Goal: Task Accomplishment & Management: Manage account settings

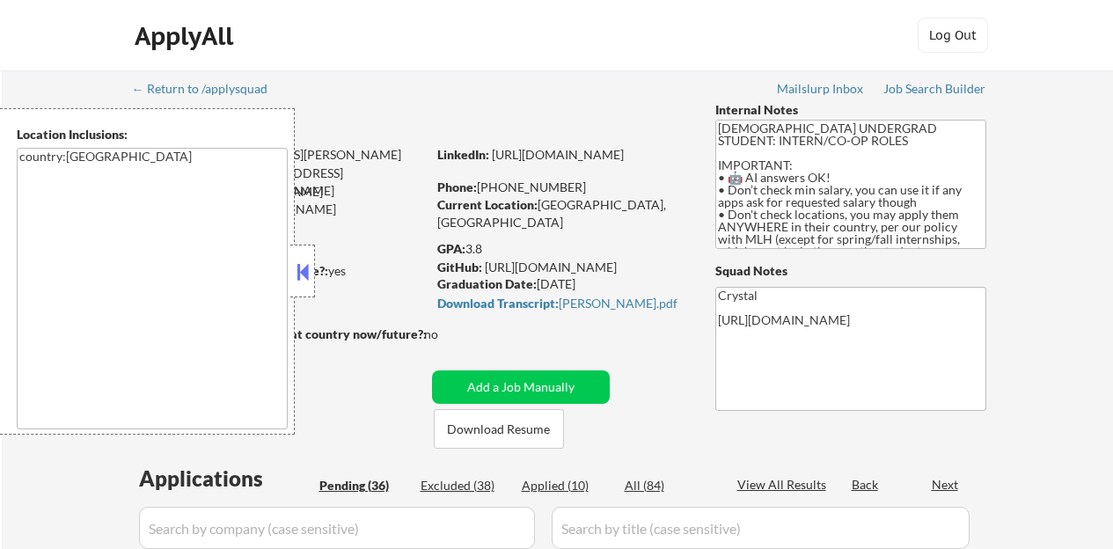
select select ""pending""
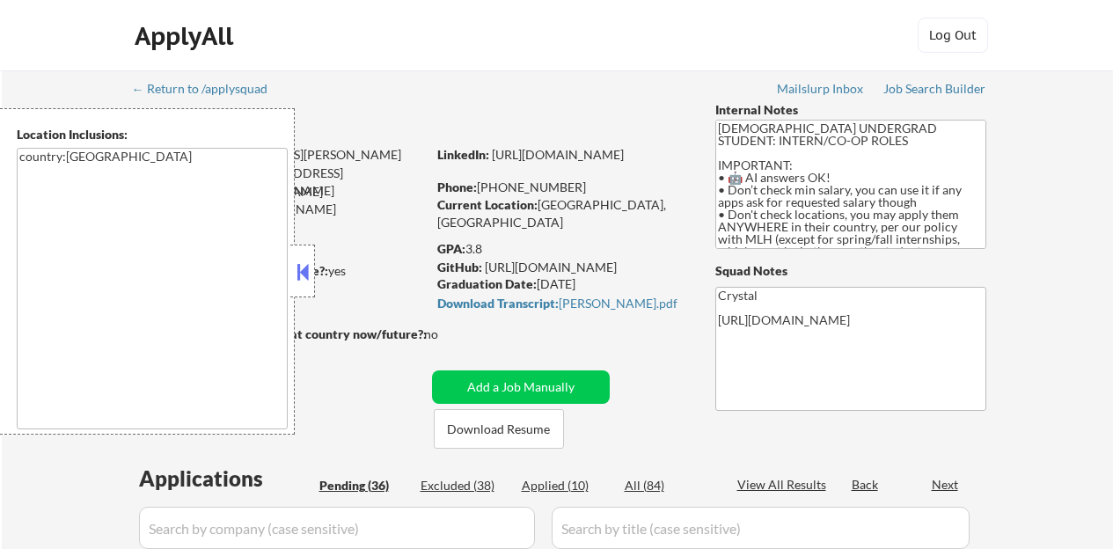
select select ""pending""
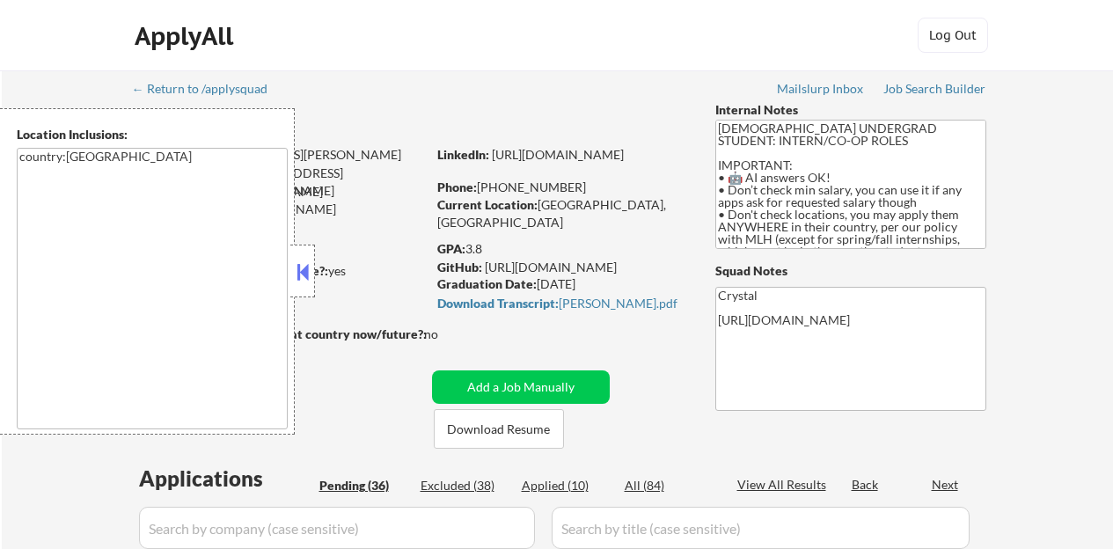
select select ""pending""
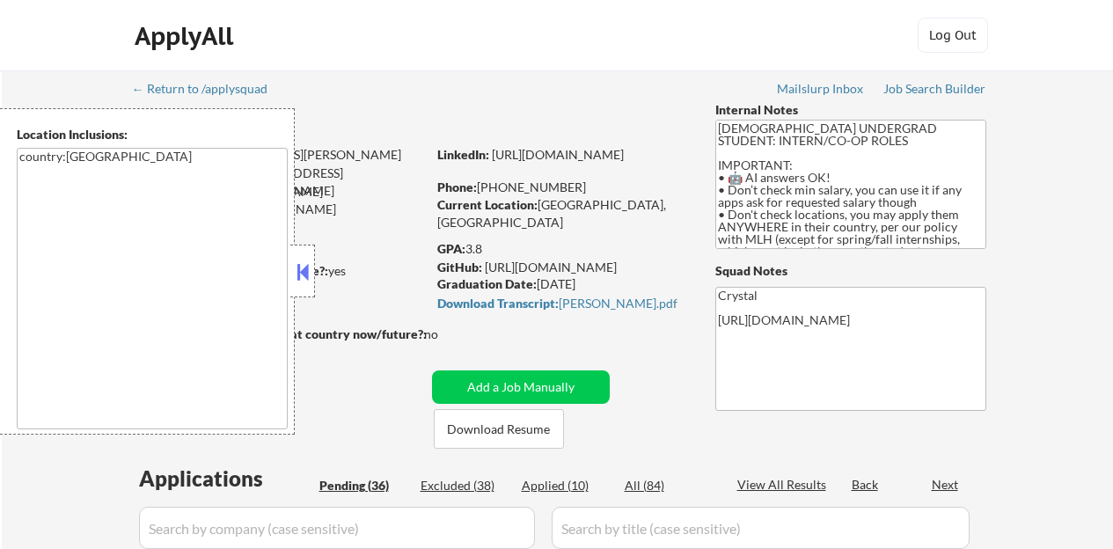
select select ""pending""
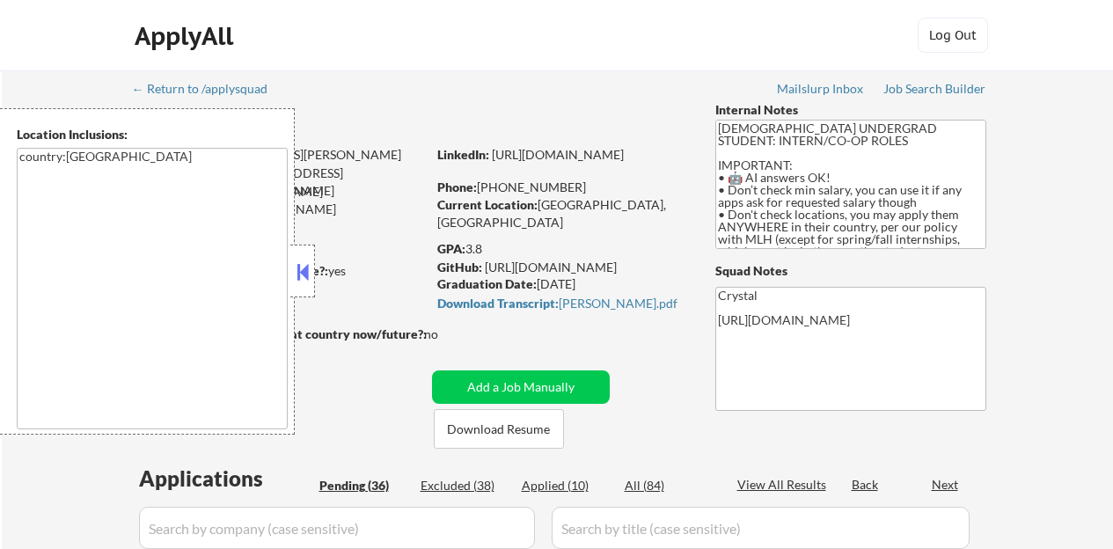
select select ""pending""
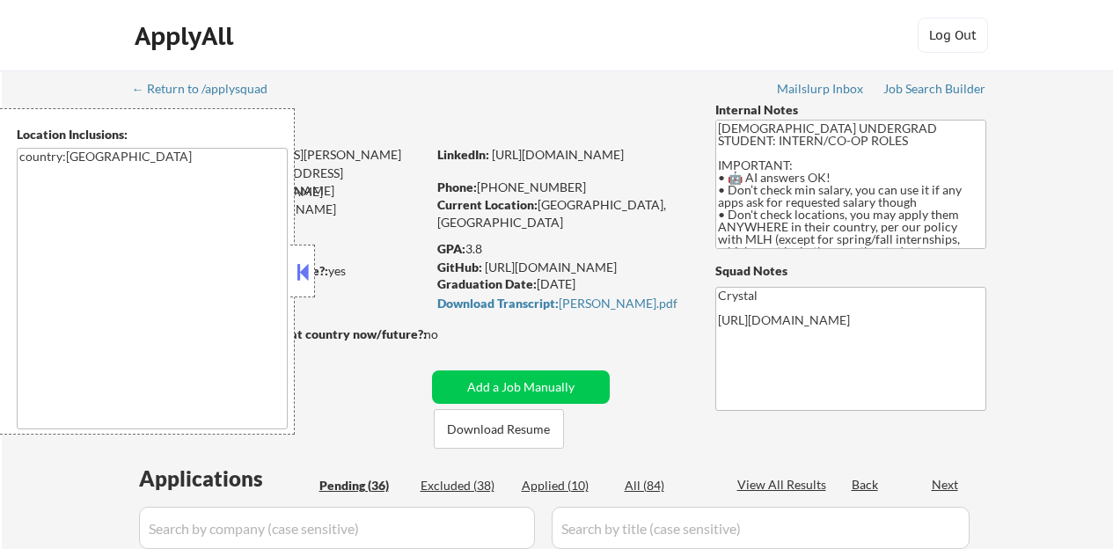
select select ""pending""
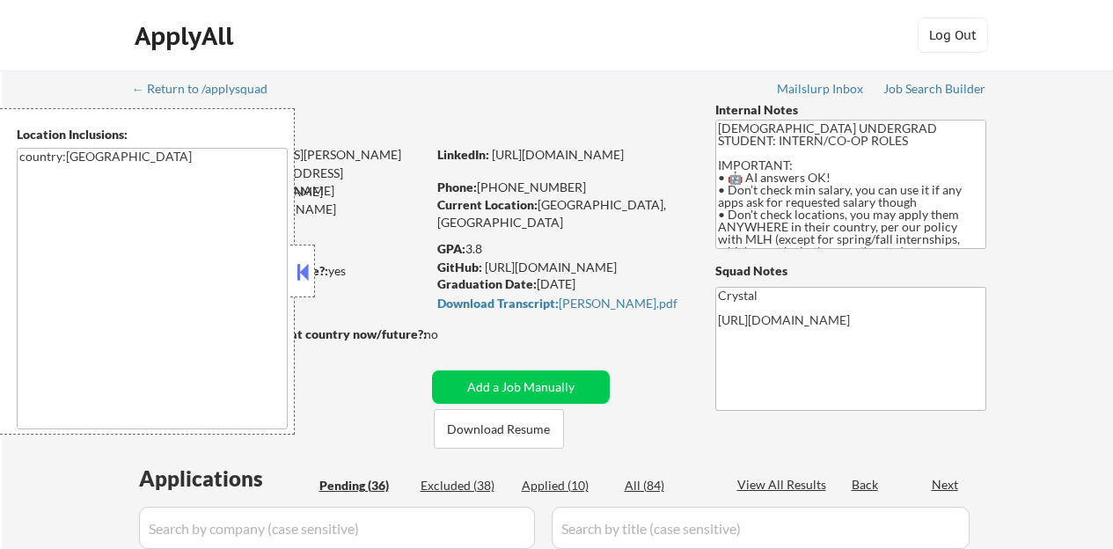
select select ""pending""
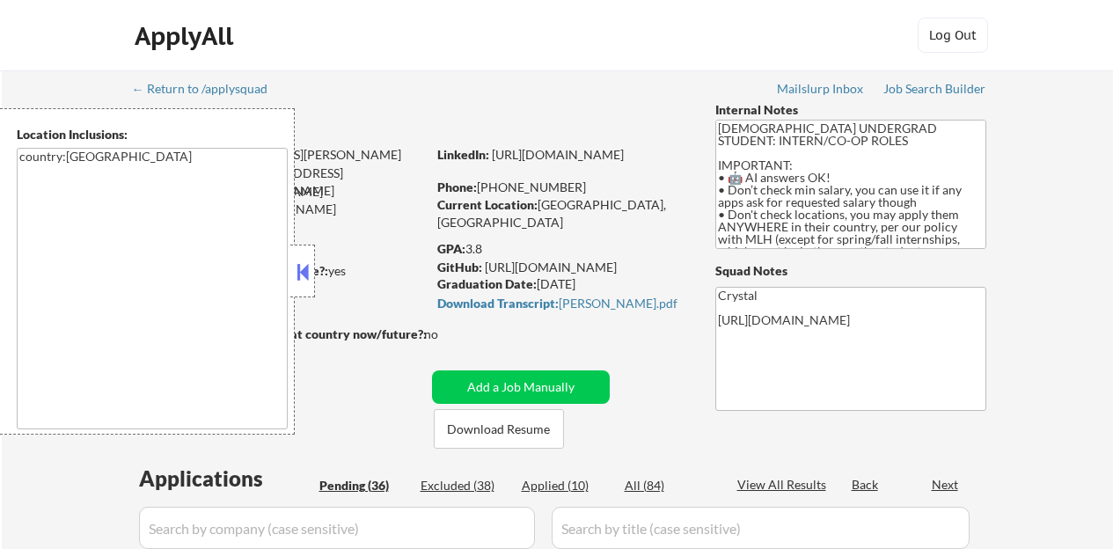
select select ""pending""
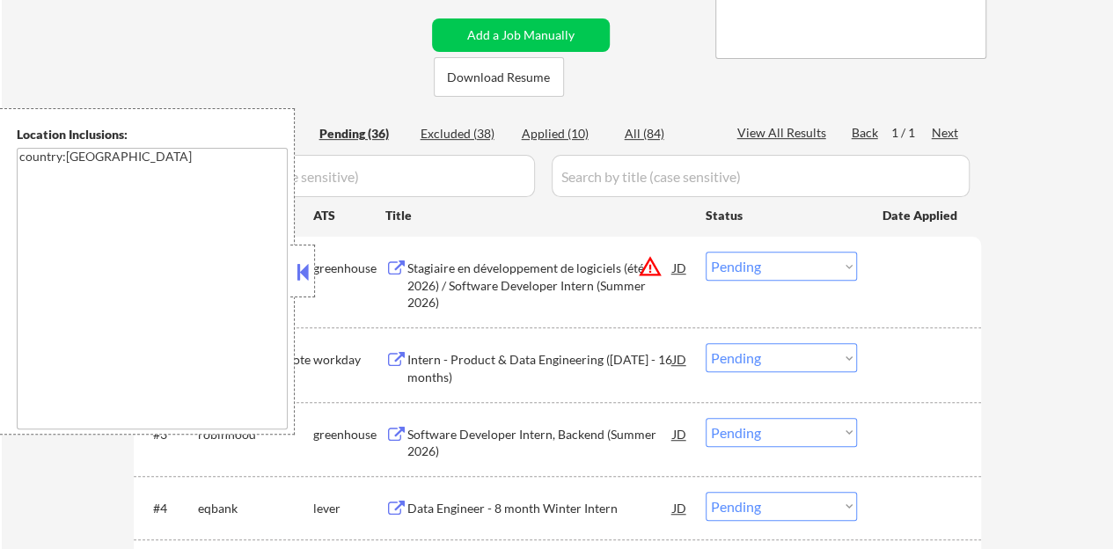
click at [289, 278] on div "Location Inclusions: country:CA" at bounding box center [147, 271] width 295 height 326
click at [304, 273] on button at bounding box center [302, 272] width 19 height 26
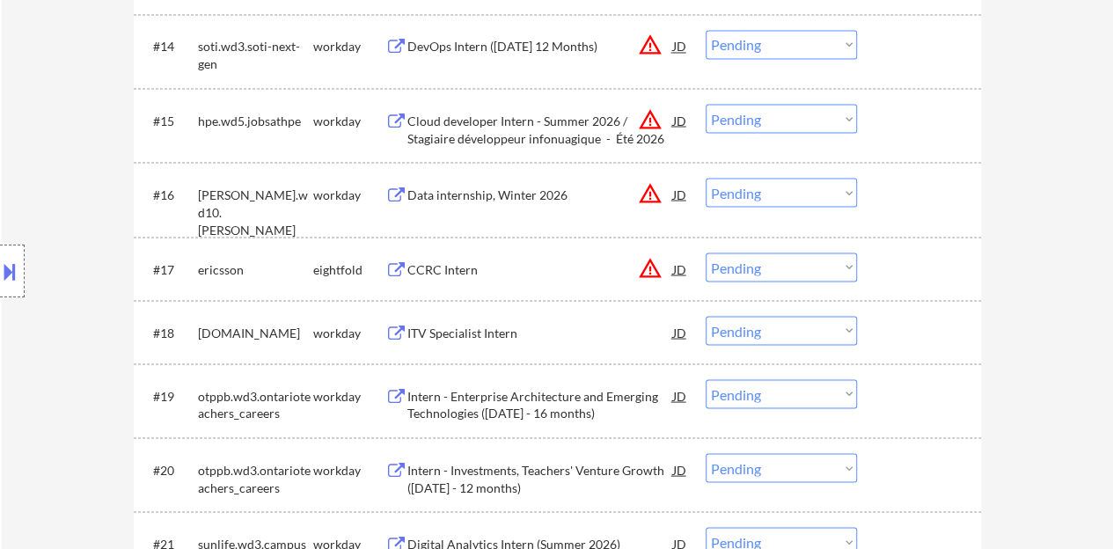
scroll to position [1584, 0]
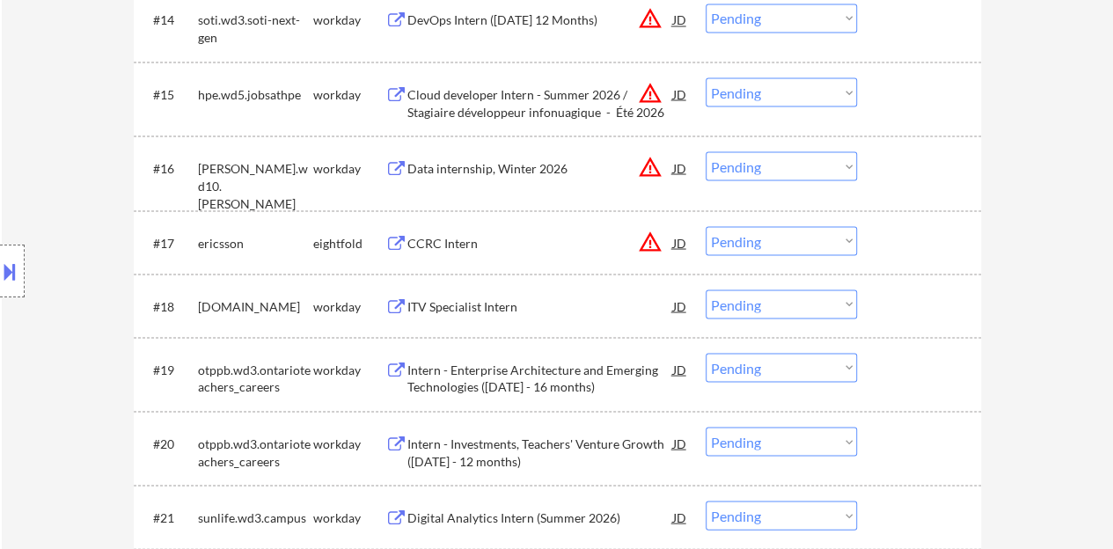
click at [480, 306] on div "ITV Specialist Intern" at bounding box center [540, 306] width 266 height 18
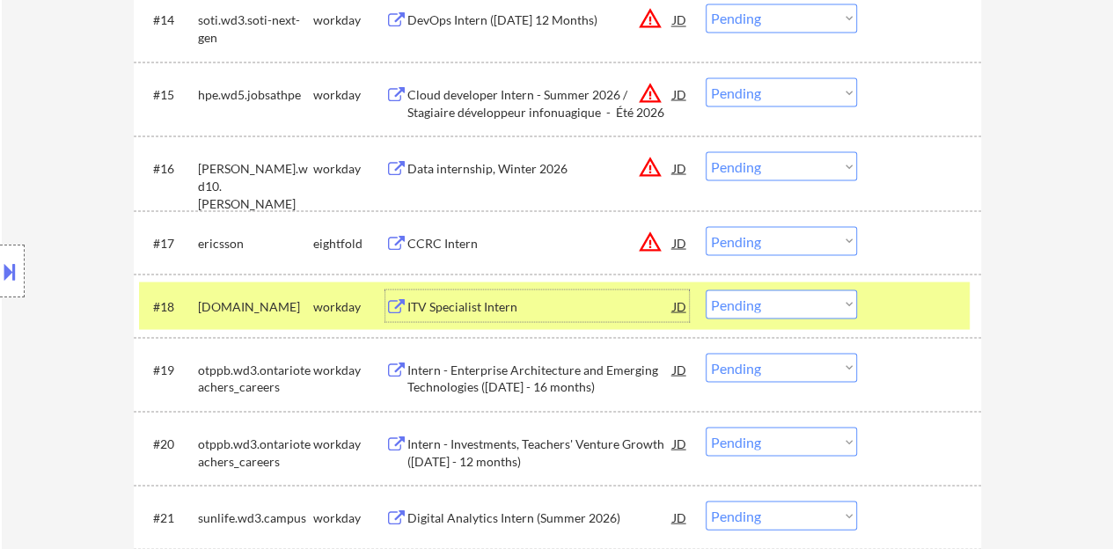
click at [804, 312] on select "Choose an option... Pending Applied Excluded (Questions) Excluded (Expired) Exc…" at bounding box center [781, 304] width 151 height 29
click at [706, 290] on select "Choose an option... Pending Applied Excluded (Questions) Excluded (Expired) Exc…" at bounding box center [781, 304] width 151 height 29
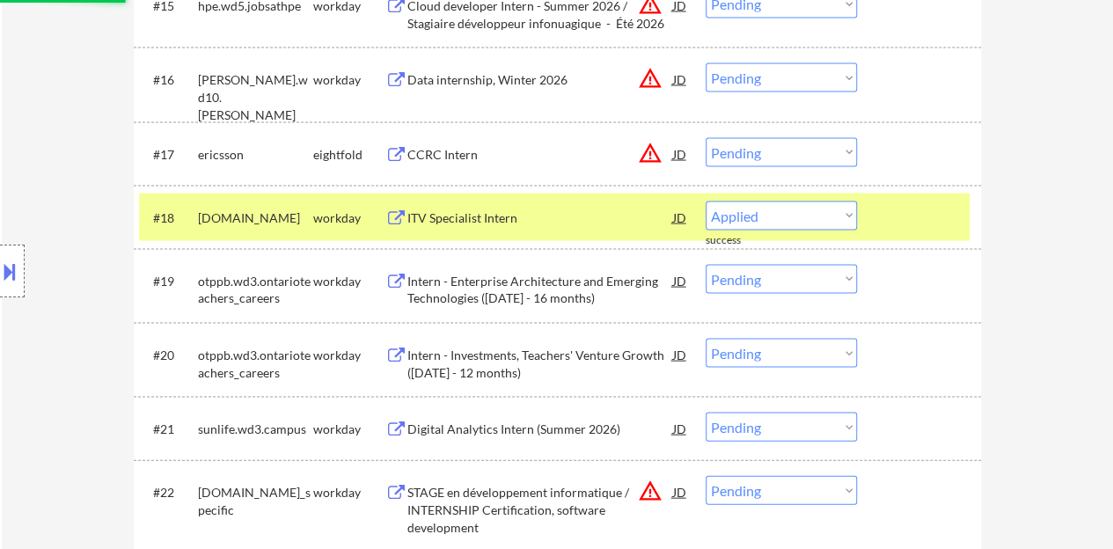
select select ""pending""
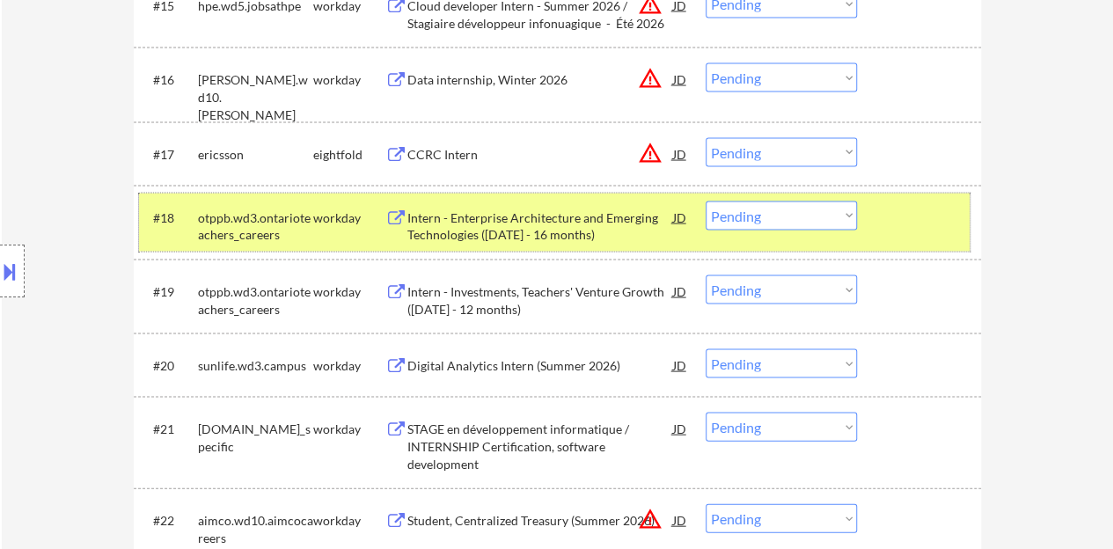
click at [960, 219] on div "#18 otppb.wd3.ontarioteachers_careers workday Intern - Enterprise Architecture …" at bounding box center [554, 223] width 831 height 58
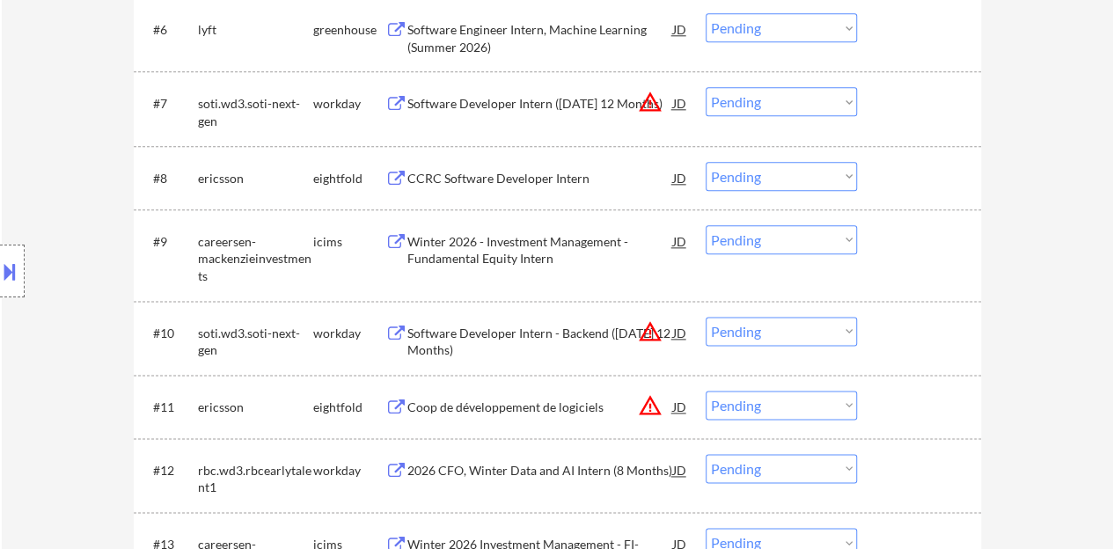
scroll to position [1144, 0]
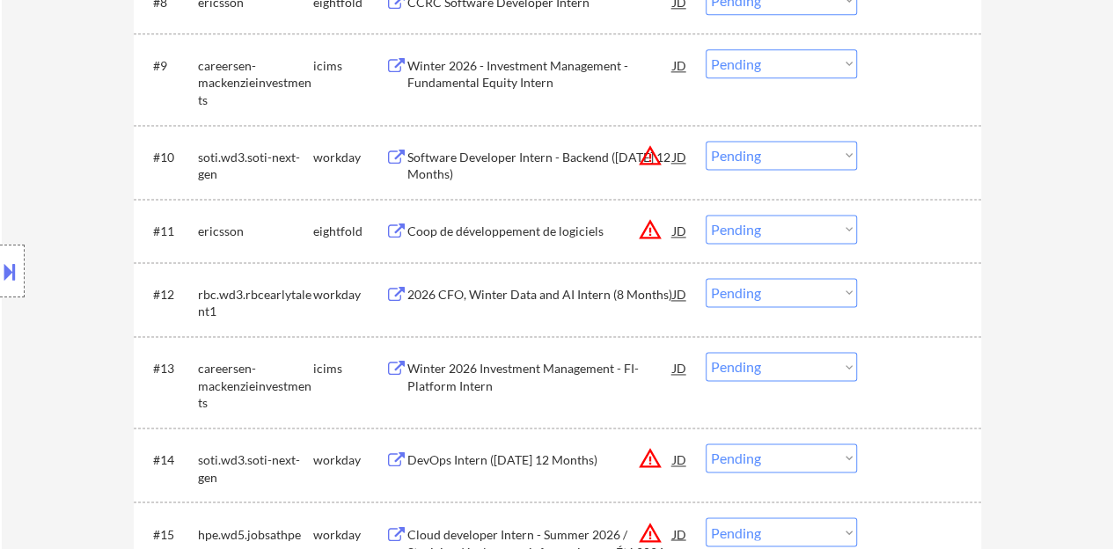
click at [556, 297] on div "2026 CFO, Winter Data and AI Intern (8 Months)" at bounding box center [540, 295] width 266 height 18
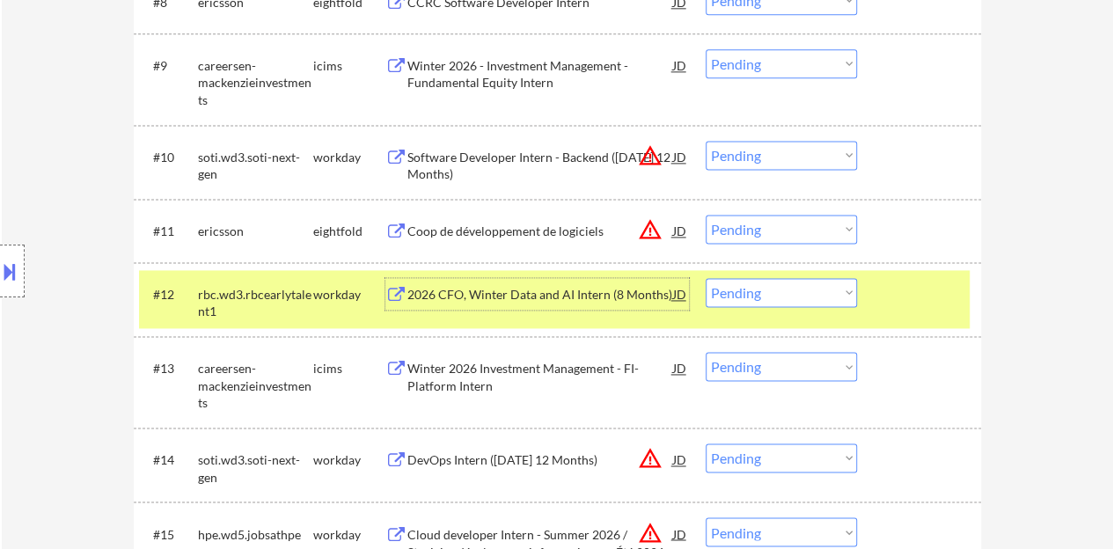
click at [813, 298] on select "Choose an option... Pending Applied Excluded (Questions) Excluded (Expired) Exc…" at bounding box center [781, 292] width 151 height 29
click at [706, 278] on select "Choose an option... Pending Applied Excluded (Questions) Excluded (Expired) Exc…" at bounding box center [781, 292] width 151 height 29
click at [910, 303] on div at bounding box center [921, 294] width 77 height 32
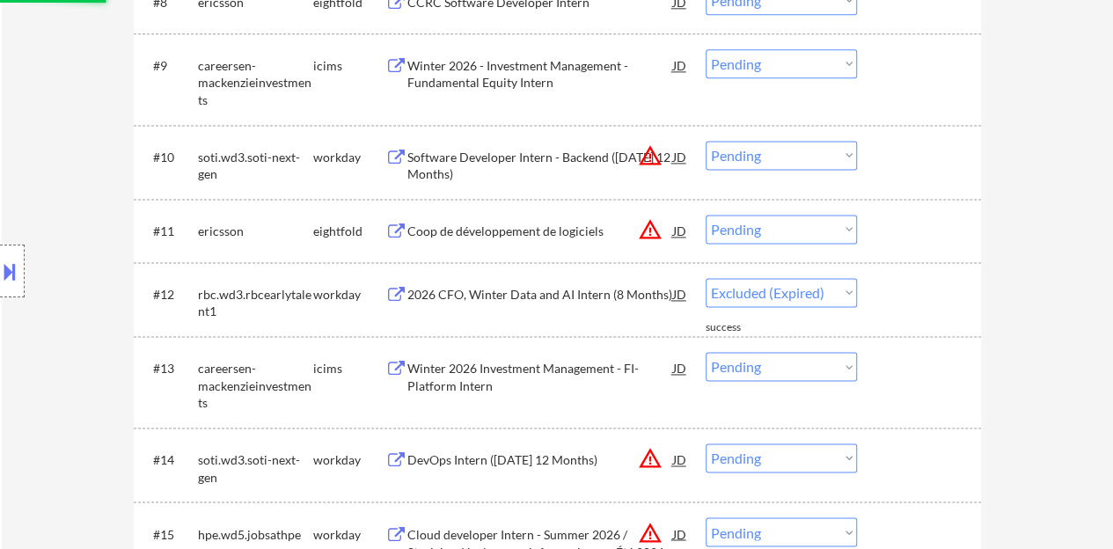
select select ""pending""
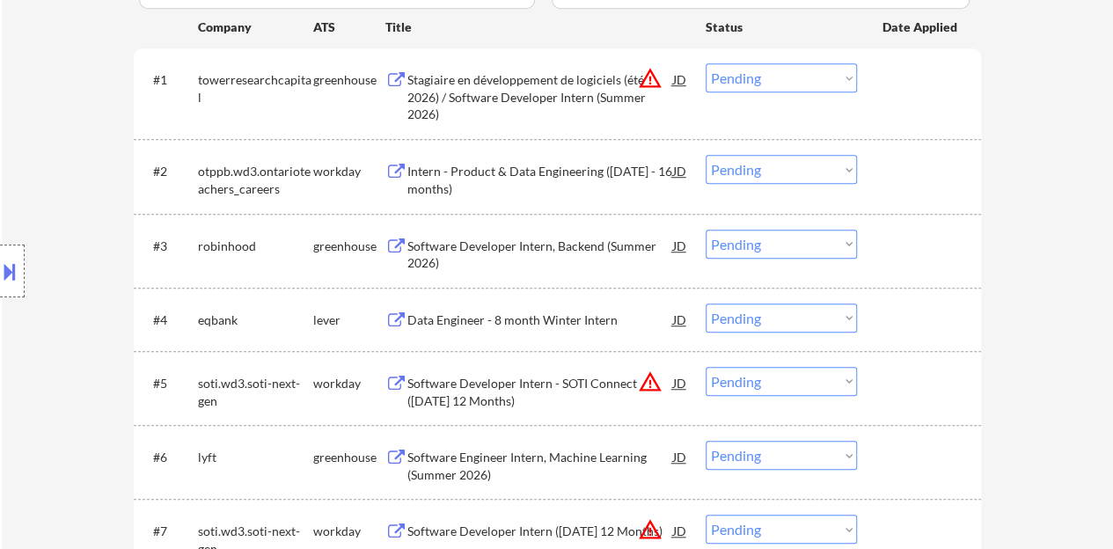
scroll to position [528, 0]
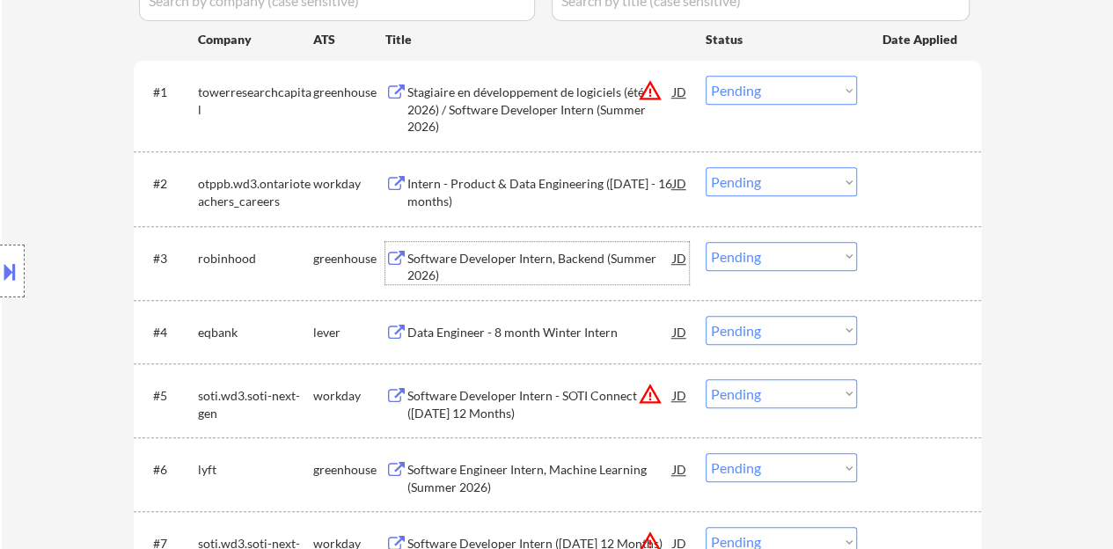
click at [543, 254] on div "Software Developer Intern, Backend (Summer 2026)" at bounding box center [540, 267] width 266 height 34
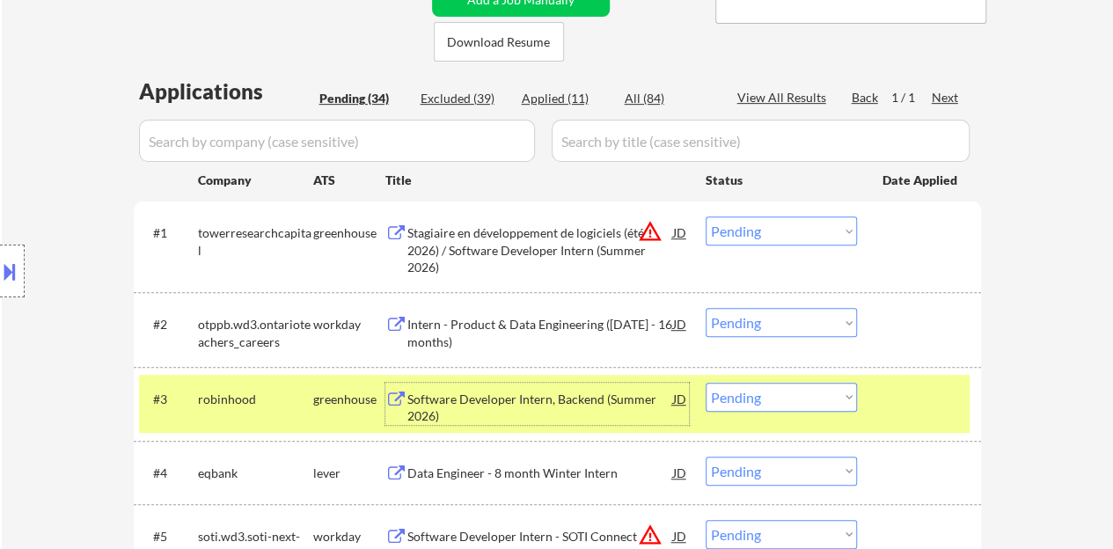
scroll to position [440, 0]
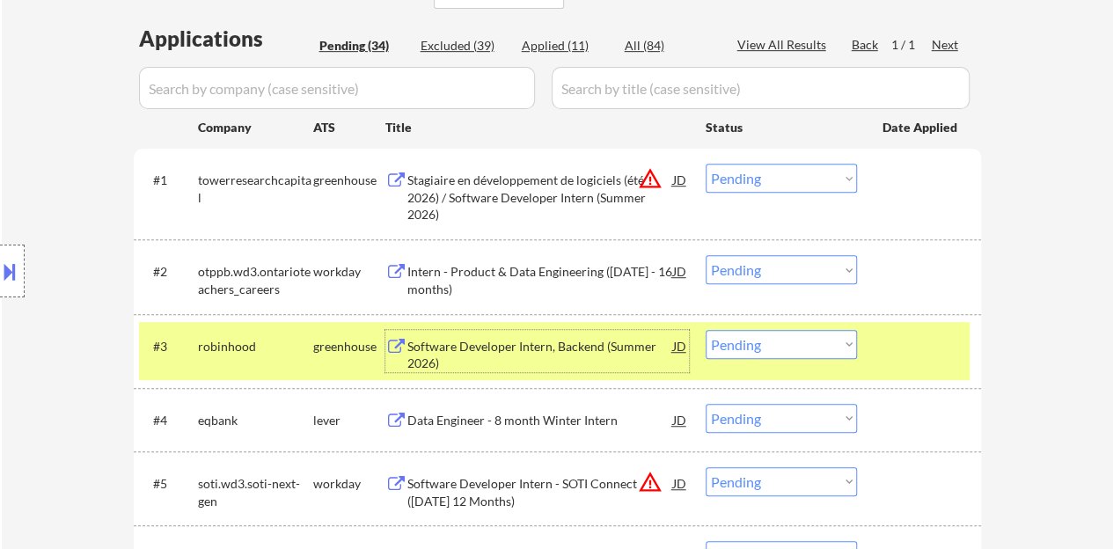
click at [788, 336] on select "Choose an option... Pending Applied Excluded (Questions) Excluded (Expired) Exc…" at bounding box center [781, 344] width 151 height 29
click at [706, 330] on select "Choose an option... Pending Applied Excluded (Questions) Excluded (Expired) Exc…" at bounding box center [781, 344] width 151 height 29
select select ""pending""
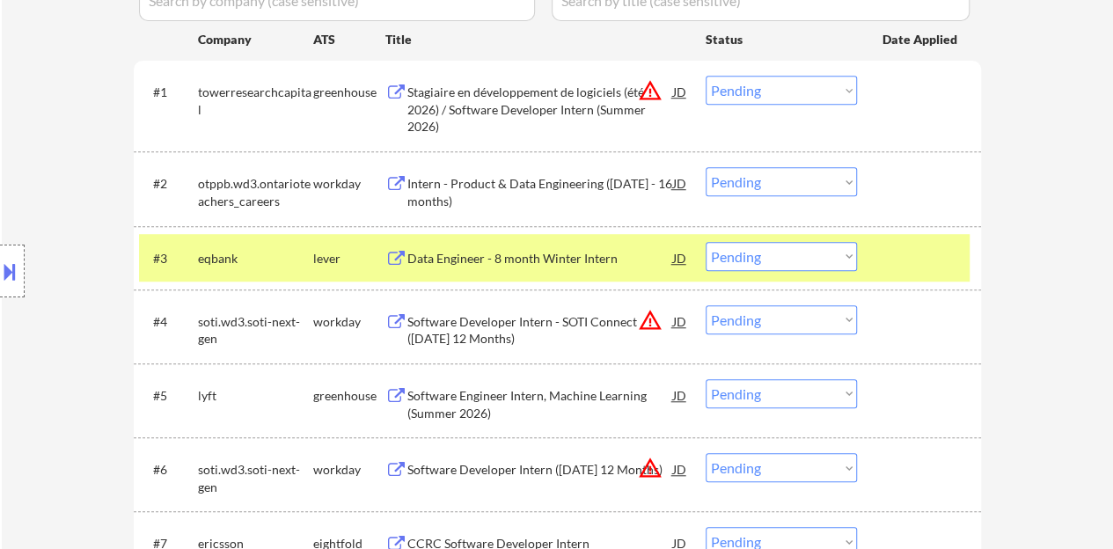
scroll to position [616, 0]
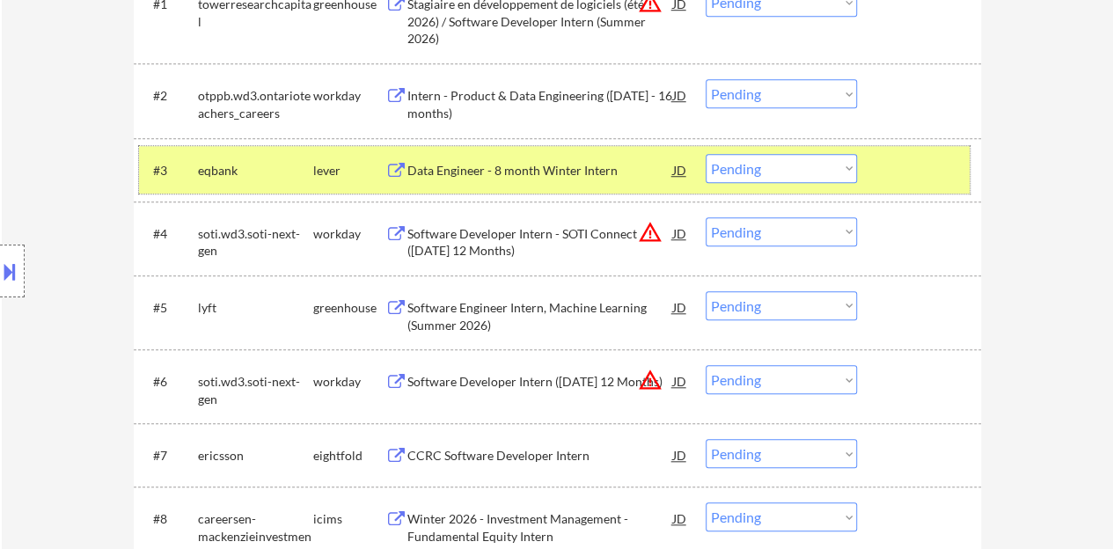
click at [884, 162] on div at bounding box center [921, 170] width 77 height 32
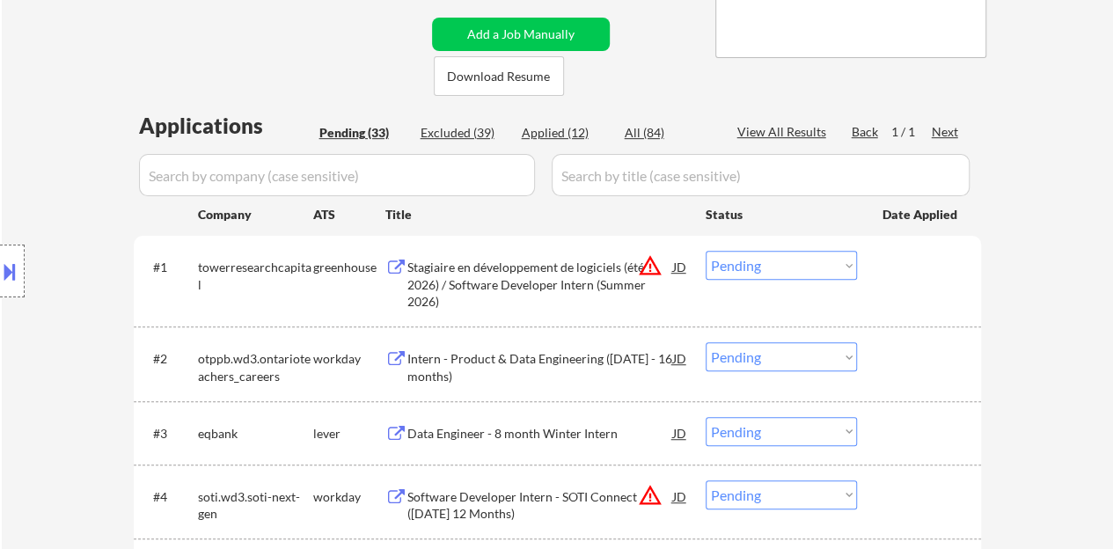
scroll to position [352, 0]
click at [563, 135] on div "Applied (12)" at bounding box center [566, 134] width 88 height 18
select select ""applied""
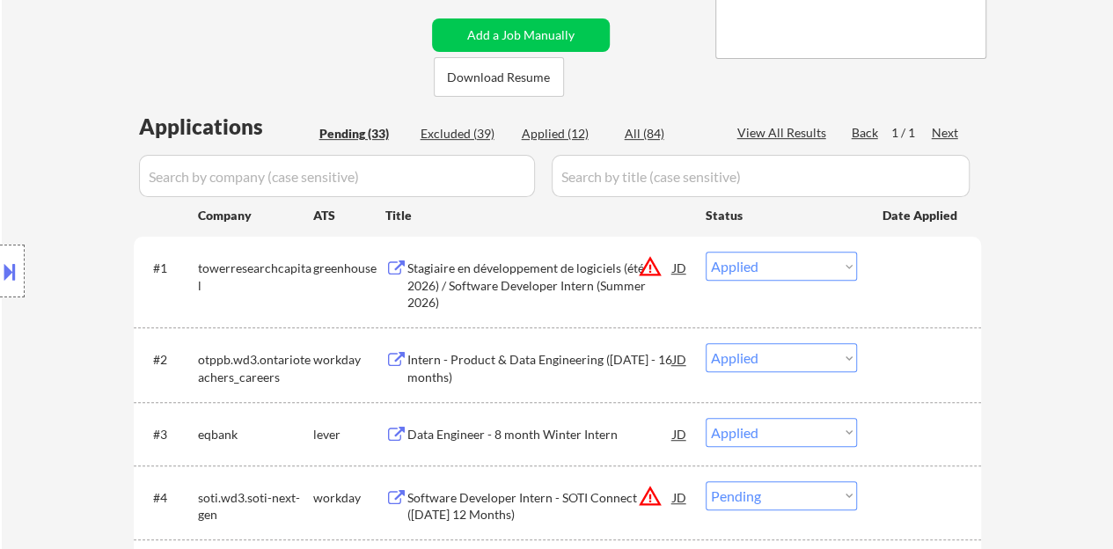
select select ""applied""
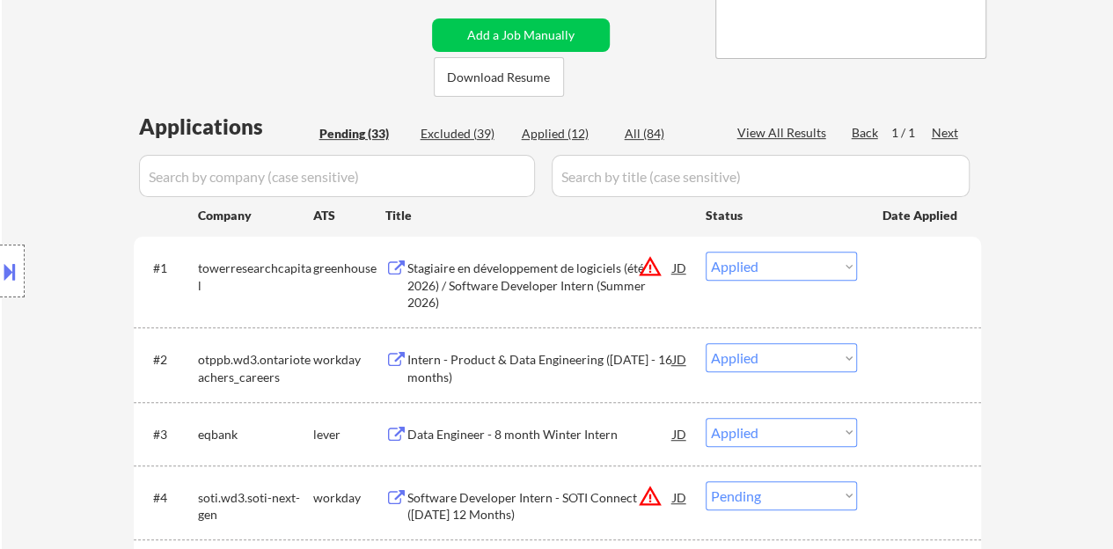
select select ""applied""
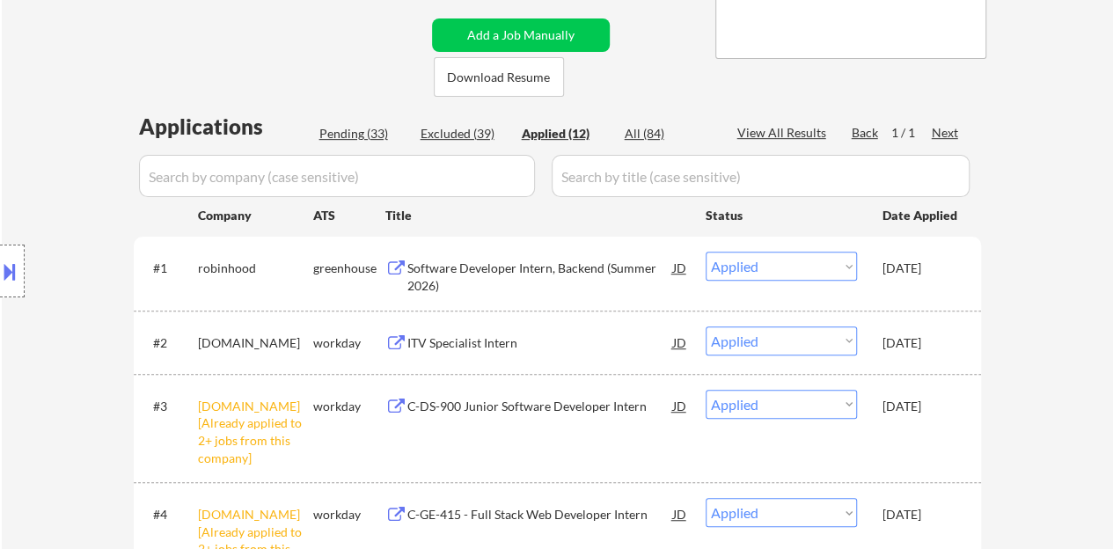
scroll to position [440, 0]
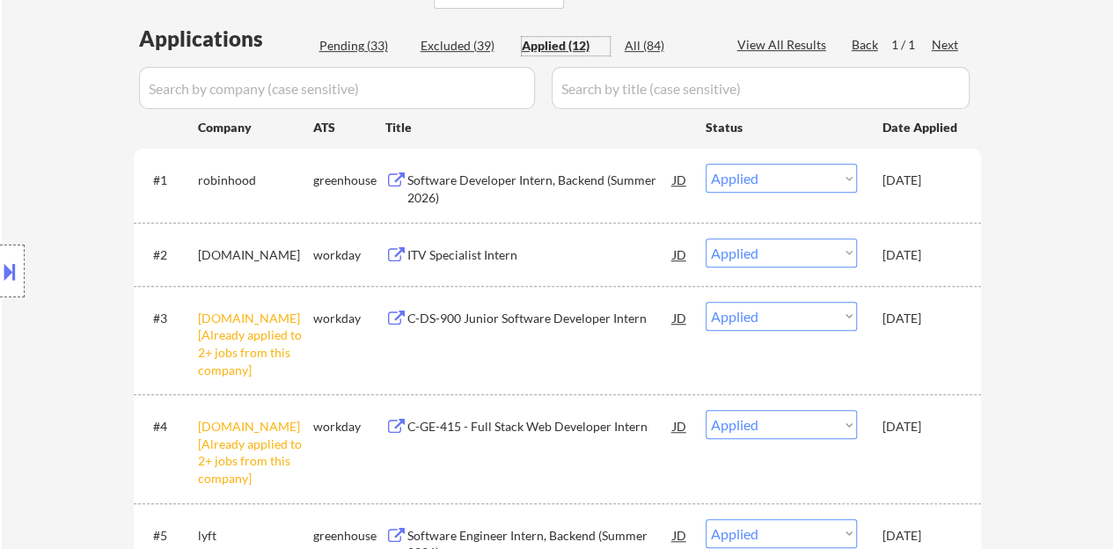
click at [574, 173] on div "Software Developer Intern, Backend (Summer 2026)" at bounding box center [540, 189] width 266 height 34
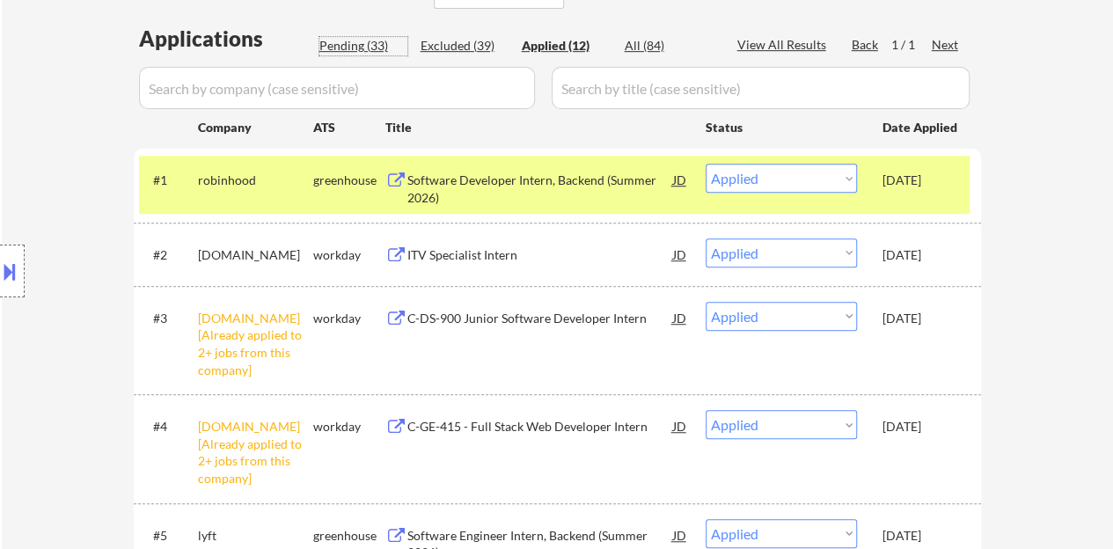
click at [357, 49] on div "Pending (33)" at bounding box center [363, 46] width 88 height 18
click at [8, 142] on div "Location Inclusions: country:CA" at bounding box center [157, 271] width 315 height 326
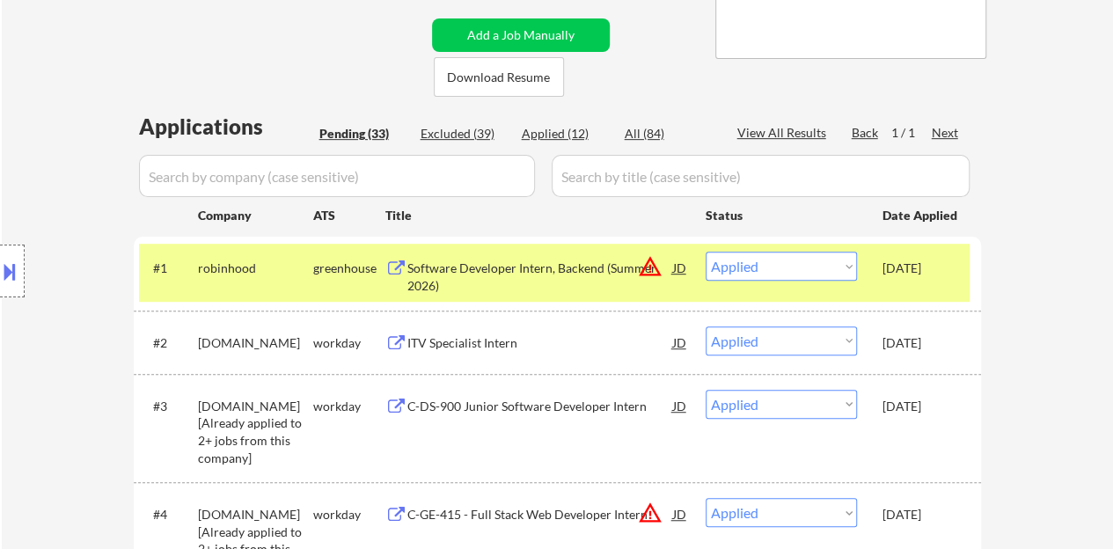
select select ""pending""
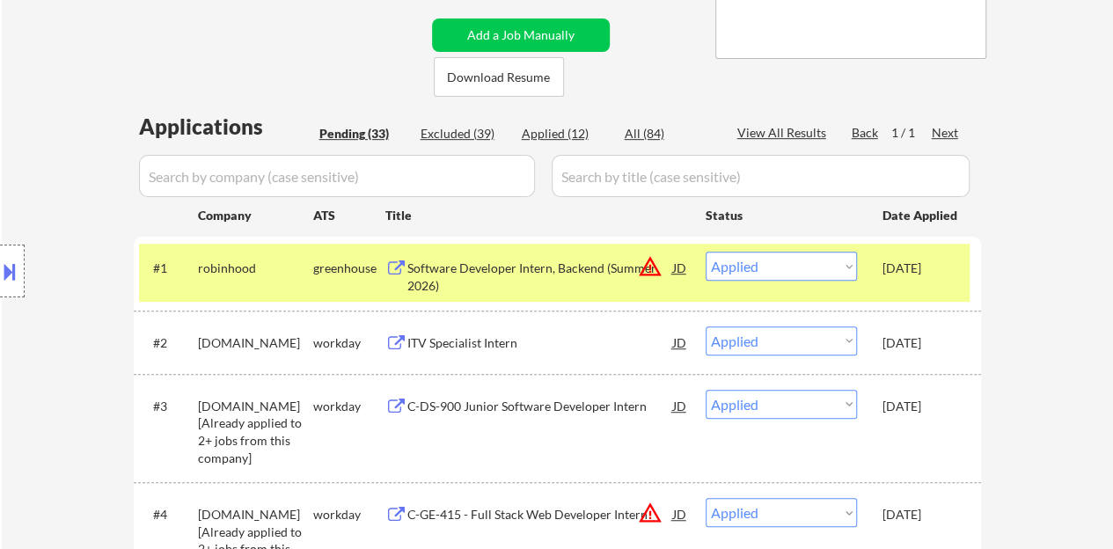
select select ""pending""
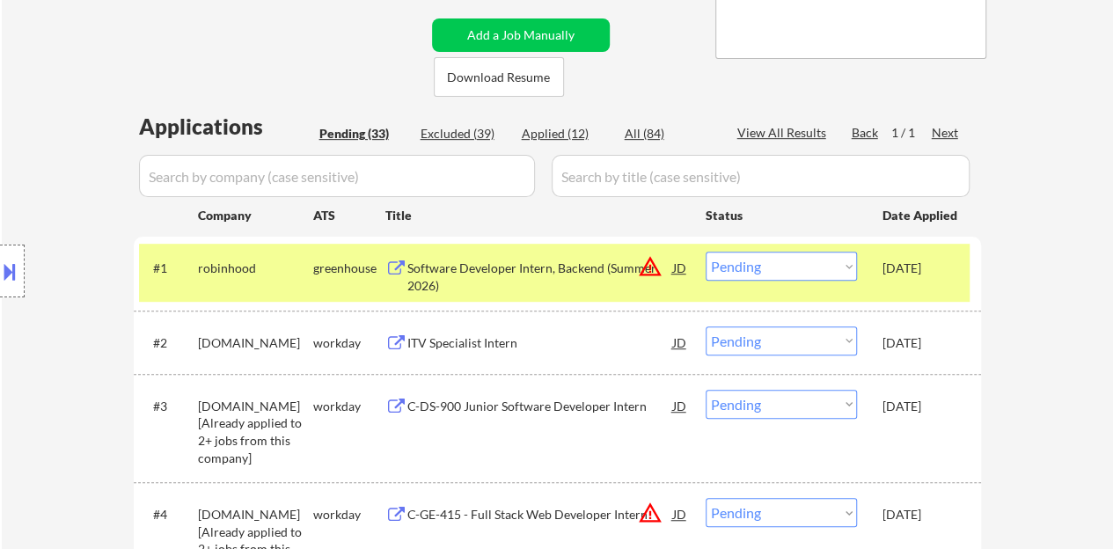
select select ""pending""
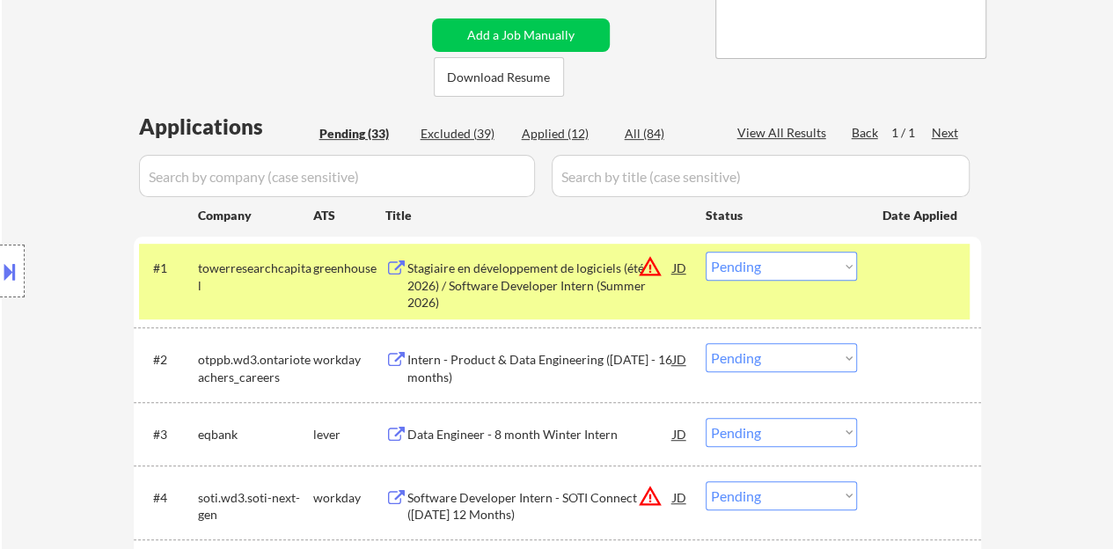
click at [878, 282] on div "#1 towerresearchcapital greenhouse Stagiaire en développement de logiciels (été…" at bounding box center [554, 282] width 831 height 76
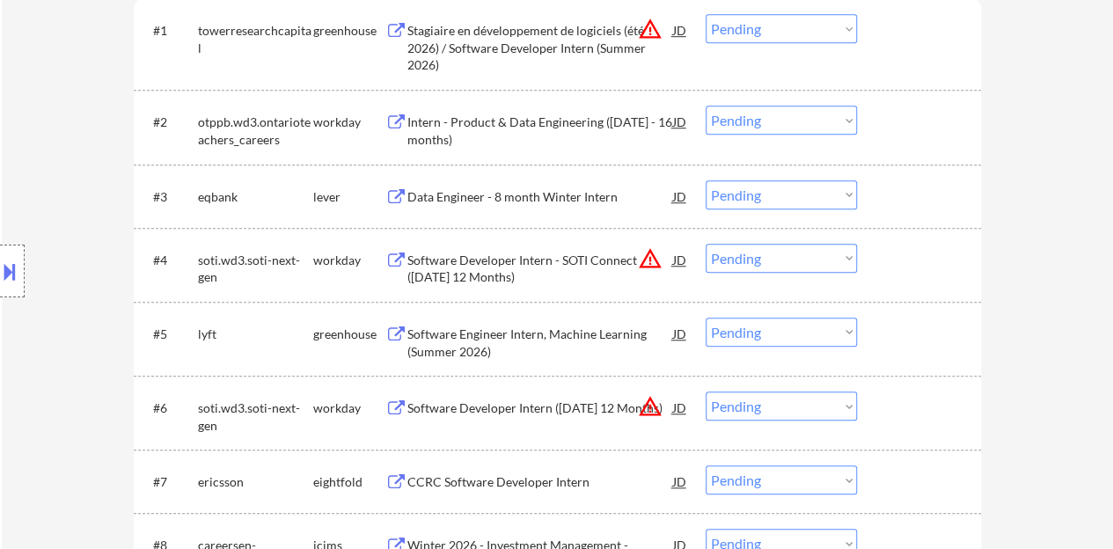
scroll to position [616, 0]
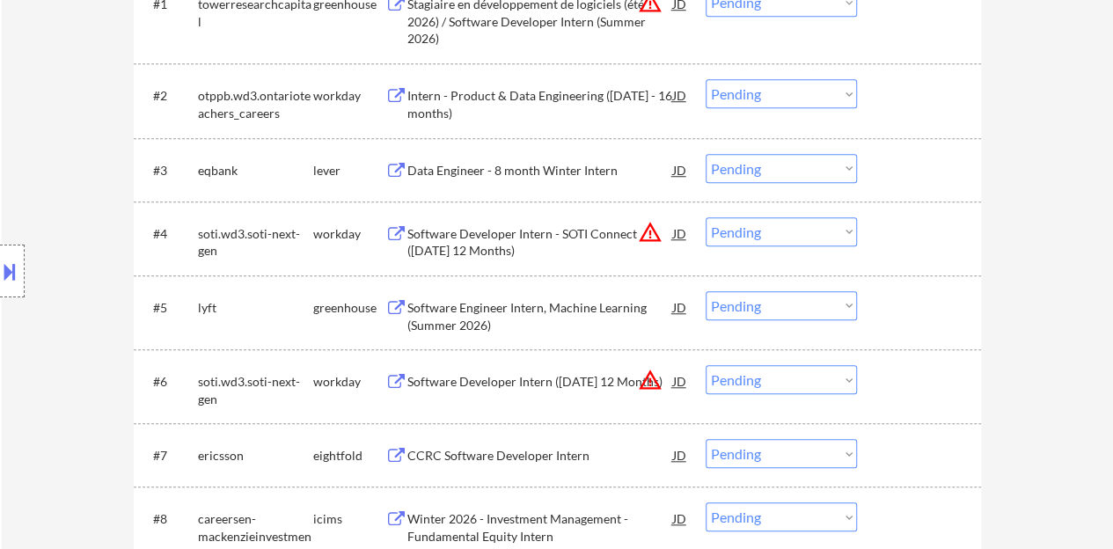
click at [503, 311] on div "Software Engineer Intern, Machine Learning (Summer 2026)" at bounding box center [540, 316] width 266 height 34
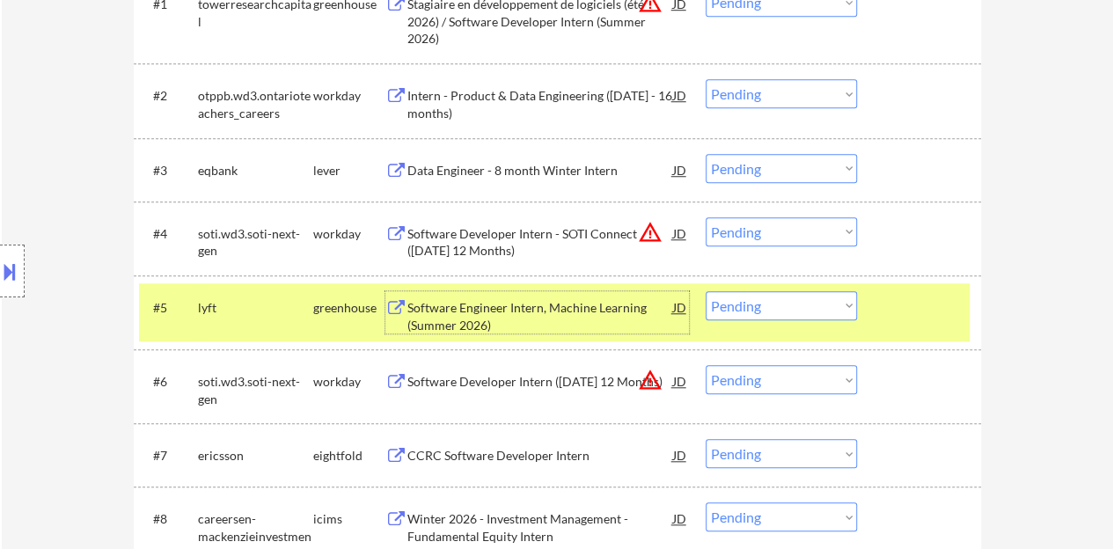
click at [755, 298] on select "Choose an option... Pending Applied Excluded (Questions) Excluded (Expired) Exc…" at bounding box center [781, 305] width 151 height 29
click at [706, 291] on select "Choose an option... Pending Applied Excluded (Questions) Excluded (Expired) Exc…" at bounding box center [781, 305] width 151 height 29
select select ""pending""
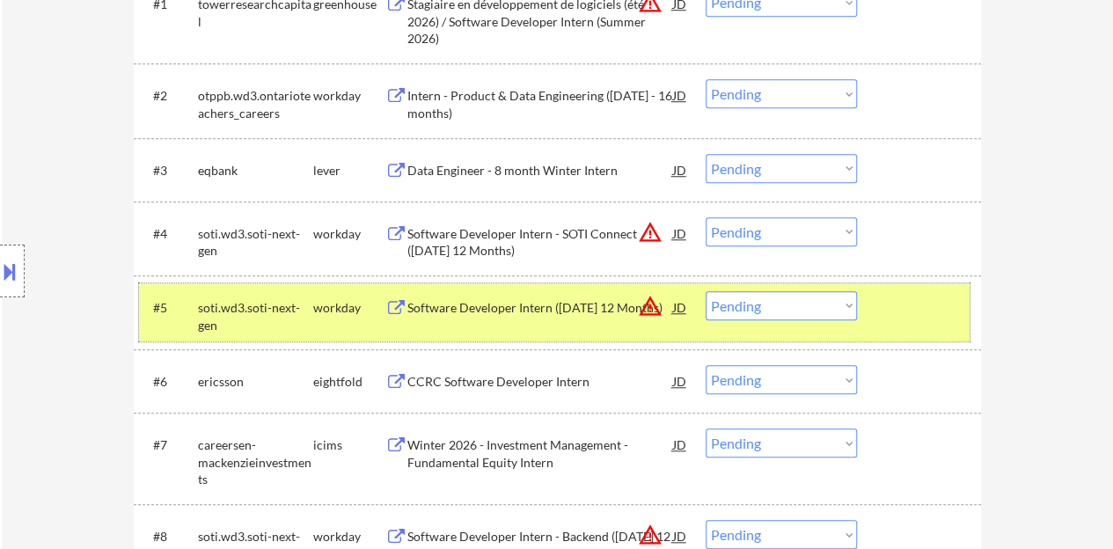
click at [887, 297] on div at bounding box center [921, 307] width 77 height 32
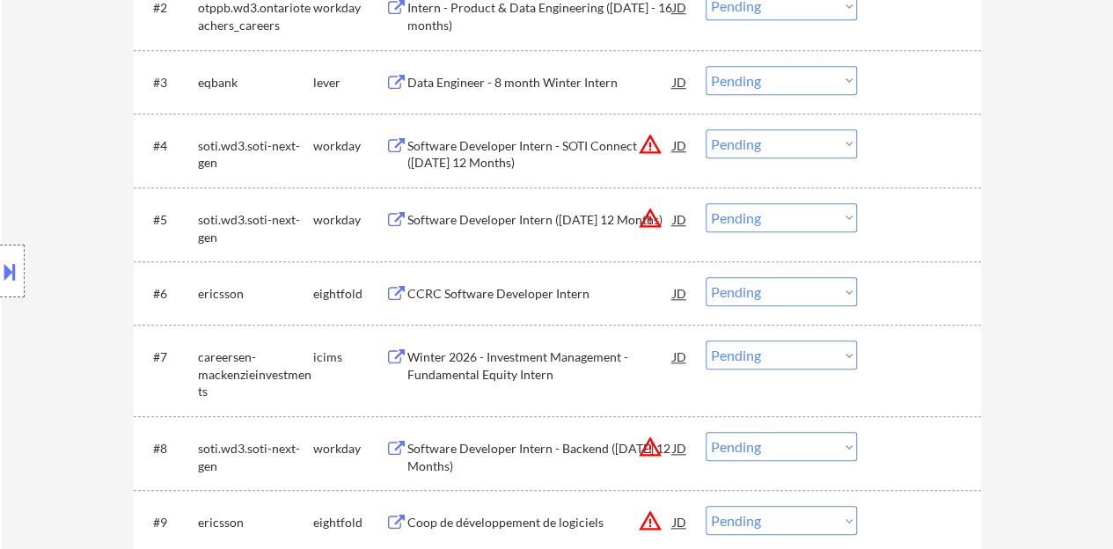
scroll to position [440, 0]
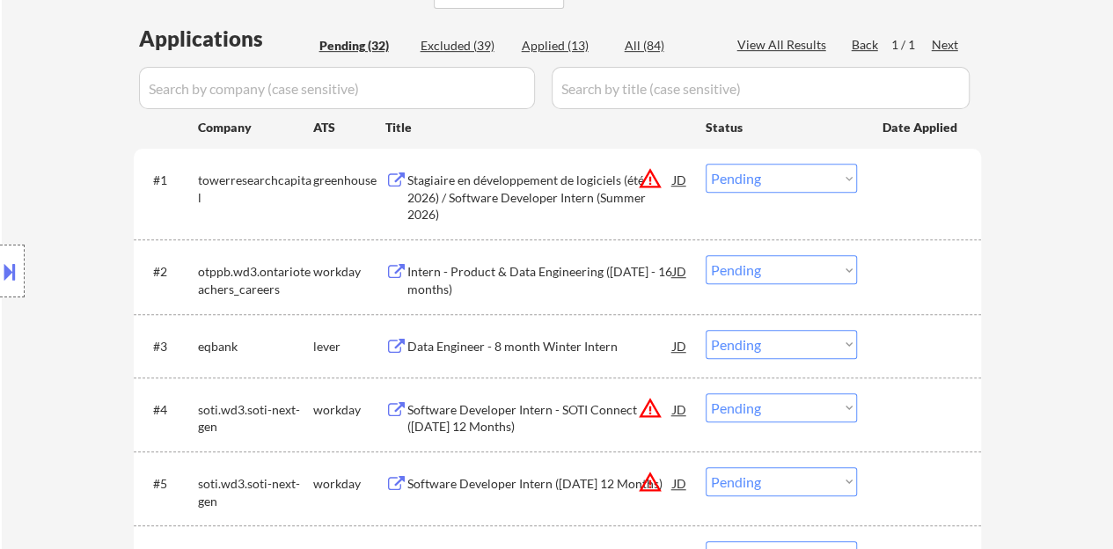
click at [426, 274] on div "Intern - Product & Data Engineering (May 2026 - 16 months)" at bounding box center [540, 280] width 266 height 34
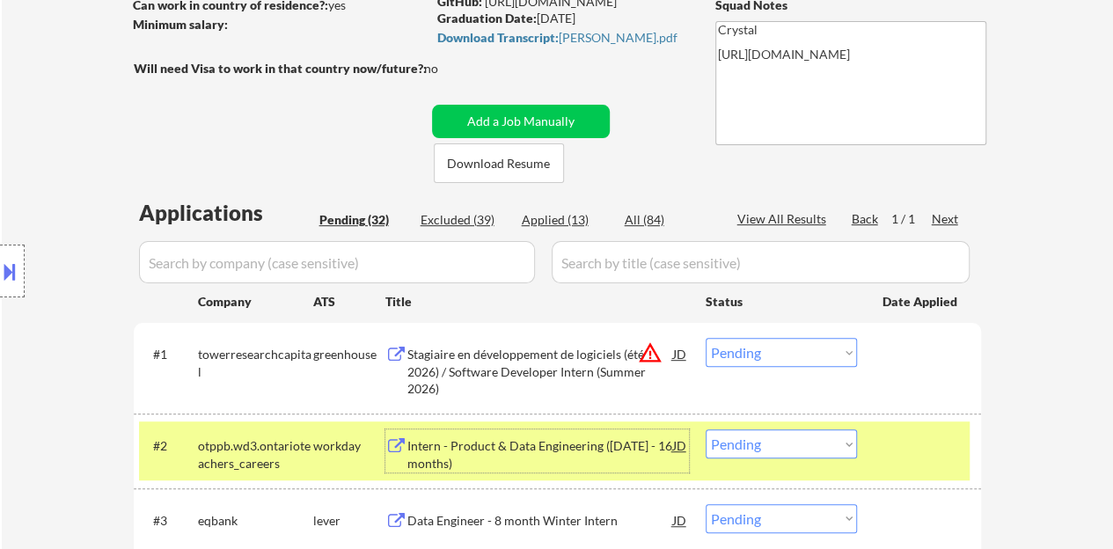
scroll to position [352, 0]
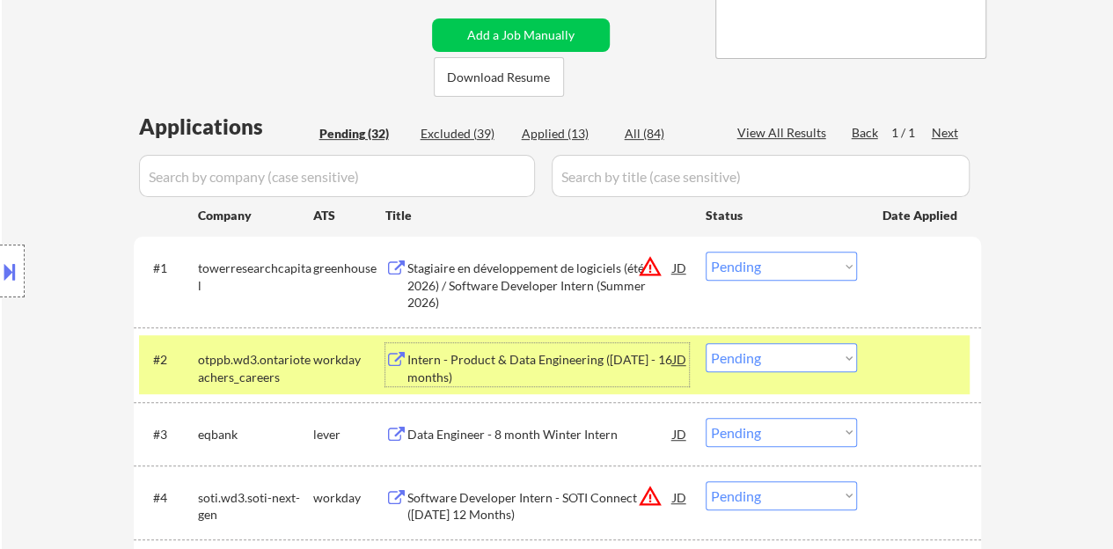
click at [797, 350] on select "Choose an option... Pending Applied Excluded (Questions) Excluded (Expired) Exc…" at bounding box center [781, 357] width 151 height 29
click at [706, 343] on select "Choose an option... Pending Applied Excluded (Questions) Excluded (Expired) Exc…" at bounding box center [781, 357] width 151 height 29
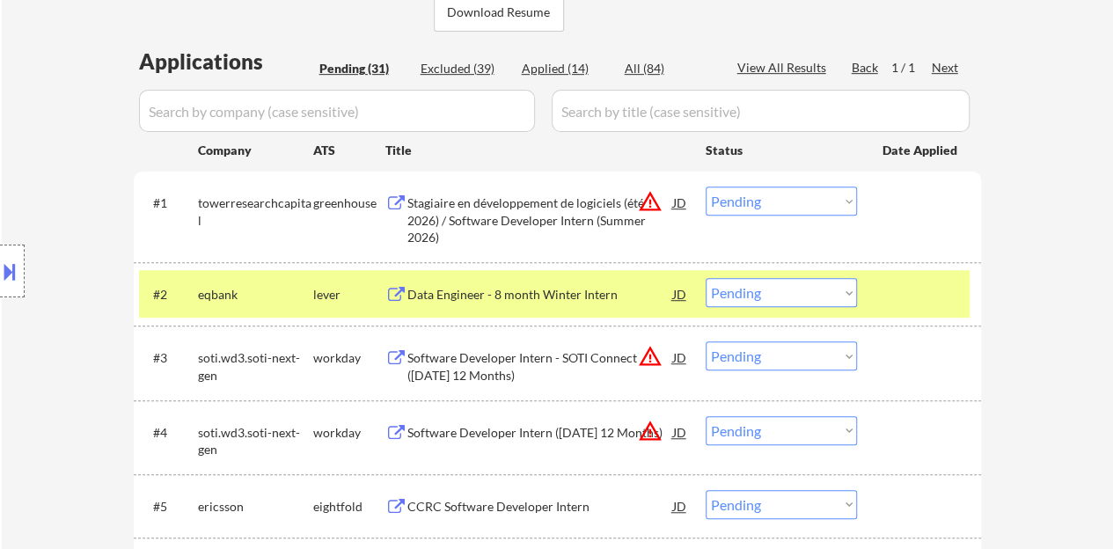
scroll to position [440, 0]
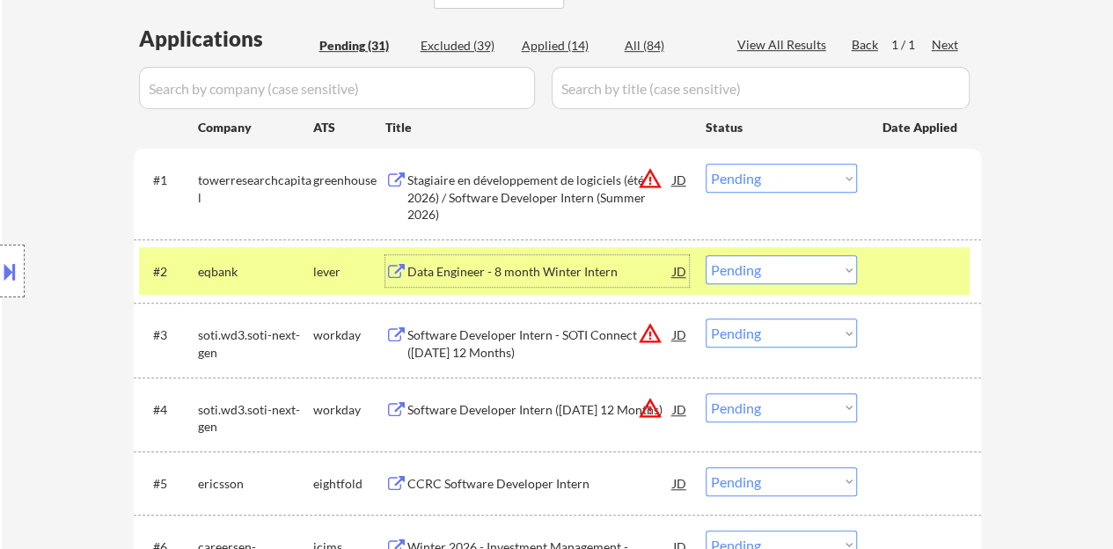
click at [546, 274] on div "Data Engineer - 8 month Winter Intern" at bounding box center [540, 272] width 266 height 18
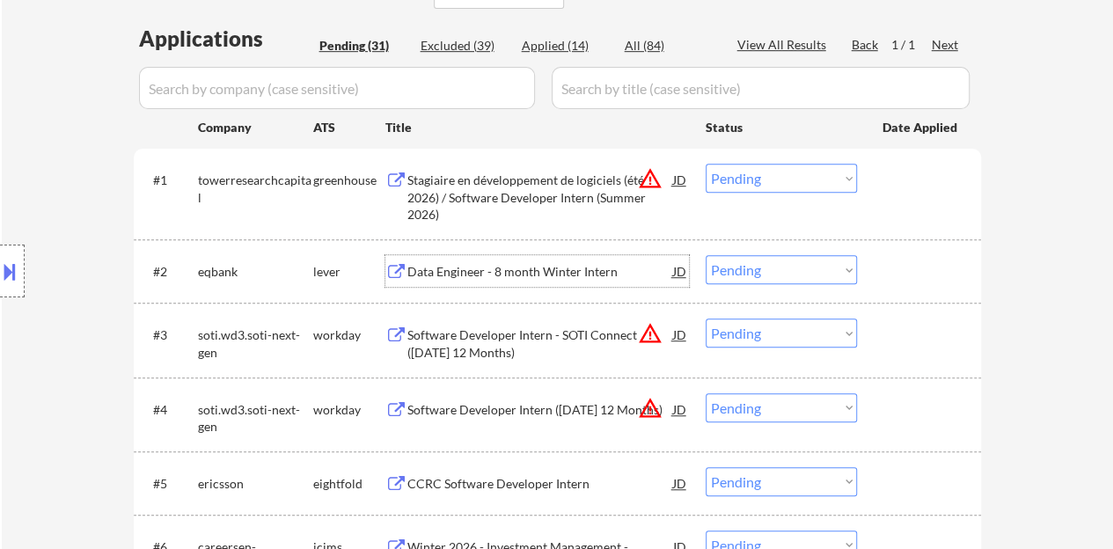
click at [929, 265] on div at bounding box center [921, 271] width 77 height 32
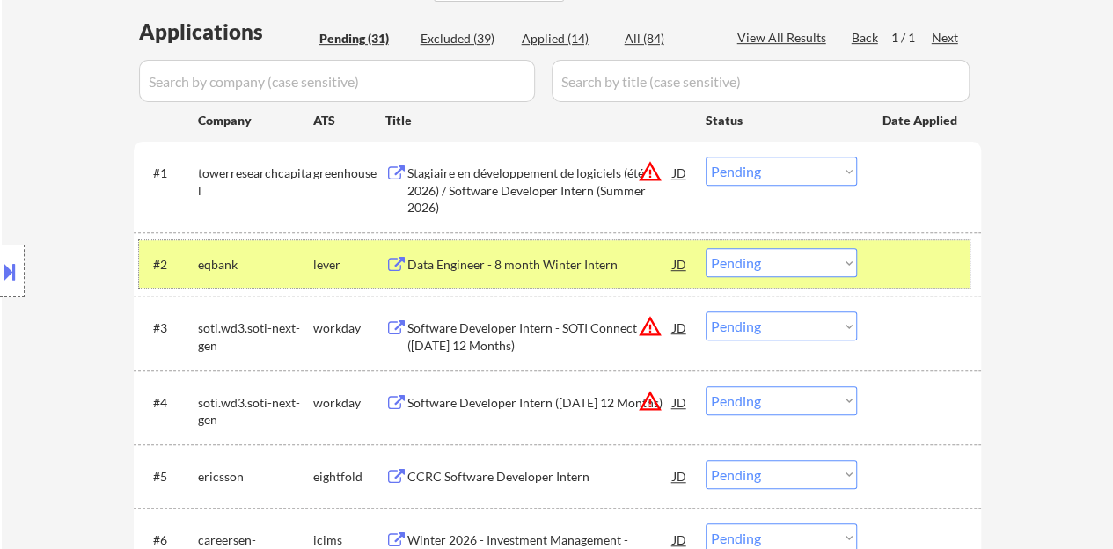
scroll to position [528, 0]
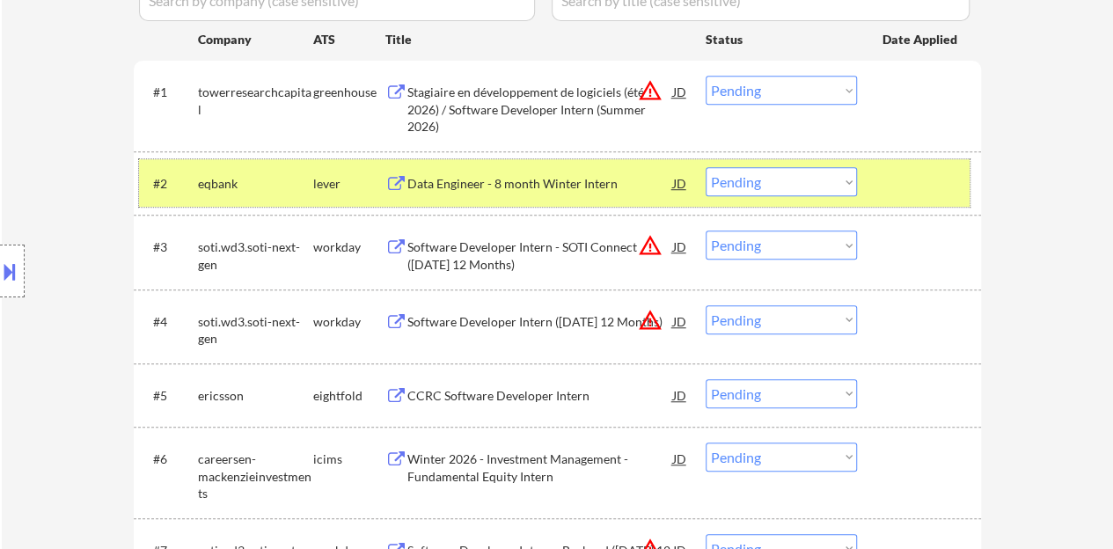
click at [751, 180] on select "Choose an option... Pending Applied Excluded (Questions) Excluded (Expired) Exc…" at bounding box center [781, 181] width 151 height 29
click at [706, 167] on select "Choose an option... Pending Applied Excluded (Questions) Excluded (Expired) Exc…" at bounding box center [781, 181] width 151 height 29
select select ""pending""
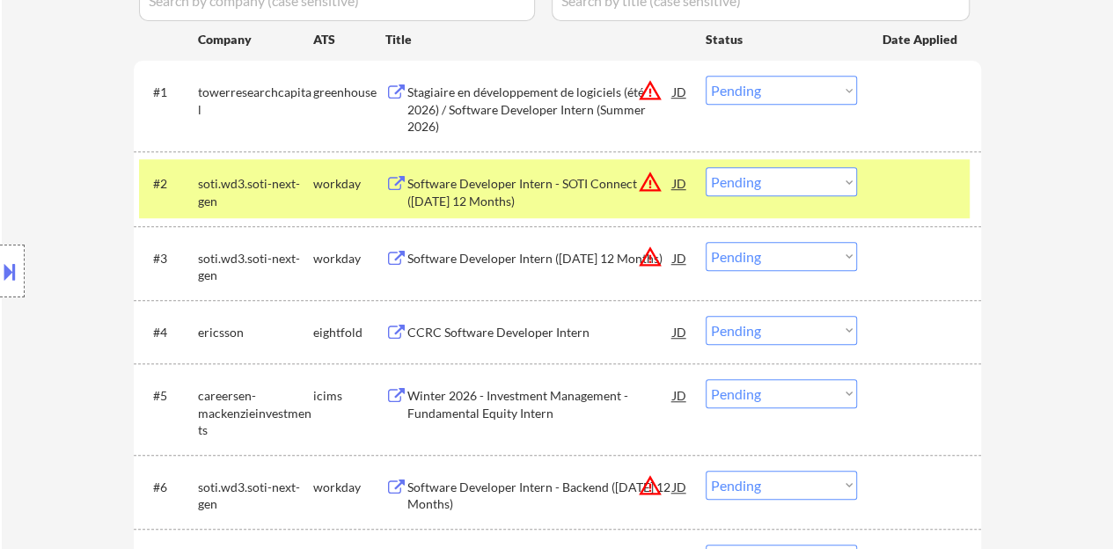
click at [877, 180] on div "#2 soti.wd3.soti-next-gen workday Software Developer Intern - SOTI Connect (Jan…" at bounding box center [554, 188] width 831 height 58
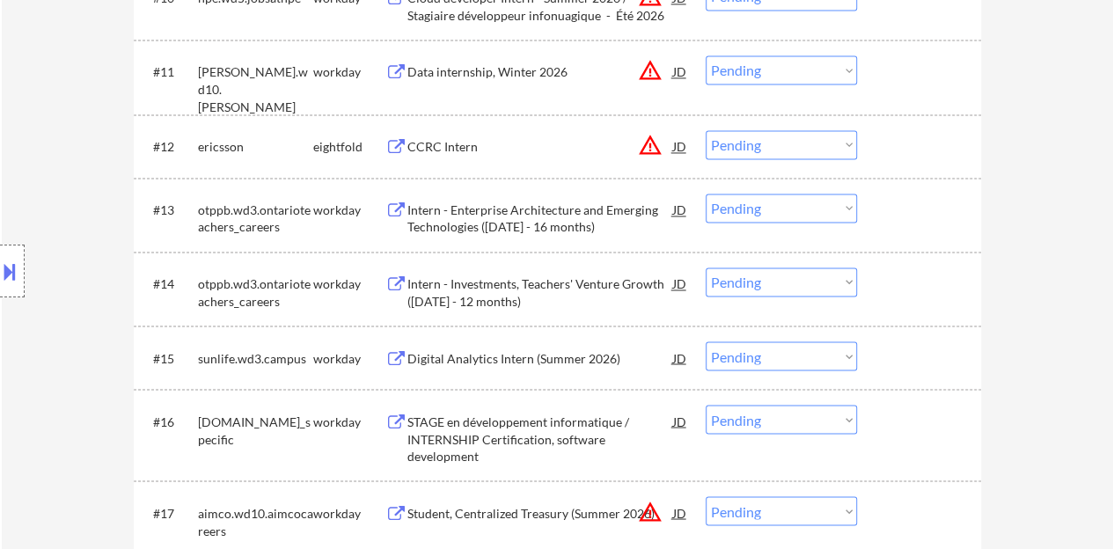
scroll to position [1408, 0]
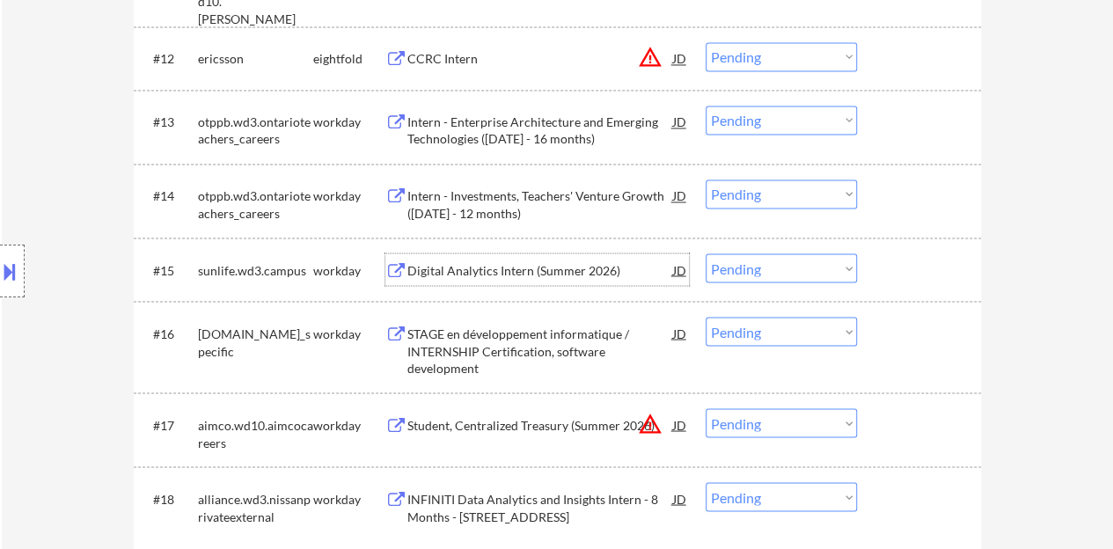
click at [600, 265] on div "Digital Analytics Intern (Summer 2026)" at bounding box center [540, 270] width 266 height 18
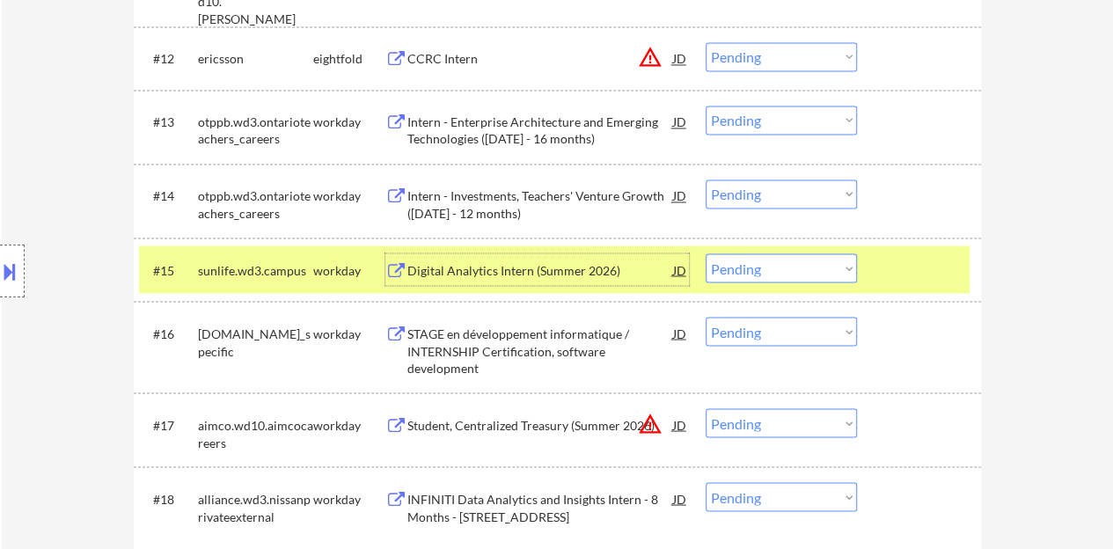
click at [740, 266] on select "Choose an option... Pending Applied Excluded (Questions) Excluded (Expired) Exc…" at bounding box center [781, 267] width 151 height 29
click at [706, 253] on select "Choose an option... Pending Applied Excluded (Questions) Excluded (Expired) Exc…" at bounding box center [781, 267] width 151 height 29
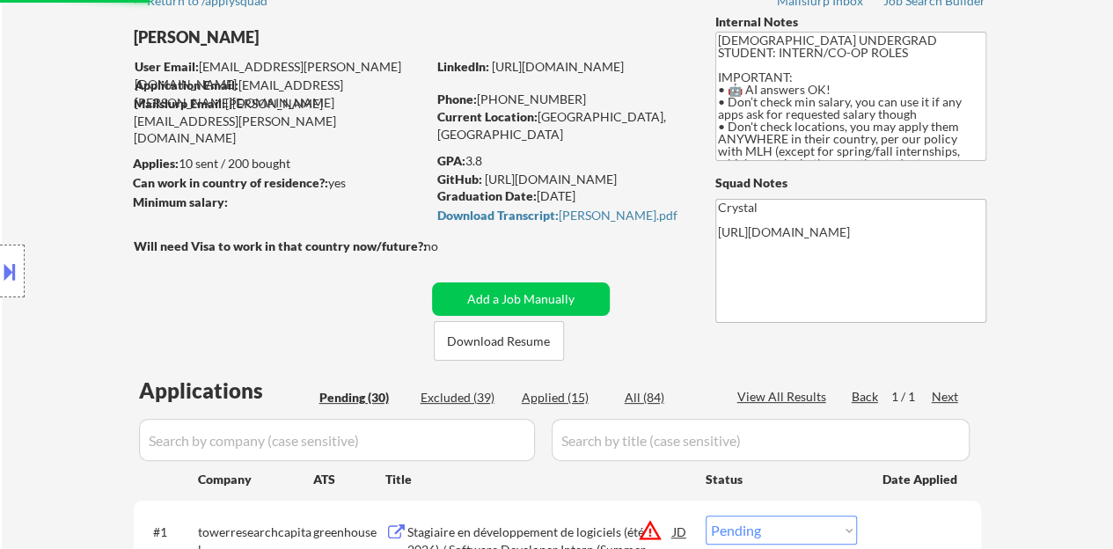
select select ""pending""
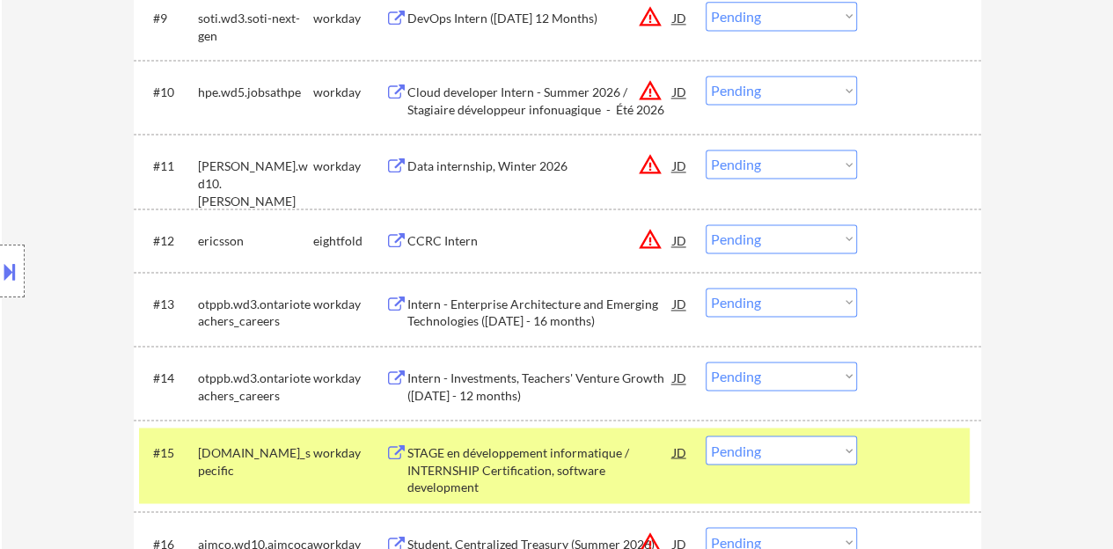
scroll to position [1496, 0]
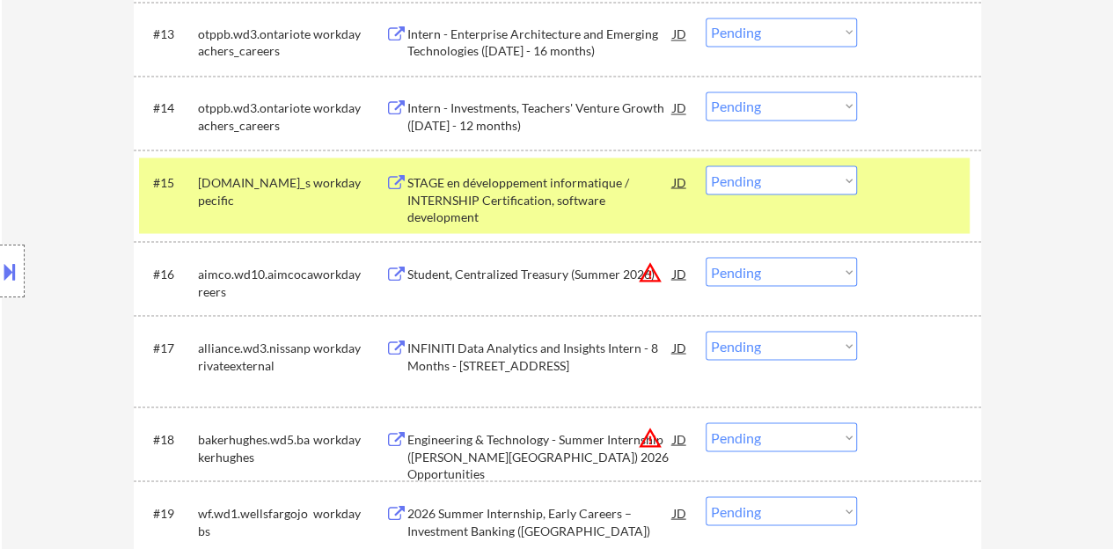
click at [894, 207] on div "#15 ag.wd3.airbus_specific workday STAGE en développement informatique / INTERN…" at bounding box center [554, 196] width 831 height 76
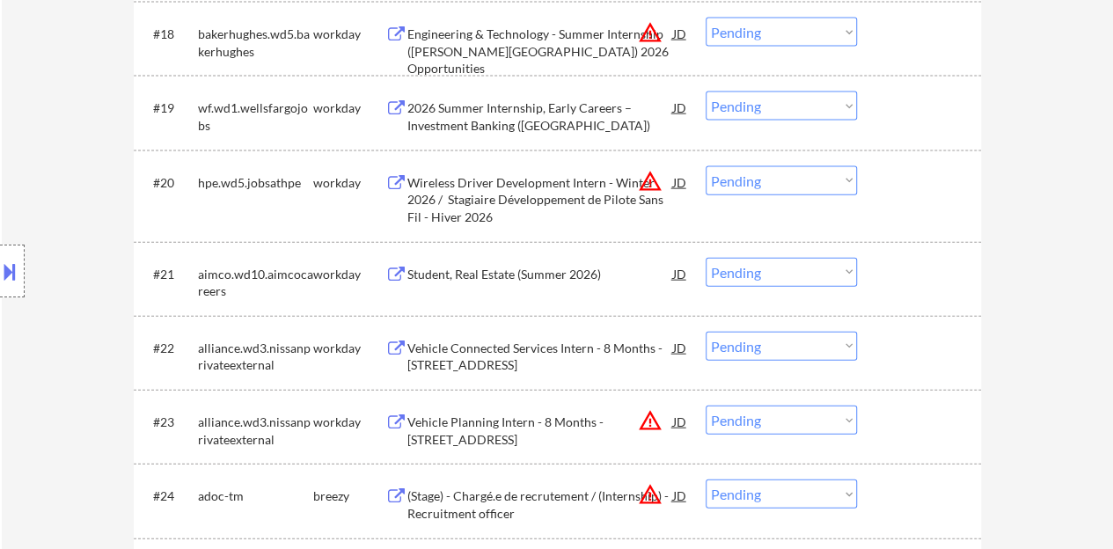
scroll to position [1936, 0]
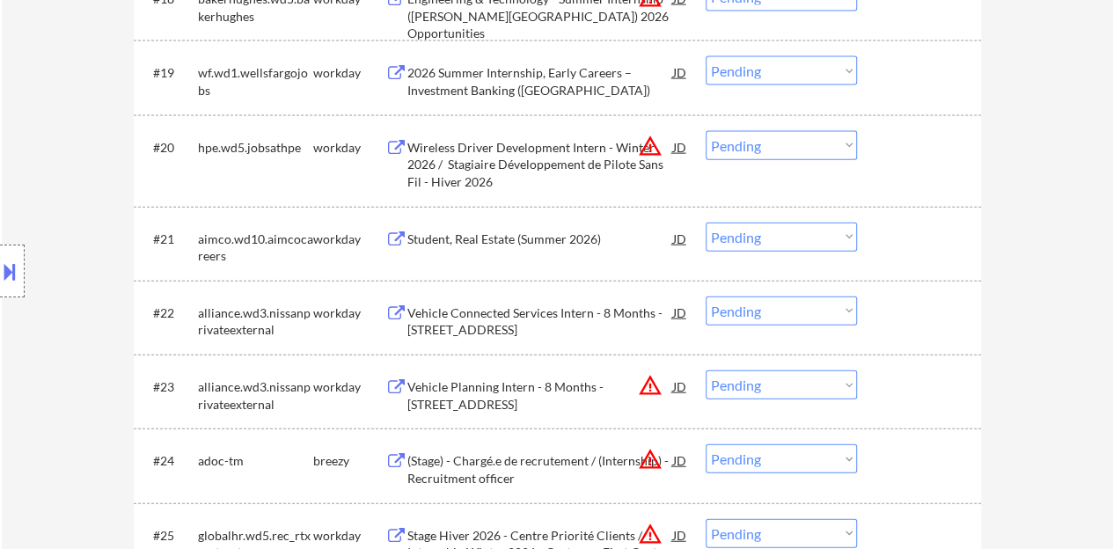
click at [502, 242] on div "Student, Real Estate (Summer 2026)" at bounding box center [540, 240] width 266 height 18
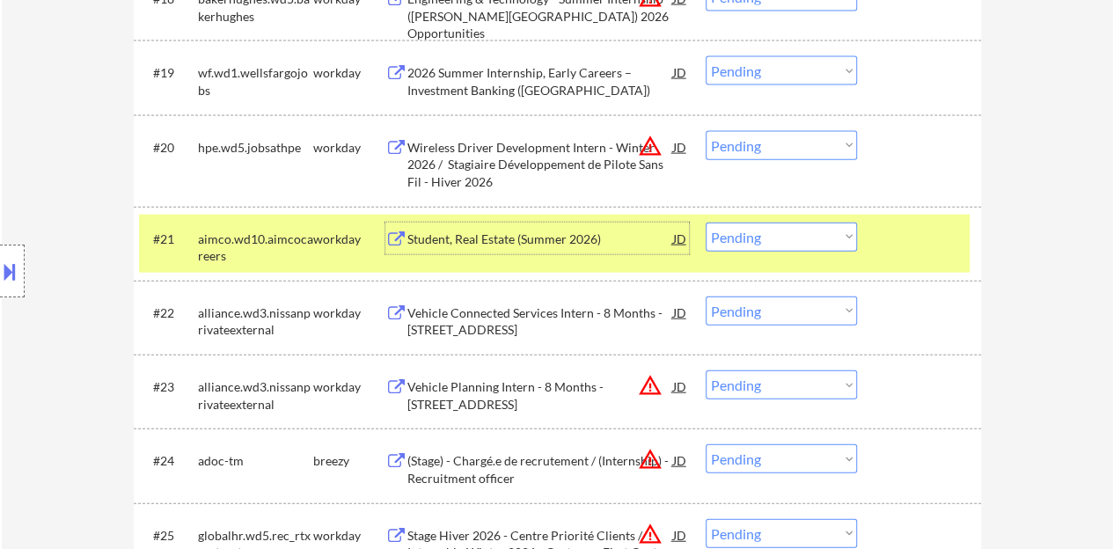
click at [741, 232] on select "Choose an option... Pending Applied Excluded (Questions) Excluded (Expired) Exc…" at bounding box center [781, 237] width 151 height 29
click at [706, 223] on select "Choose an option... Pending Applied Excluded (Questions) Excluded (Expired) Exc…" at bounding box center [781, 237] width 151 height 29
select select ""pending""
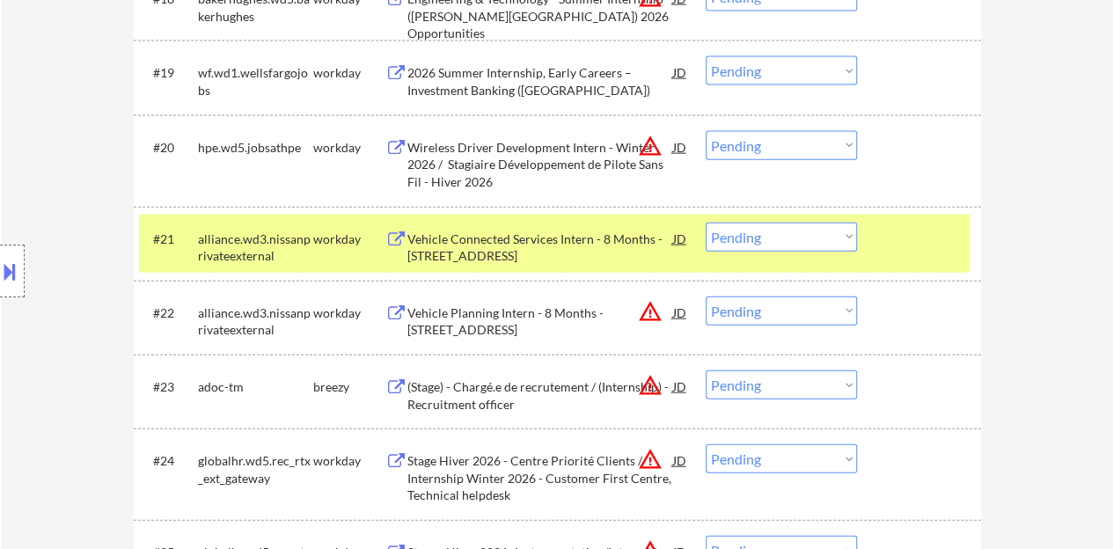
click at [932, 220] on div "#21 alliance.wd3.nissanprivateexternal workday Vehicle Connected Services Inter…" at bounding box center [554, 244] width 831 height 58
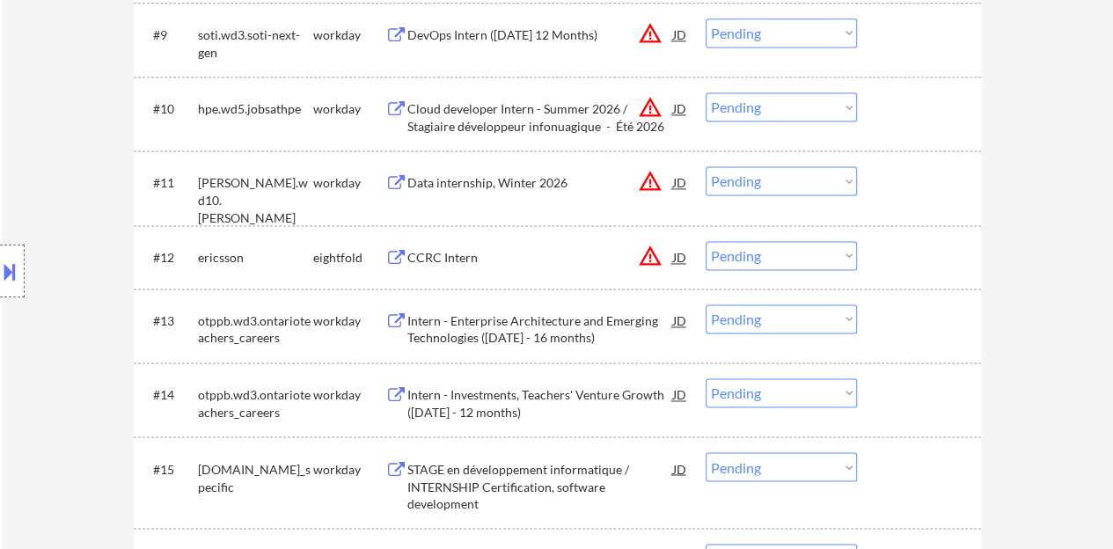
scroll to position [1232, 0]
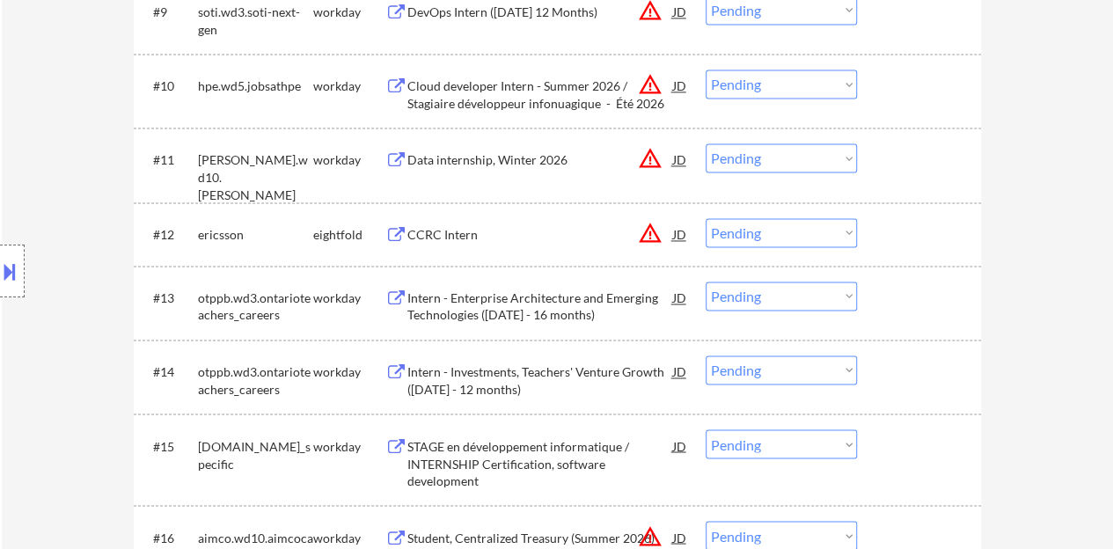
click at [493, 305] on div "Intern - Enterprise Architecture and Emerging Technologies (May 2026 - 16 month…" at bounding box center [540, 307] width 266 height 34
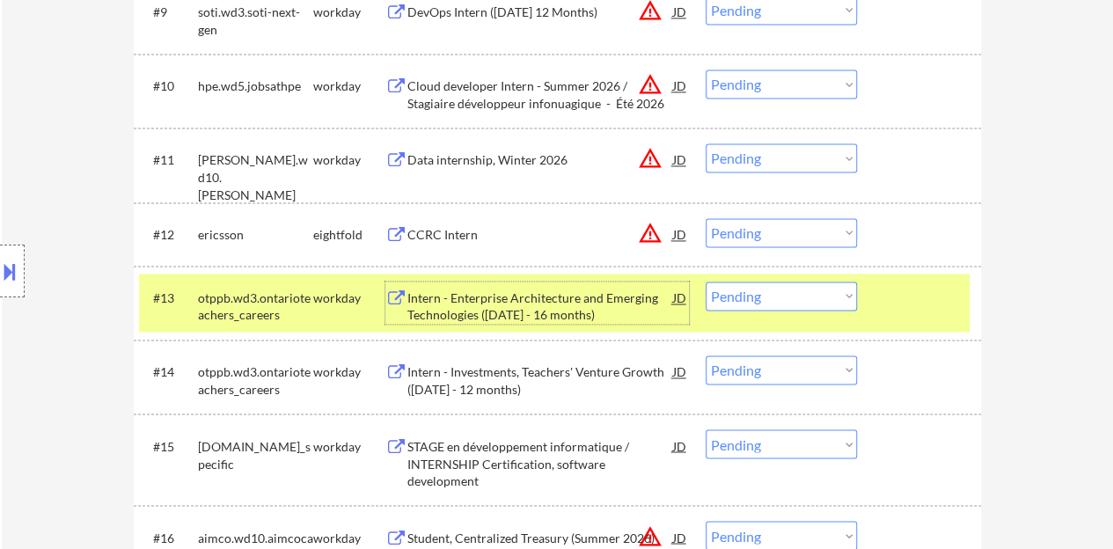
click at [761, 299] on select "Choose an option... Pending Applied Excluded (Questions) Excluded (Expired) Exc…" at bounding box center [781, 296] width 151 height 29
click at [706, 282] on select "Choose an option... Pending Applied Excluded (Questions) Excluded (Expired) Exc…" at bounding box center [781, 296] width 151 height 29
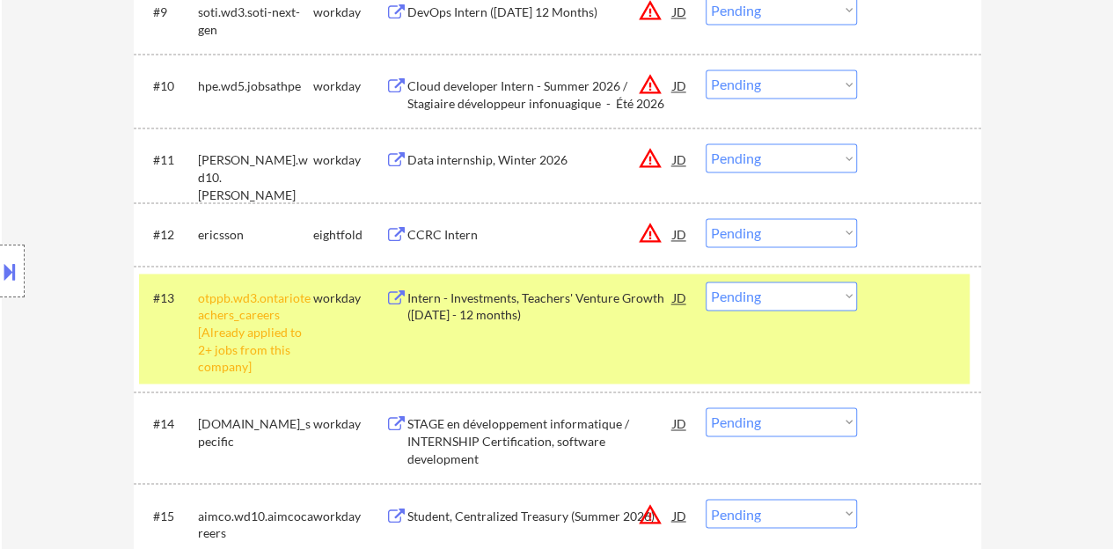
click at [801, 298] on select "Choose an option... Pending Applied Excluded (Questions) Excluded (Expired) Exc…" at bounding box center [781, 296] width 151 height 29
click at [706, 282] on select "Choose an option... Pending Applied Excluded (Questions) Excluded (Expired) Exc…" at bounding box center [781, 296] width 151 height 29
select select ""pending""
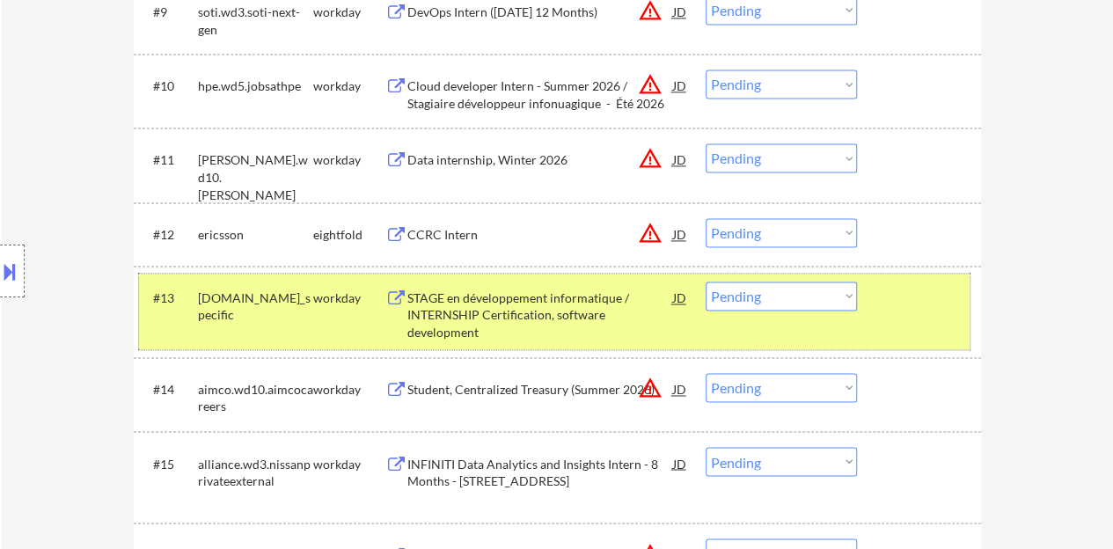
click at [907, 319] on div "#13 ag.wd3.airbus_specific workday STAGE en développement informatique / INTERN…" at bounding box center [554, 312] width 831 height 76
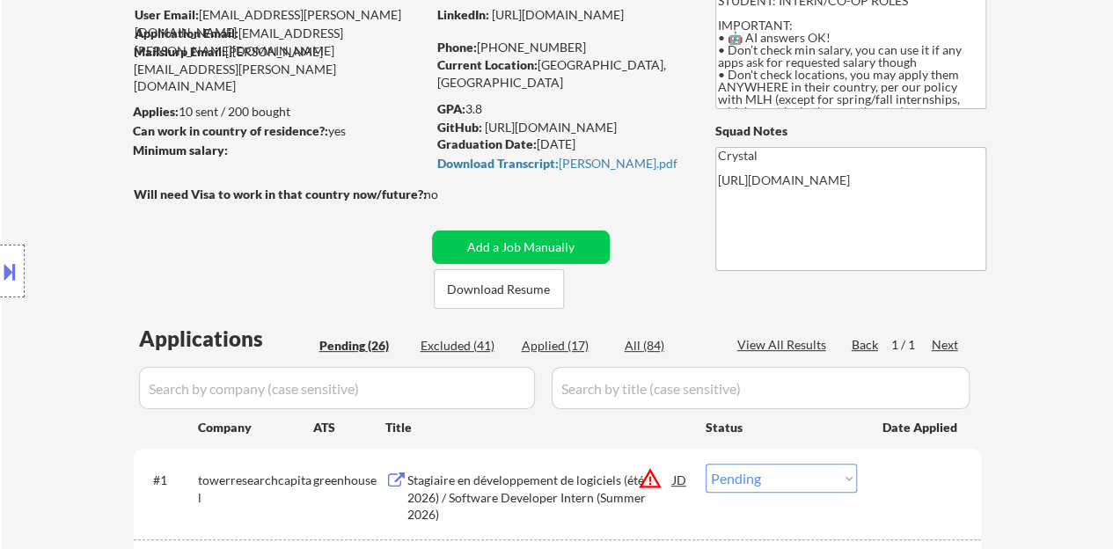
scroll to position [88, 0]
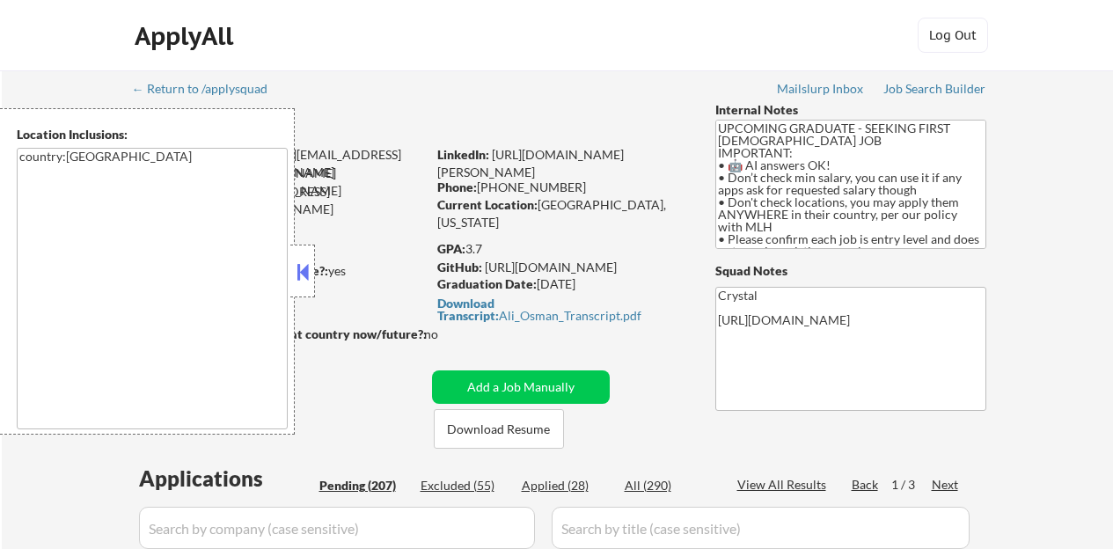
select select ""pending""
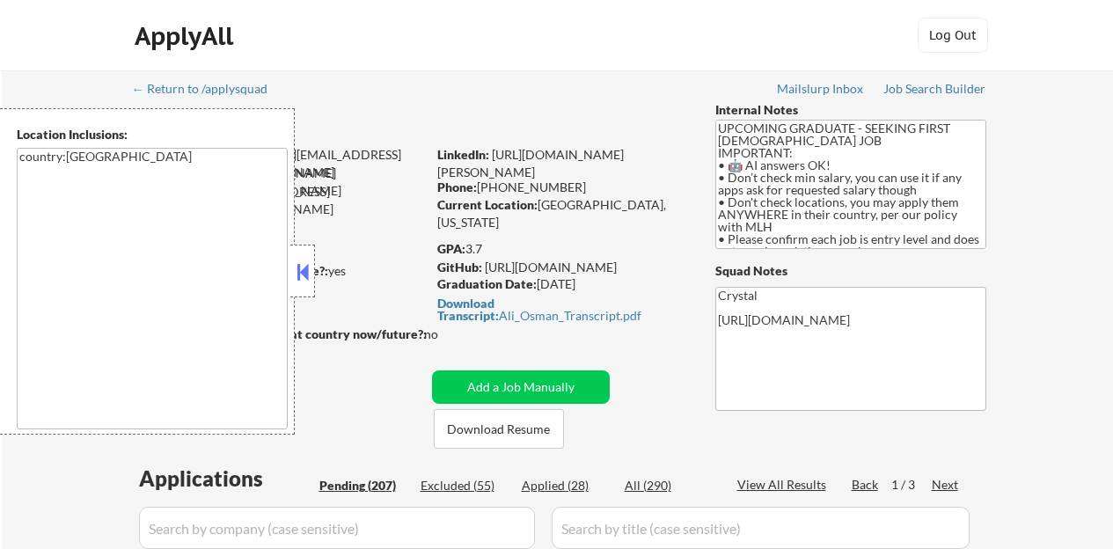
select select ""pending""
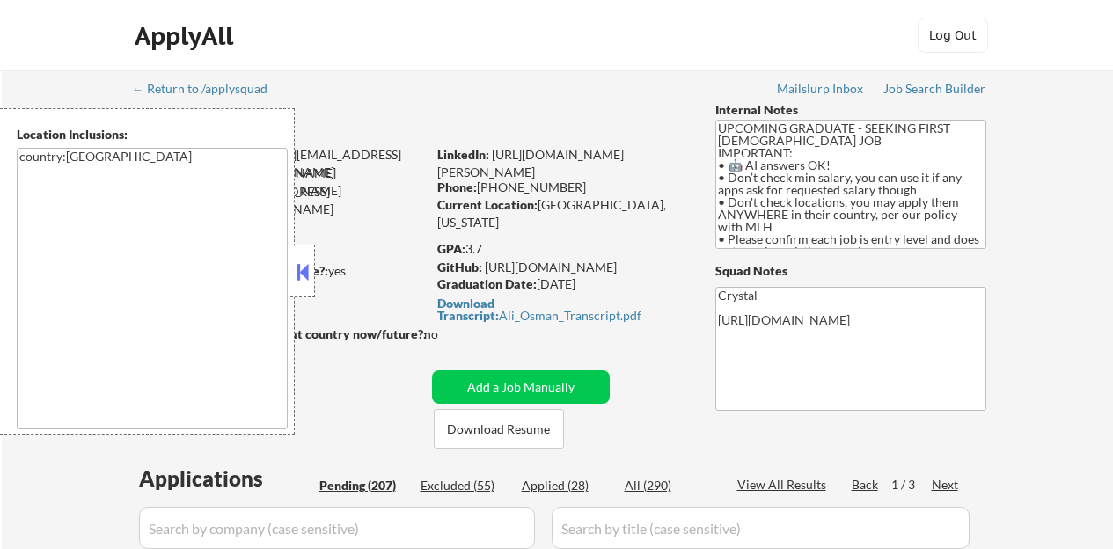
select select ""pending""
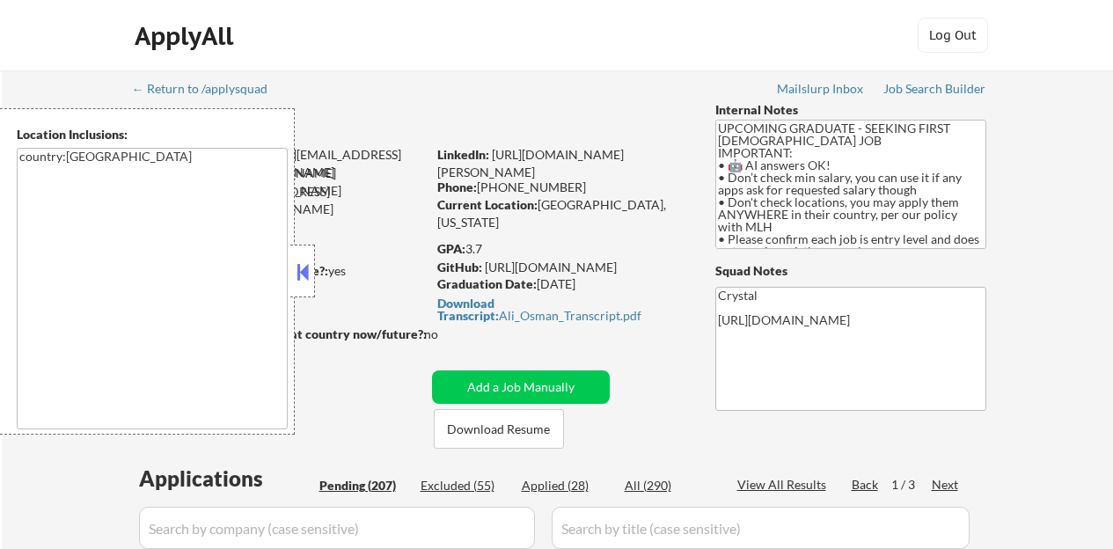
select select ""pending""
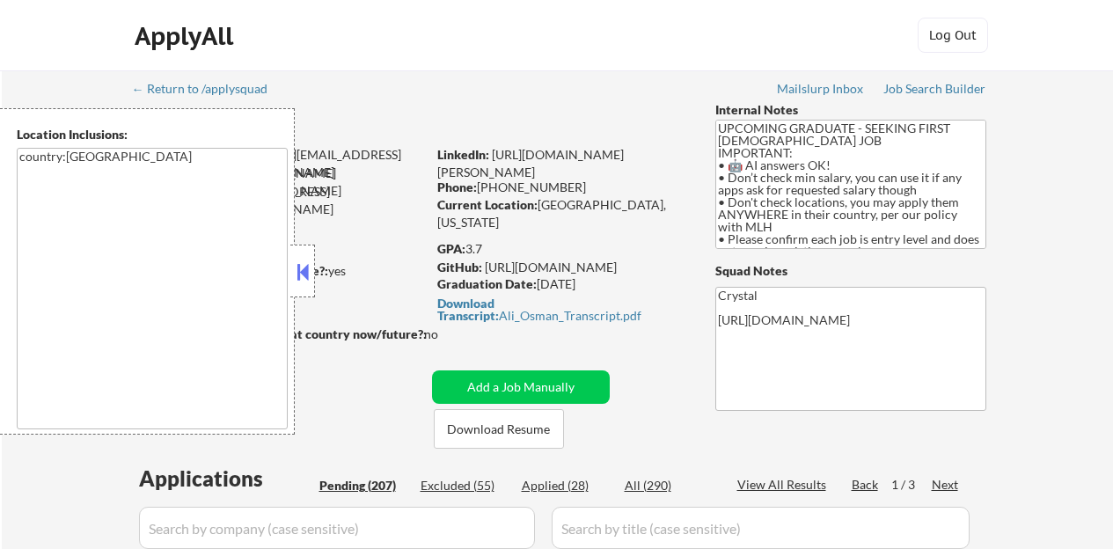
select select ""pending""
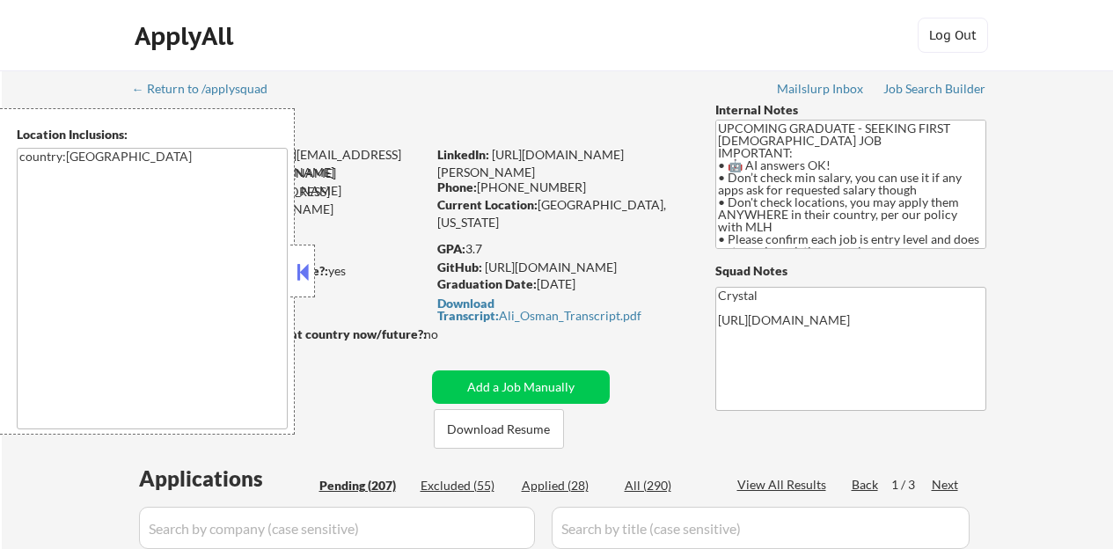
select select ""pending""
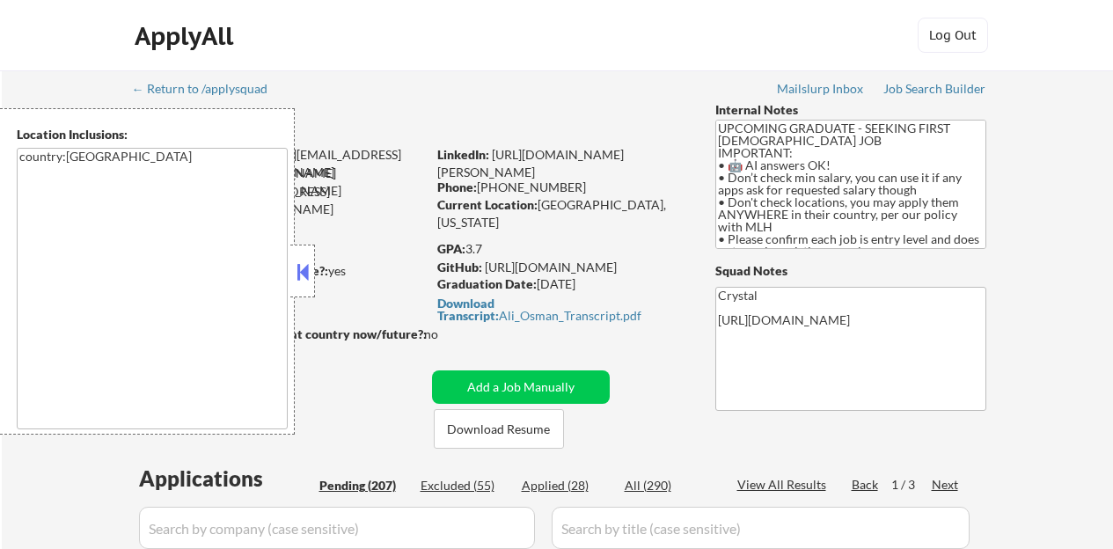
select select ""pending""
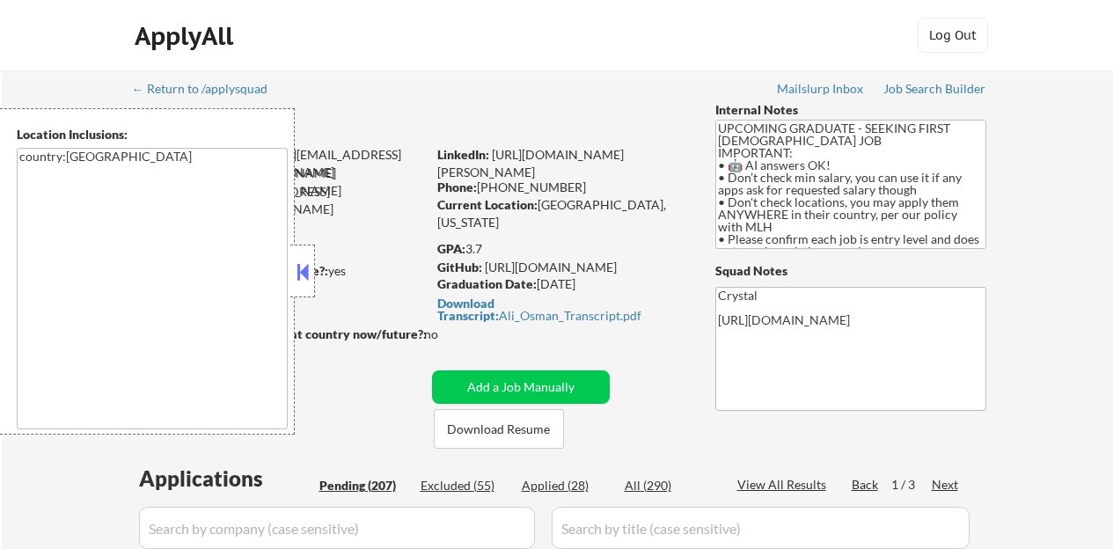
select select ""pending""
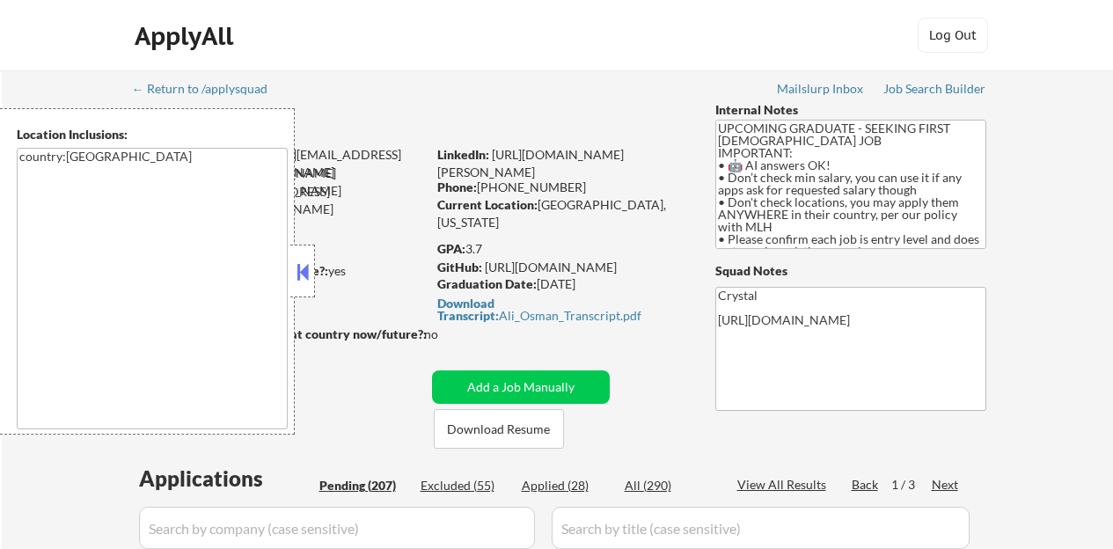
select select ""pending""
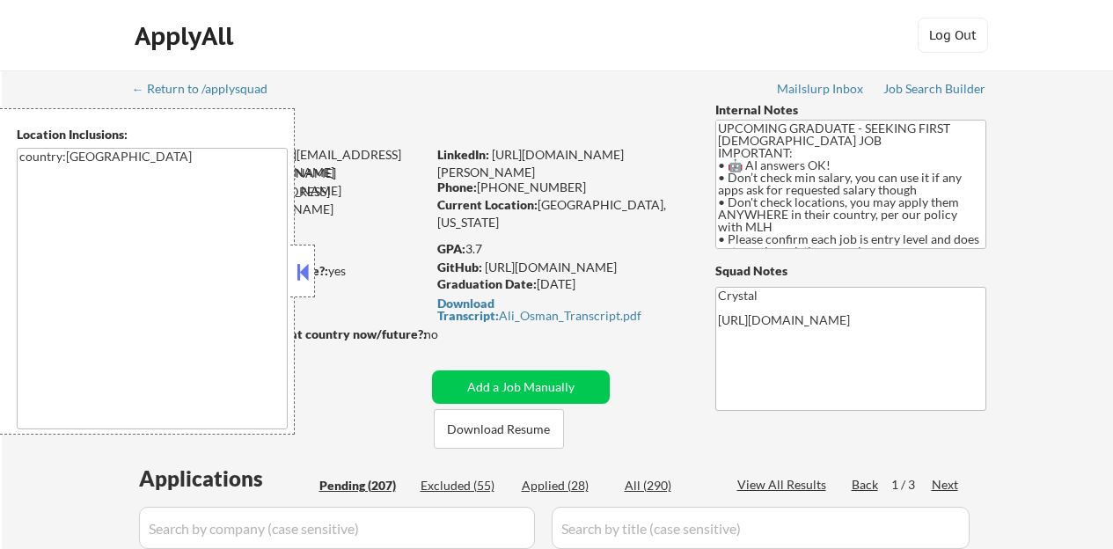
select select ""pending""
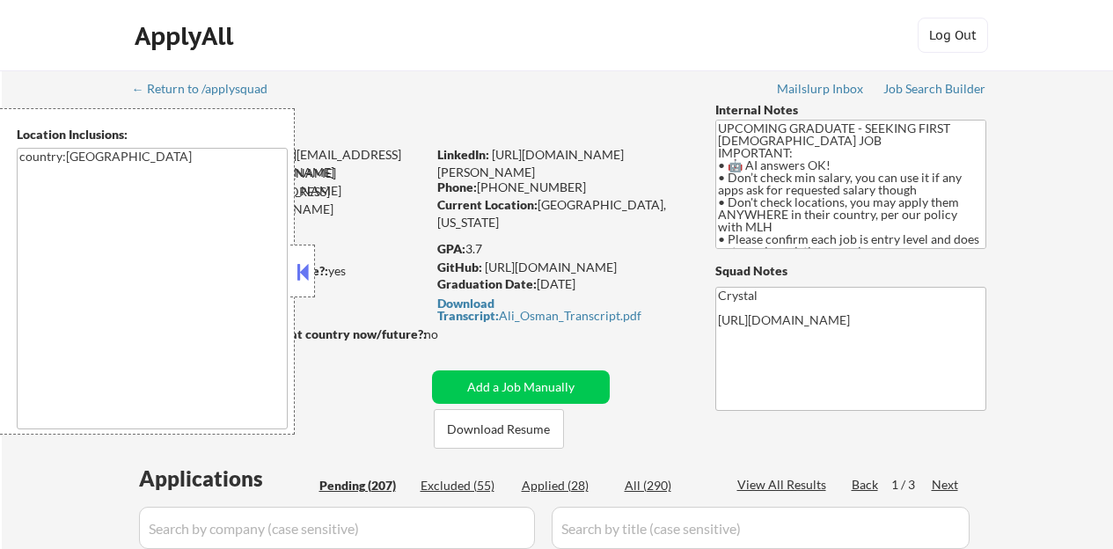
select select ""pending""
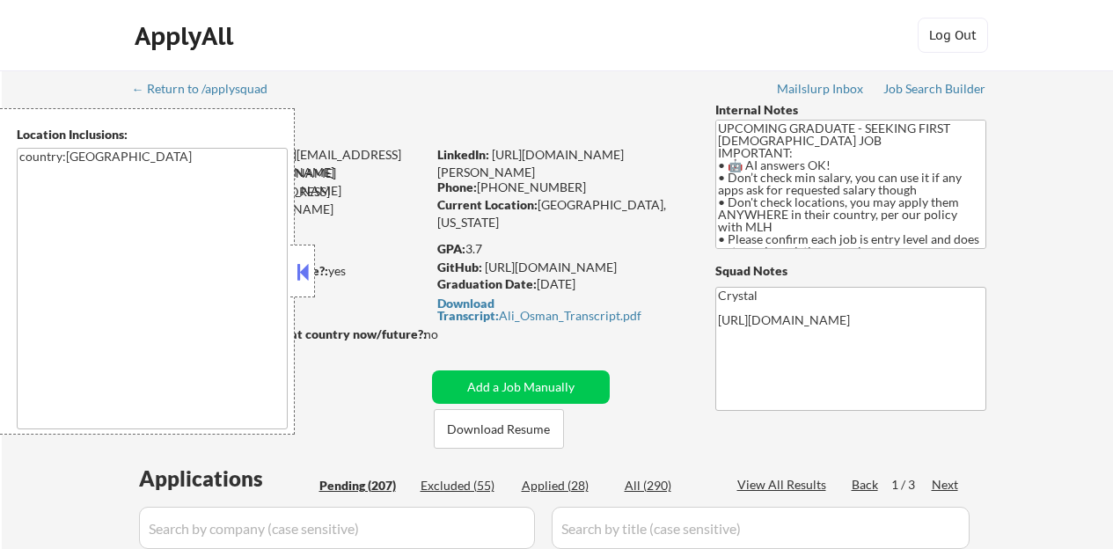
select select ""pending""
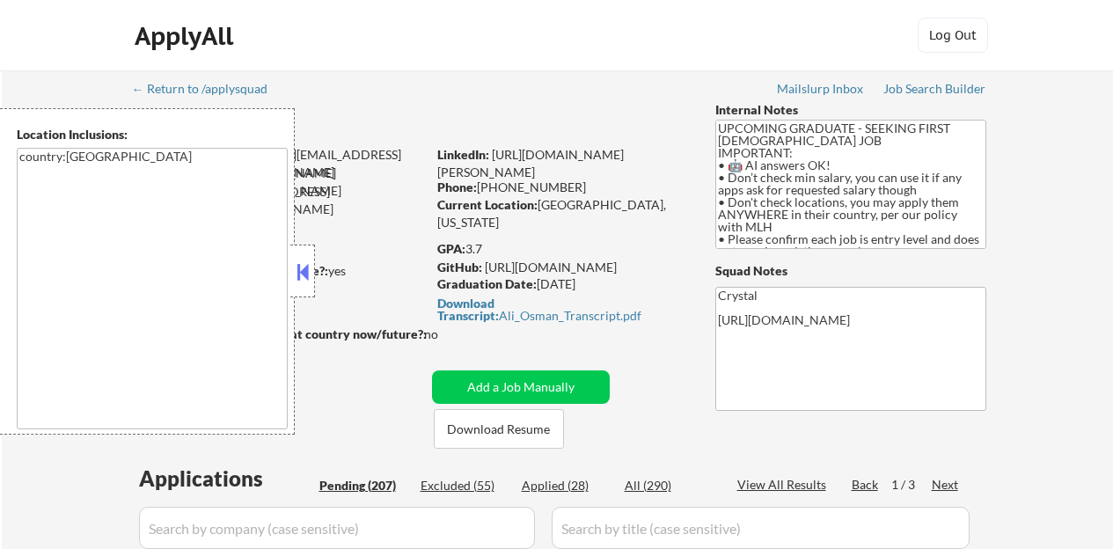
select select ""pending""
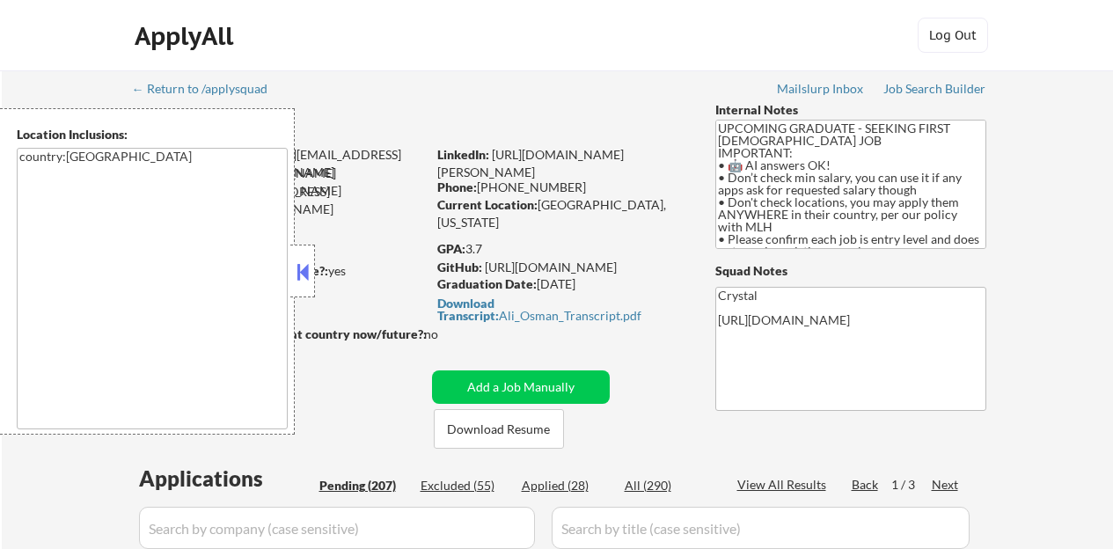
select select ""pending""
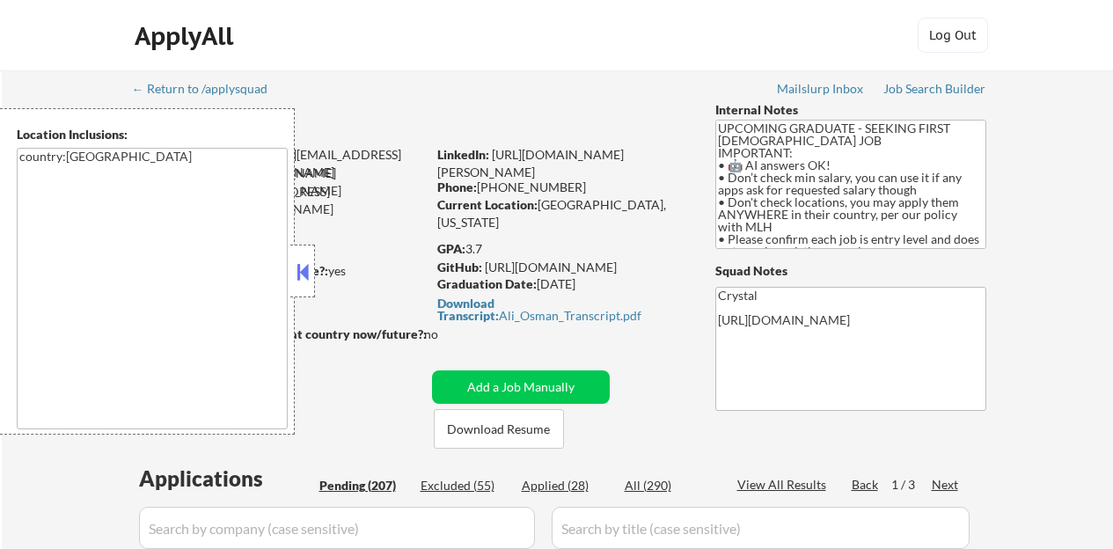
select select ""pending""
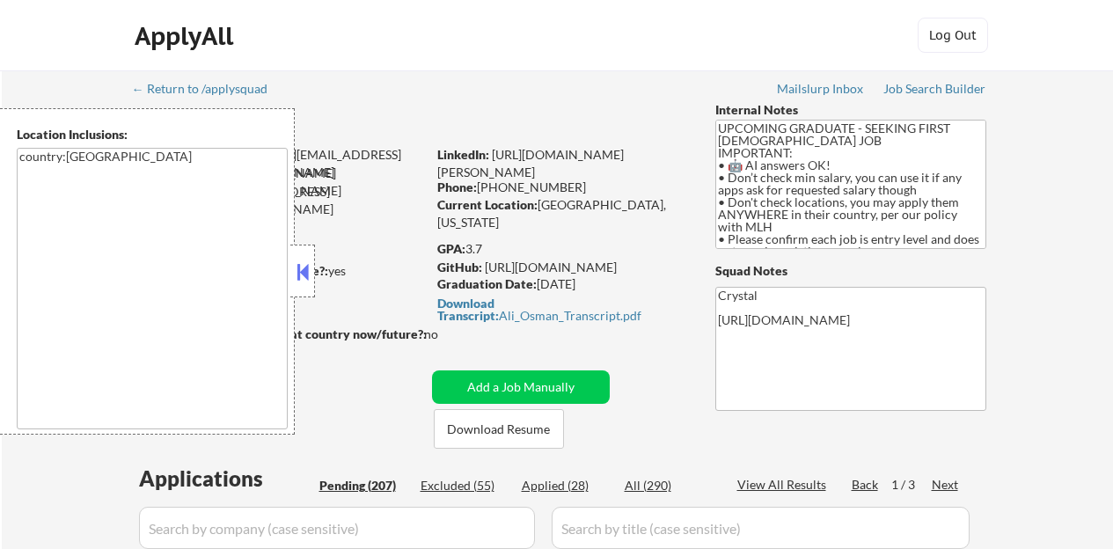
select select ""pending""
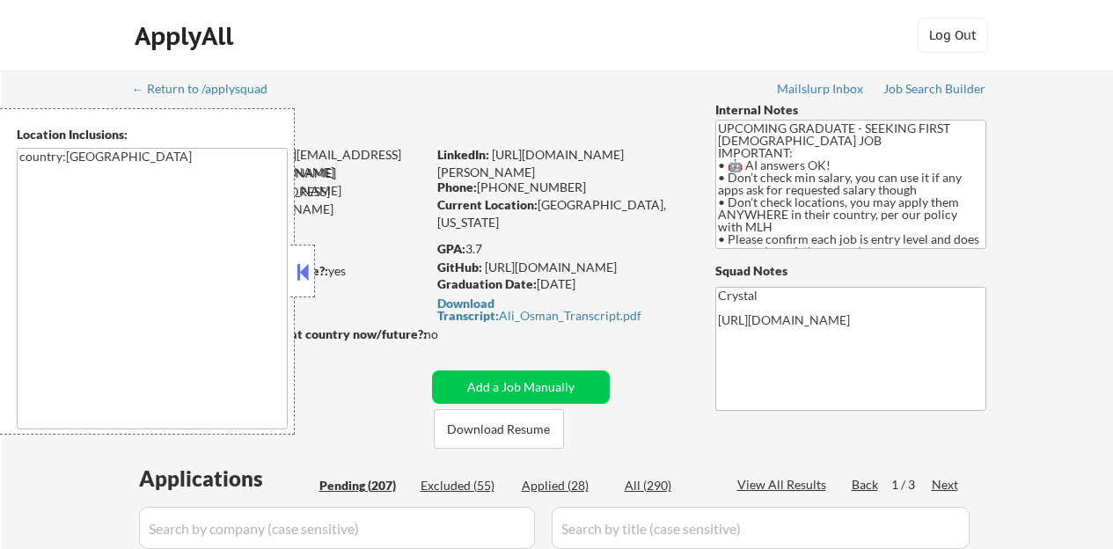
select select ""pending""
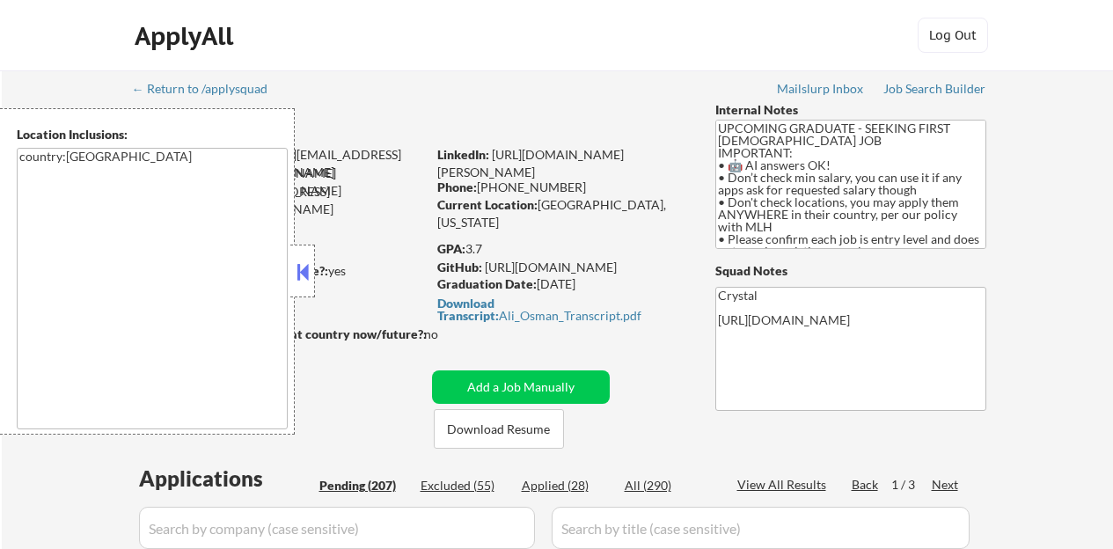
select select ""pending""
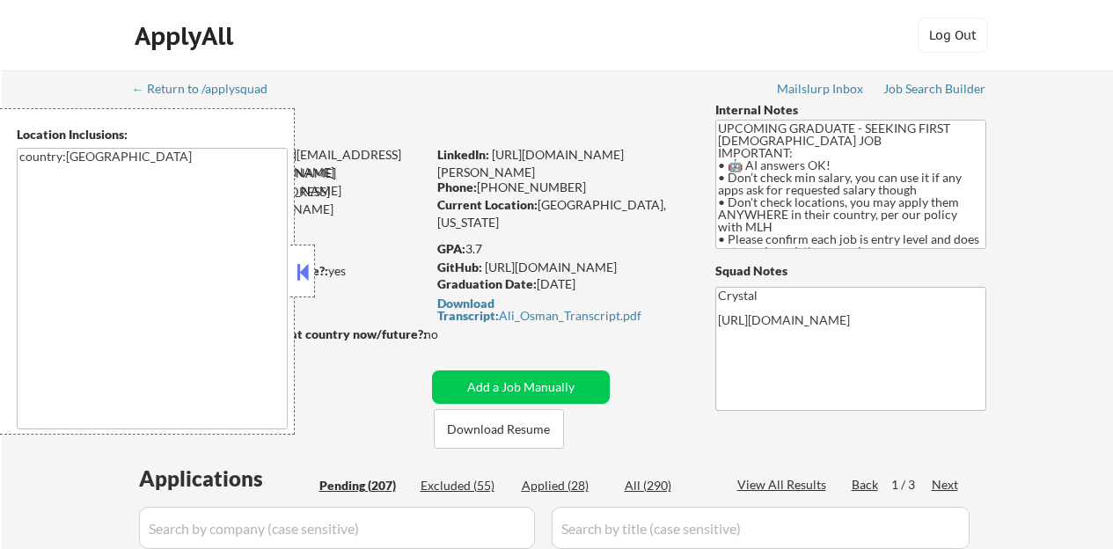
select select ""pending""
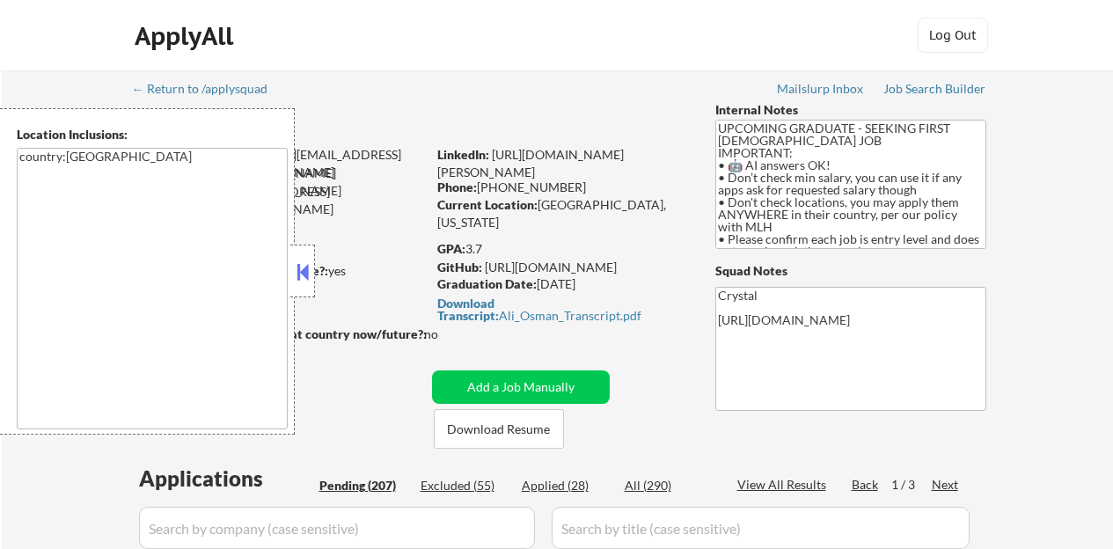
select select ""pending""
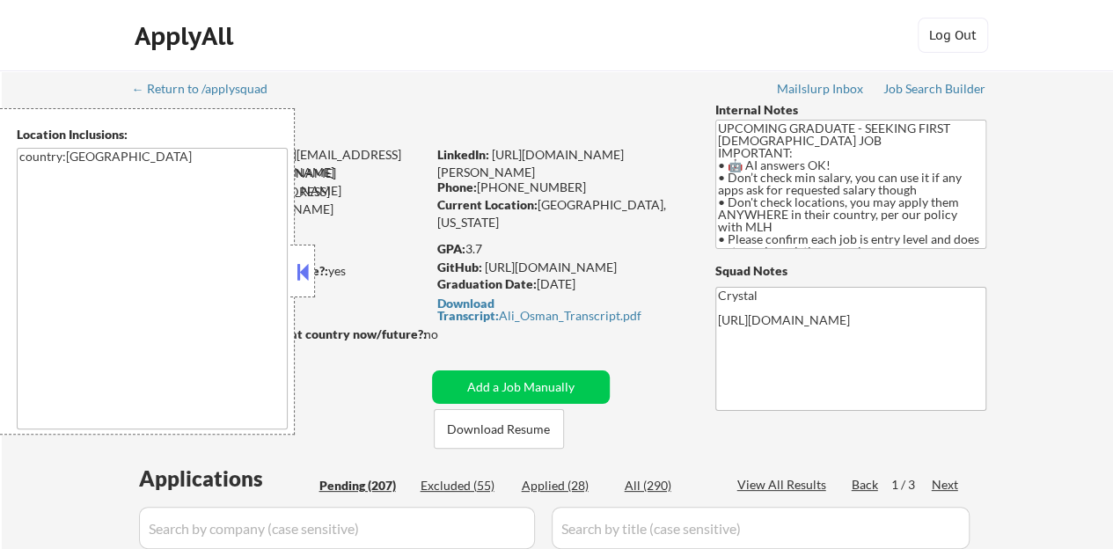
click at [297, 267] on button at bounding box center [302, 272] width 19 height 26
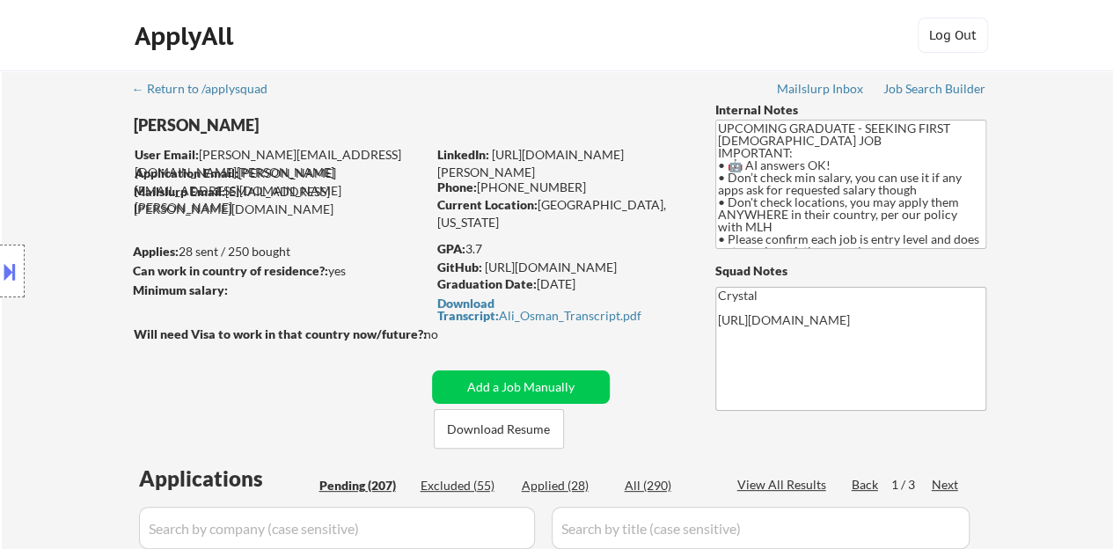
click at [322, 360] on div at bounding box center [282, 353] width 297 height 18
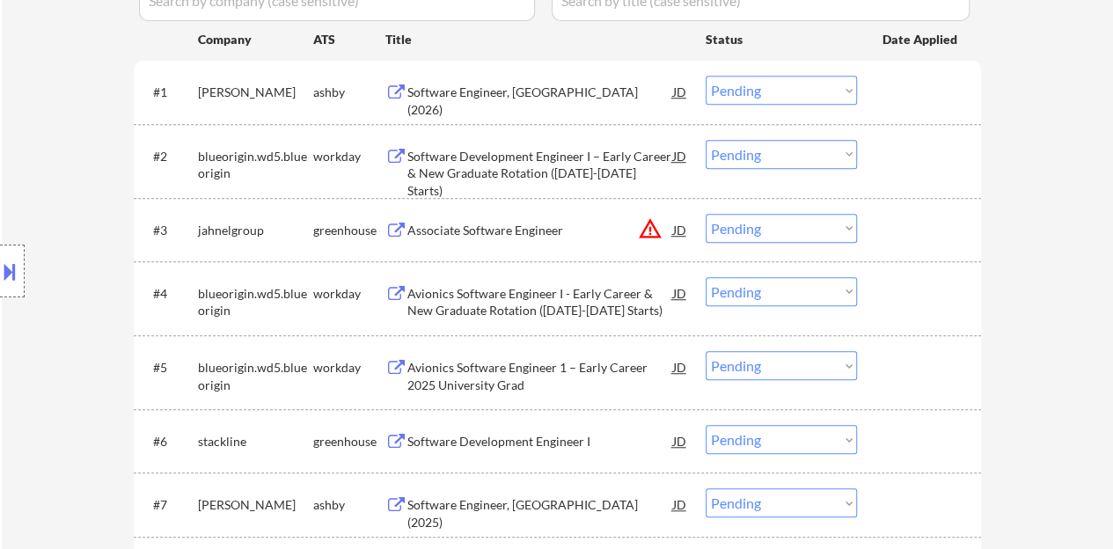
scroll to position [704, 0]
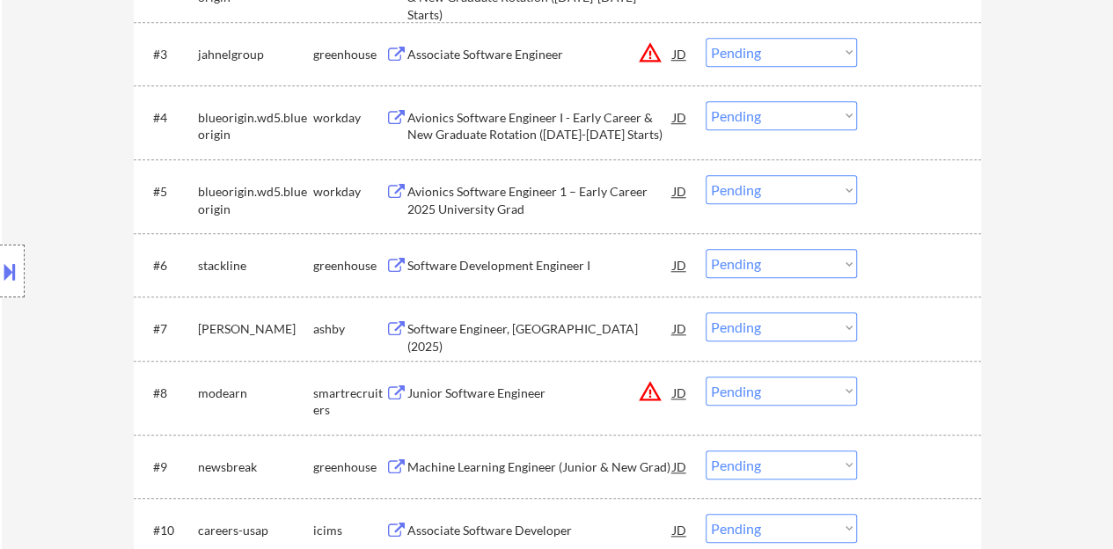
click at [548, 255] on div "Software Development Engineer I" at bounding box center [540, 265] width 266 height 32
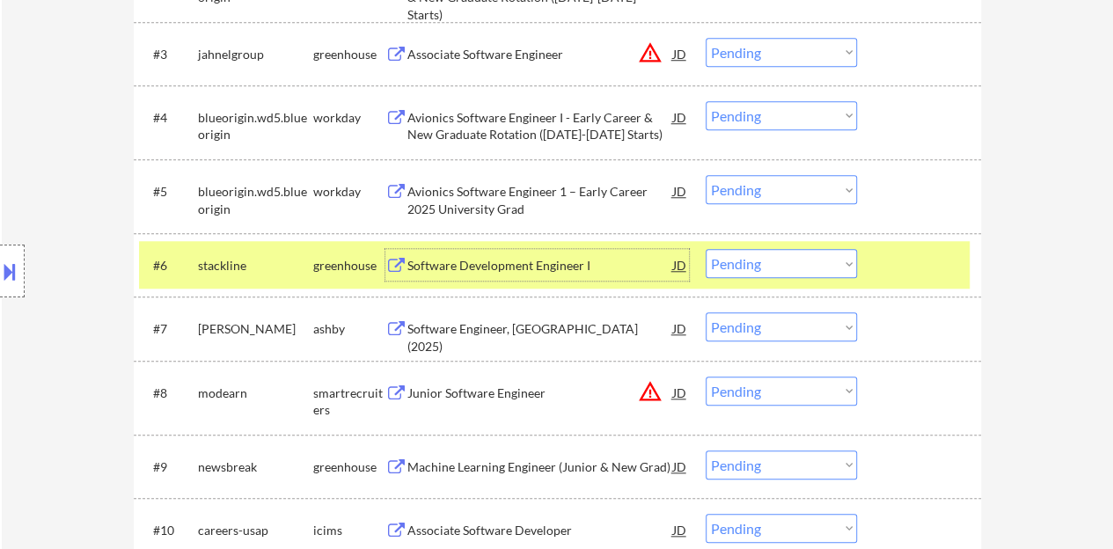
click at [772, 267] on select "Choose an option... Pending Applied Excluded (Questions) Excluded (Expired) Exc…" at bounding box center [781, 263] width 151 height 29
click at [706, 249] on select "Choose an option... Pending Applied Excluded (Questions) Excluded (Expired) Exc…" at bounding box center [781, 263] width 151 height 29
select select ""pending""
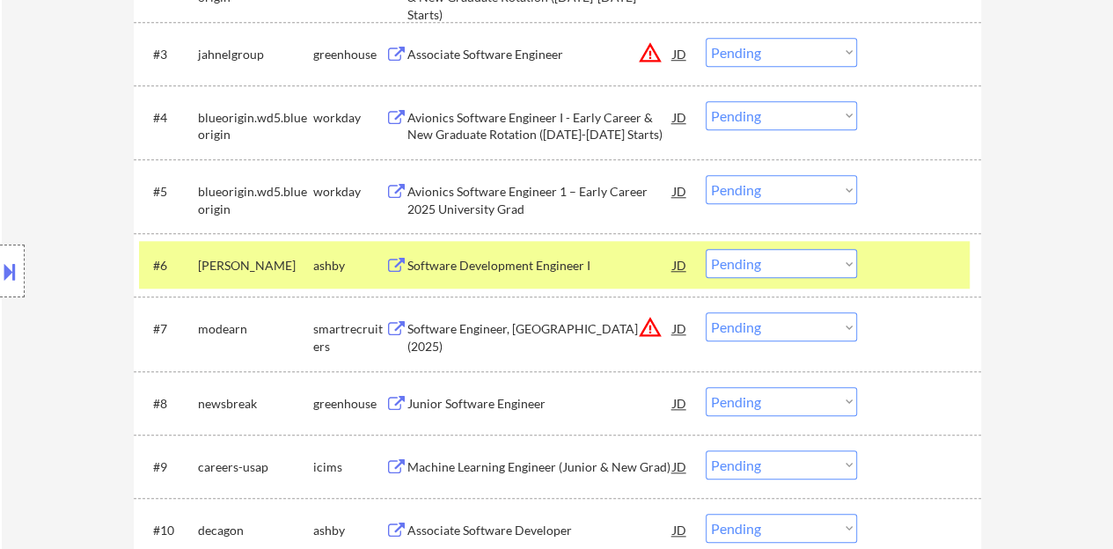
click at [942, 272] on div at bounding box center [921, 265] width 77 height 32
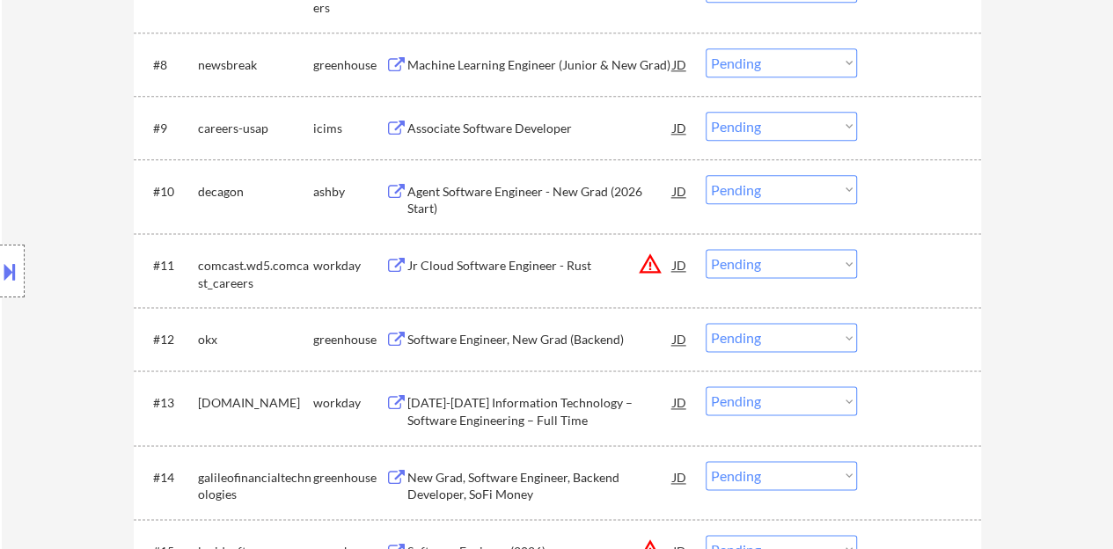
scroll to position [1056, 0]
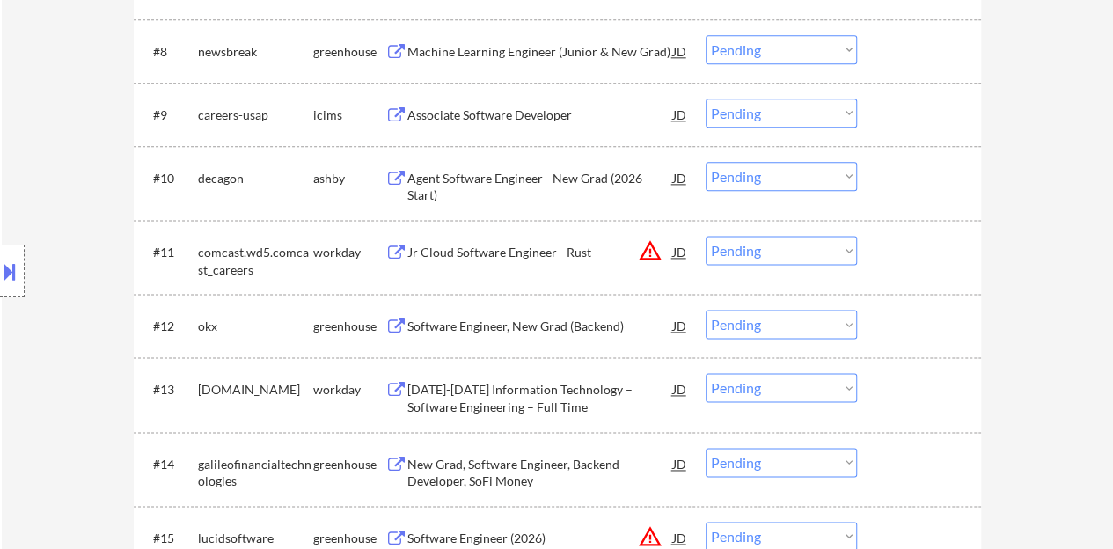
click at [539, 323] on div "Software Engineer, New Grad (Backend)" at bounding box center [540, 327] width 266 height 18
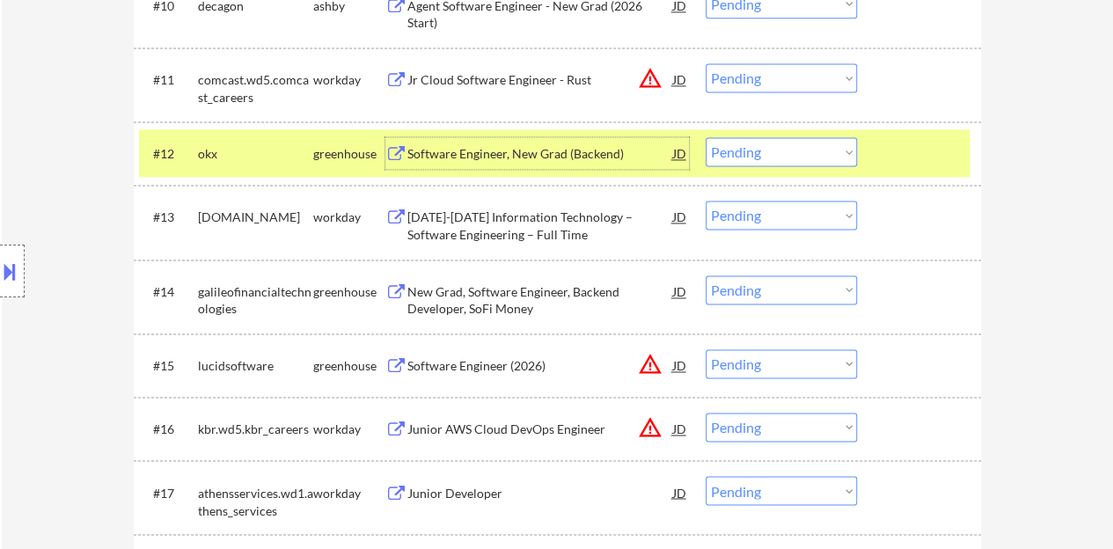
scroll to position [1232, 0]
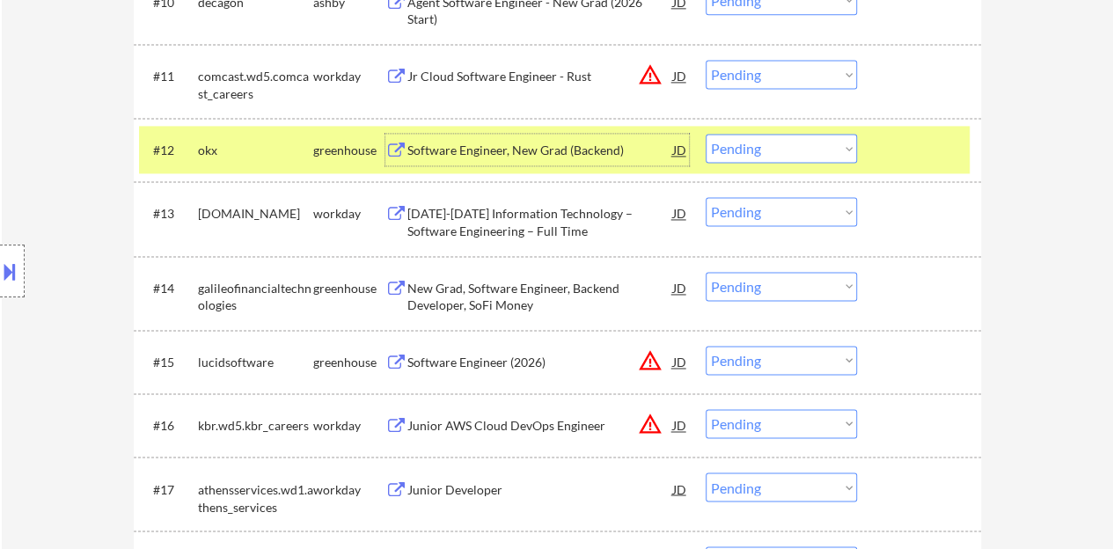
click at [785, 149] on select "Choose an option... Pending Applied Excluded (Questions) Excluded (Expired) Exc…" at bounding box center [781, 148] width 151 height 29
click at [706, 134] on select "Choose an option... Pending Applied Excluded (Questions) Excluded (Expired) Exc…" at bounding box center [781, 148] width 151 height 29
select select ""pending""
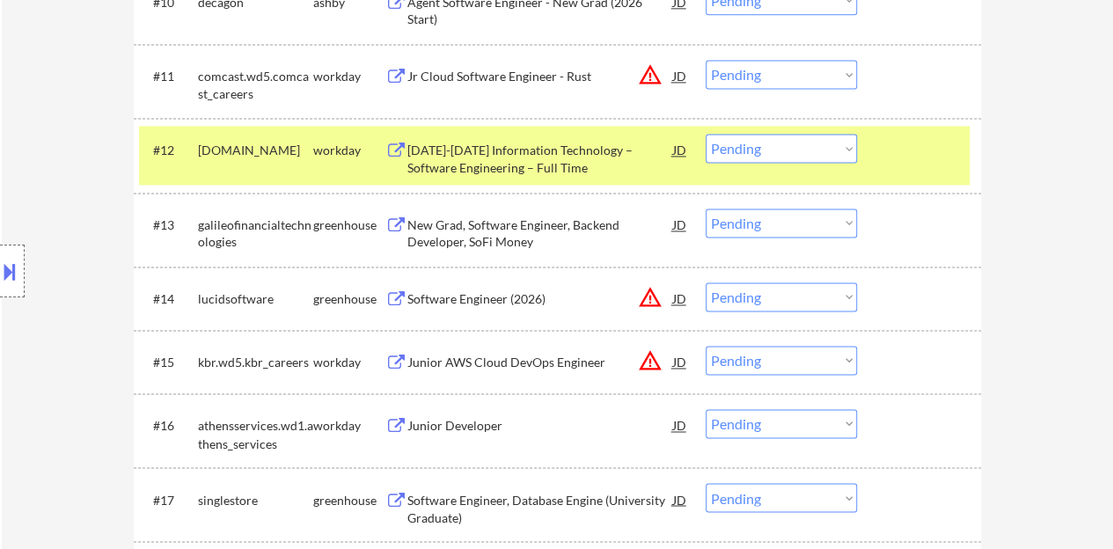
click at [921, 159] on div at bounding box center [921, 150] width 77 height 32
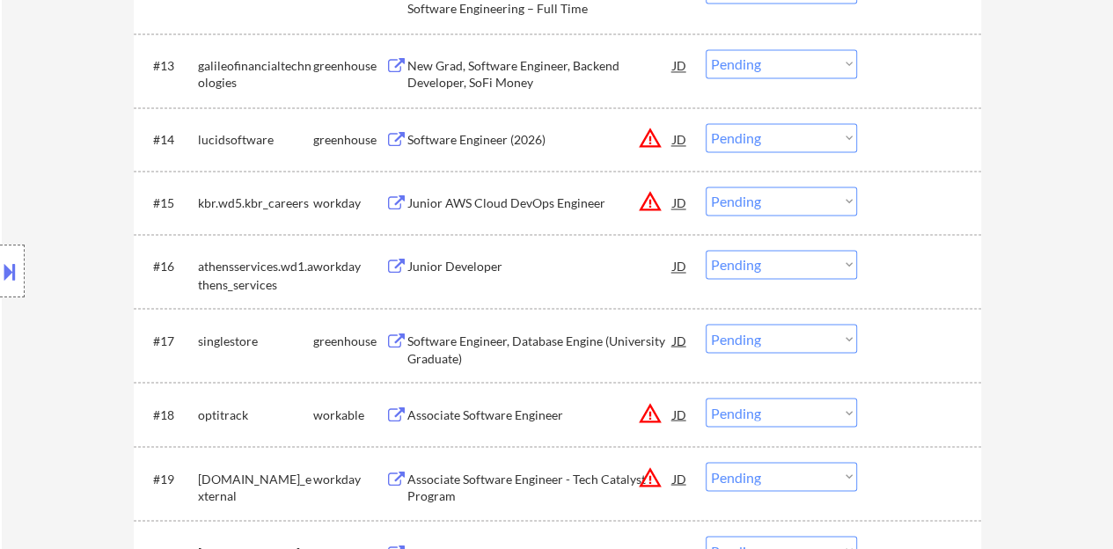
scroll to position [1408, 0]
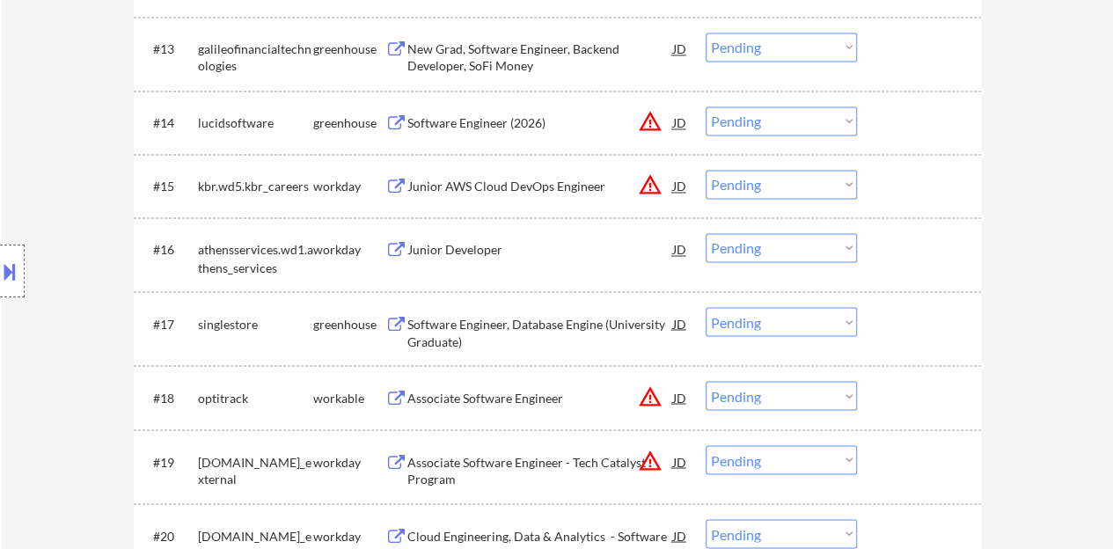
click at [463, 249] on div "Junior Developer" at bounding box center [540, 250] width 266 height 18
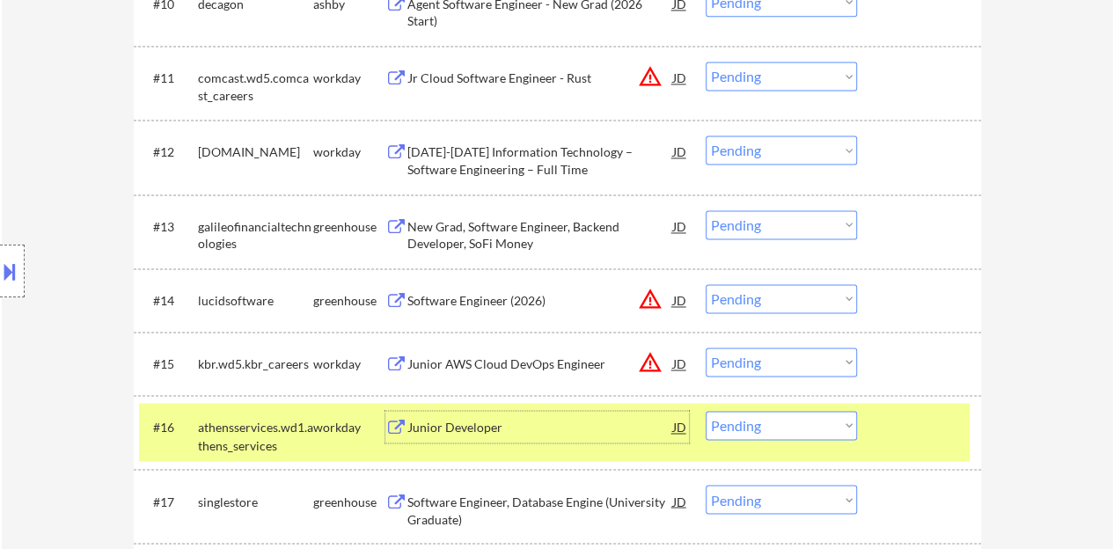
scroll to position [1232, 0]
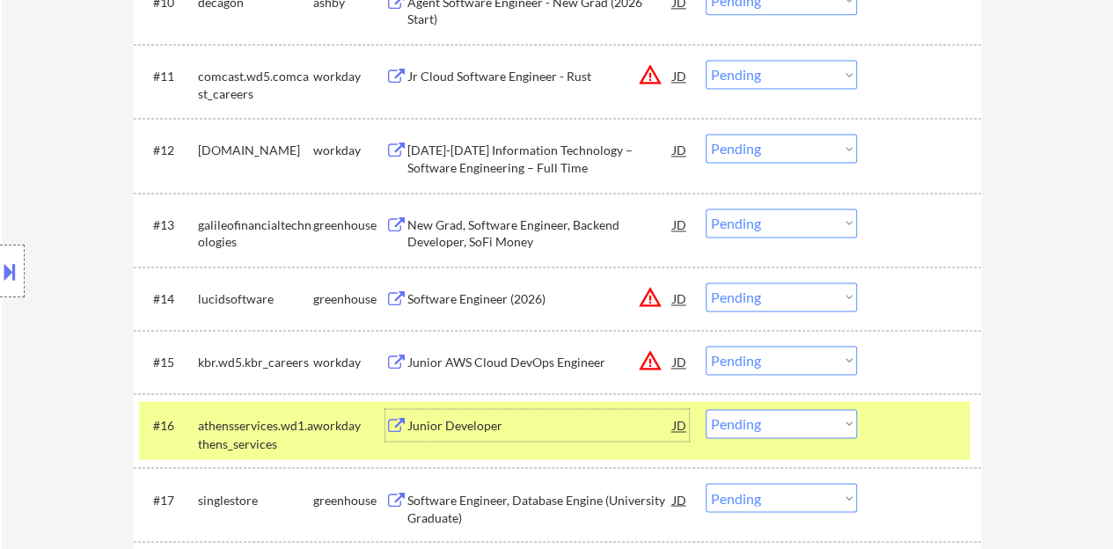
click at [786, 425] on select "Choose an option... Pending Applied Excluded (Questions) Excluded (Expired) Exc…" at bounding box center [781, 423] width 151 height 29
click at [706, 409] on select "Choose an option... Pending Applied Excluded (Questions) Excluded (Expired) Exc…" at bounding box center [781, 423] width 151 height 29
select select ""pending""
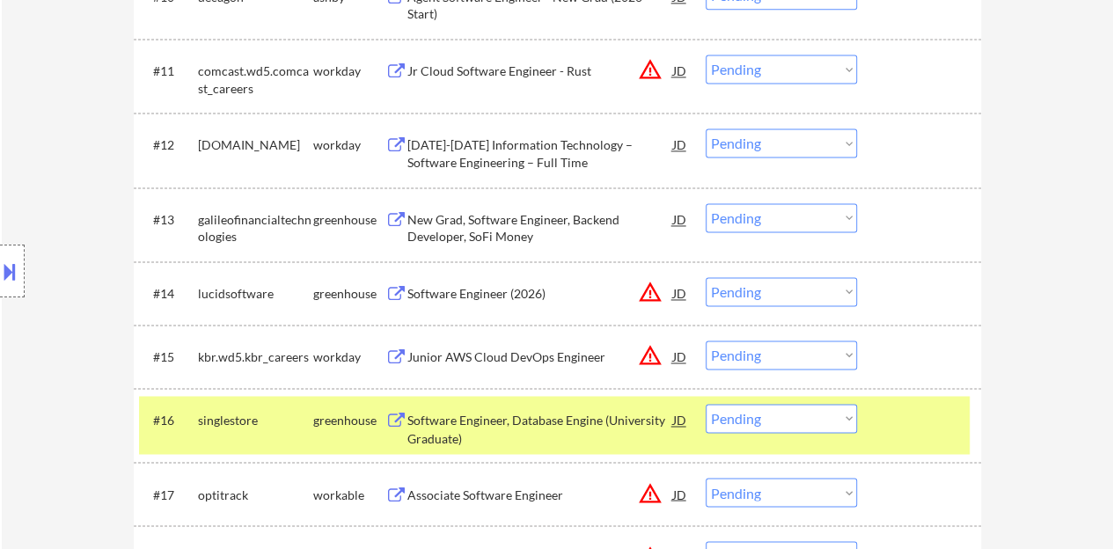
scroll to position [1408, 0]
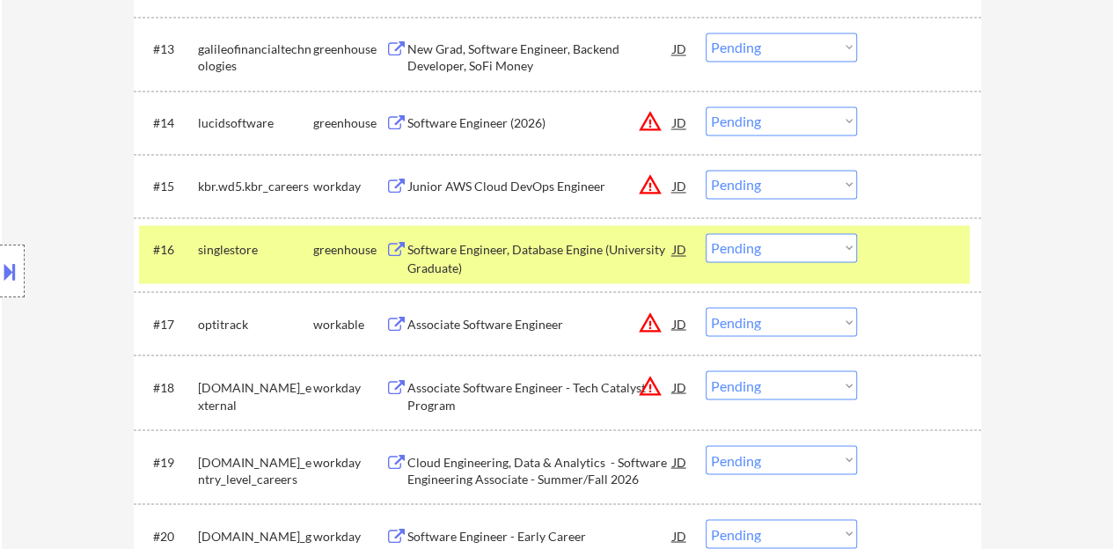
click at [887, 243] on div at bounding box center [921, 249] width 77 height 32
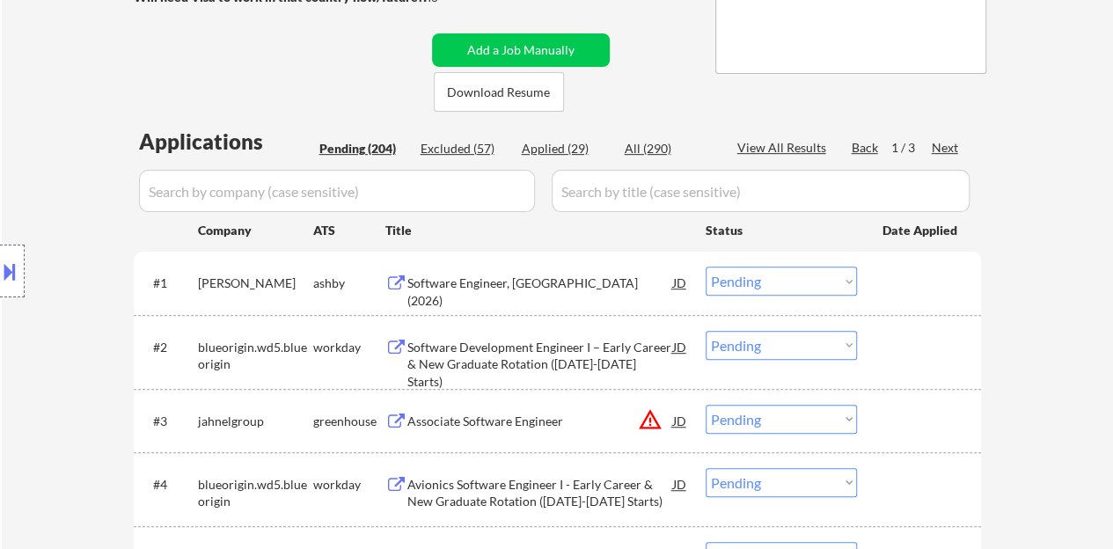
scroll to position [323, 0]
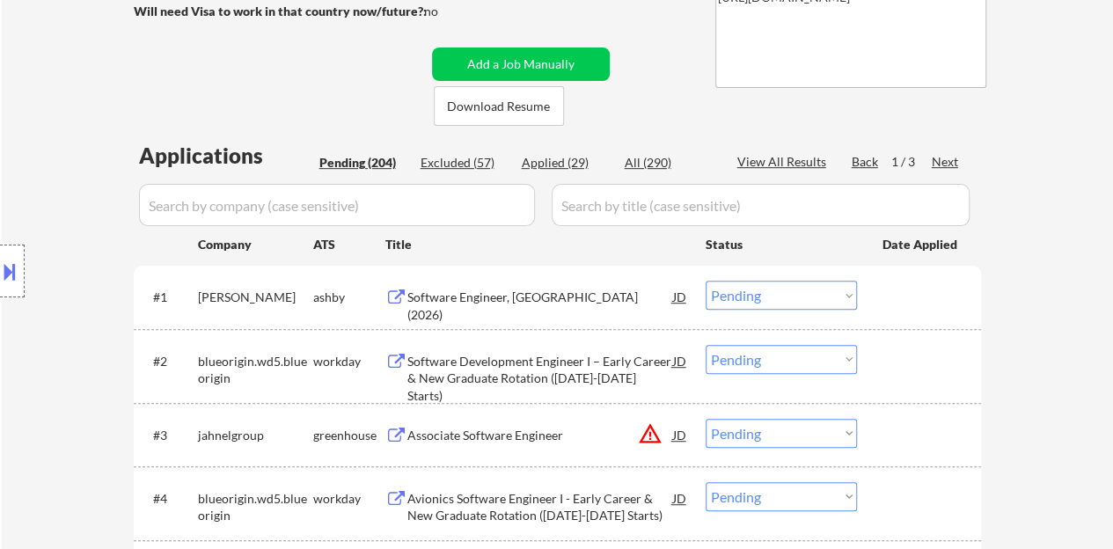
click at [549, 296] on div "Software Engineer, [GEOGRAPHIC_DATA] (2026)" at bounding box center [540, 306] width 266 height 34
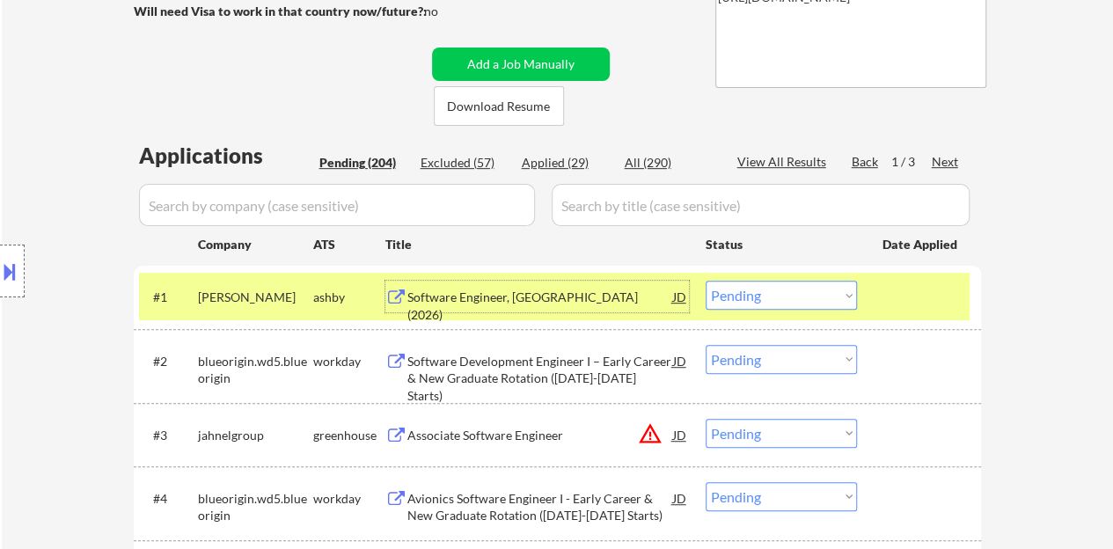
click at [752, 269] on div "#1 [PERSON_NAME] Software Engineer, New Grad (2026) JD Choose an option... Pend…" at bounding box center [557, 297] width 847 height 62
click at [766, 304] on select "Choose an option... Pending Applied Excluded (Questions) Excluded (Expired) Exc…" at bounding box center [781, 295] width 151 height 29
click at [706, 281] on select "Choose an option... Pending Applied Excluded (Questions) Excluded (Expired) Exc…" at bounding box center [781, 295] width 151 height 29
select select ""pending""
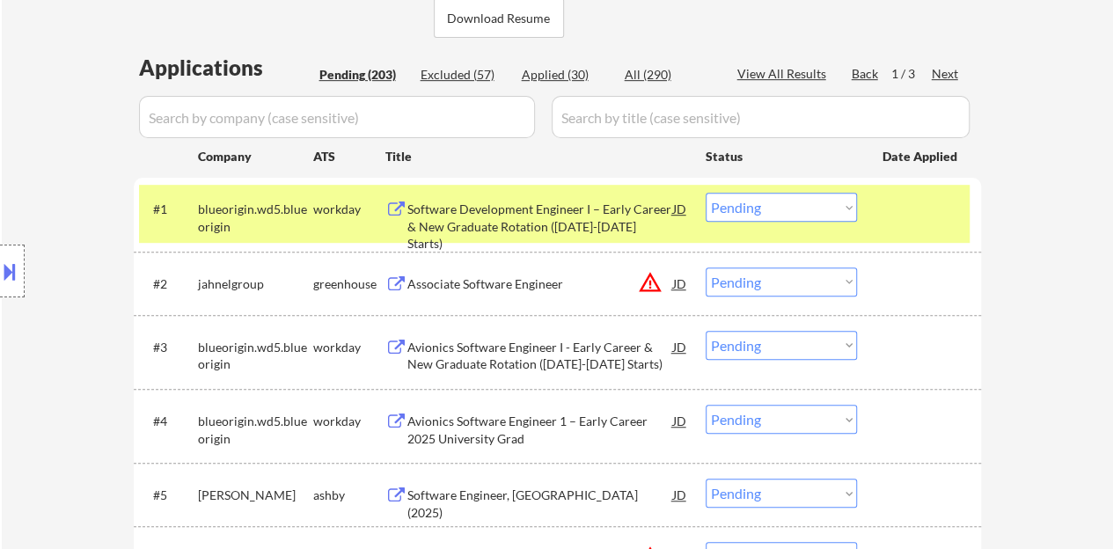
click at [906, 217] on div at bounding box center [921, 209] width 77 height 32
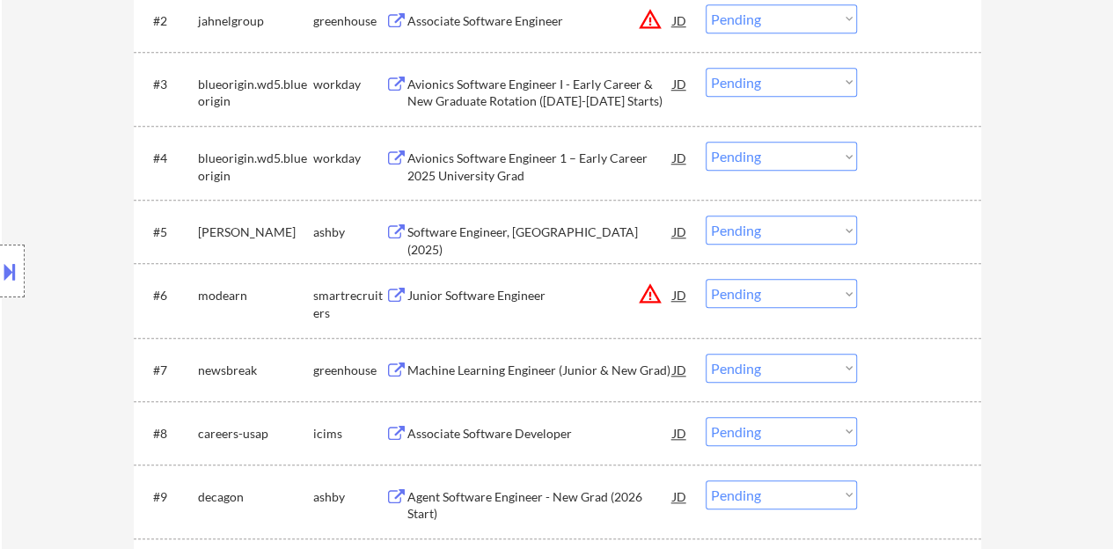
scroll to position [675, 0]
click at [526, 228] on div "Software Engineer, [GEOGRAPHIC_DATA] (2025)" at bounding box center [540, 240] width 266 height 34
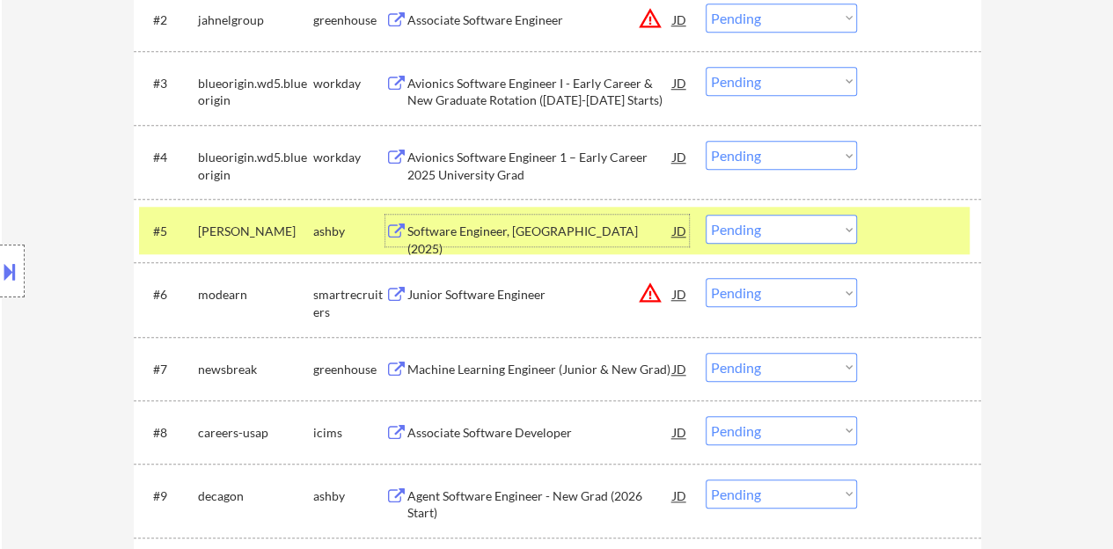
click at [787, 226] on select "Choose an option... Pending Applied Excluded (Questions) Excluded (Expired) Exc…" at bounding box center [781, 229] width 151 height 29
click at [706, 215] on select "Choose an option... Pending Applied Excluded (Questions) Excluded (Expired) Exc…" at bounding box center [781, 229] width 151 height 29
click at [928, 217] on div at bounding box center [921, 231] width 77 height 32
select select ""pending""
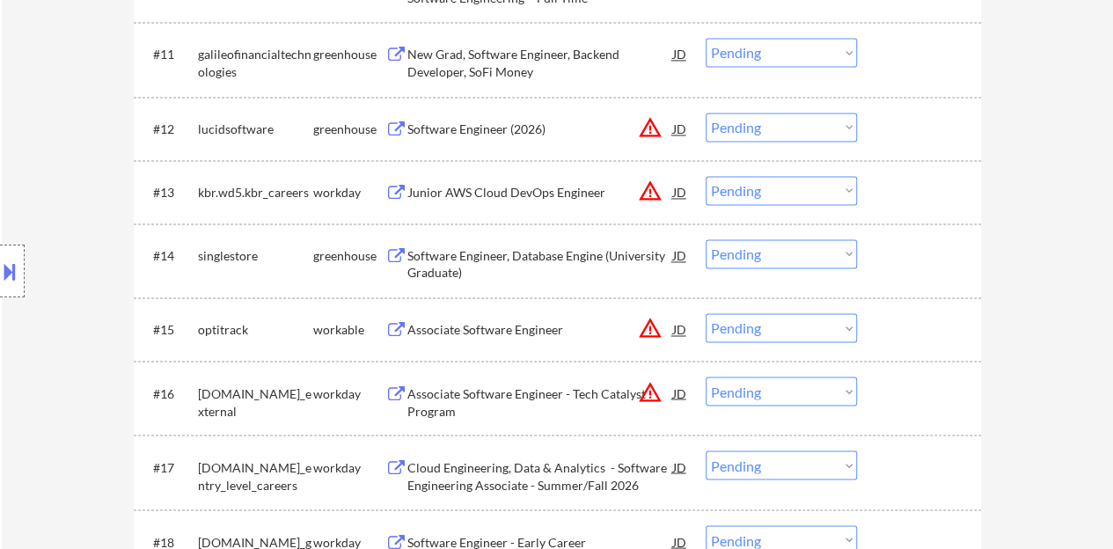
scroll to position [1203, 0]
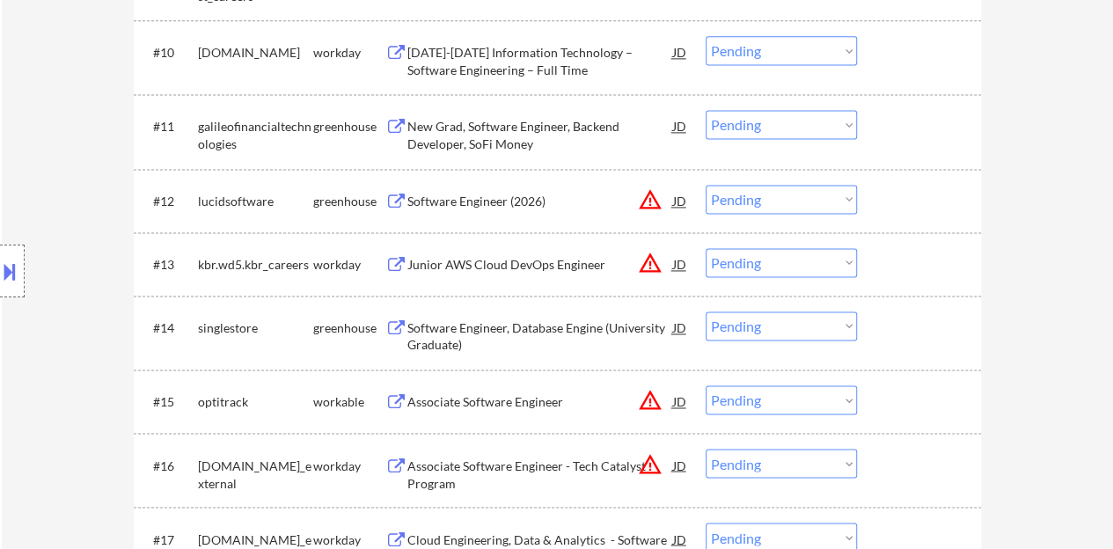
click at [517, 202] on div "Software Engineer (2026)" at bounding box center [540, 202] width 266 height 18
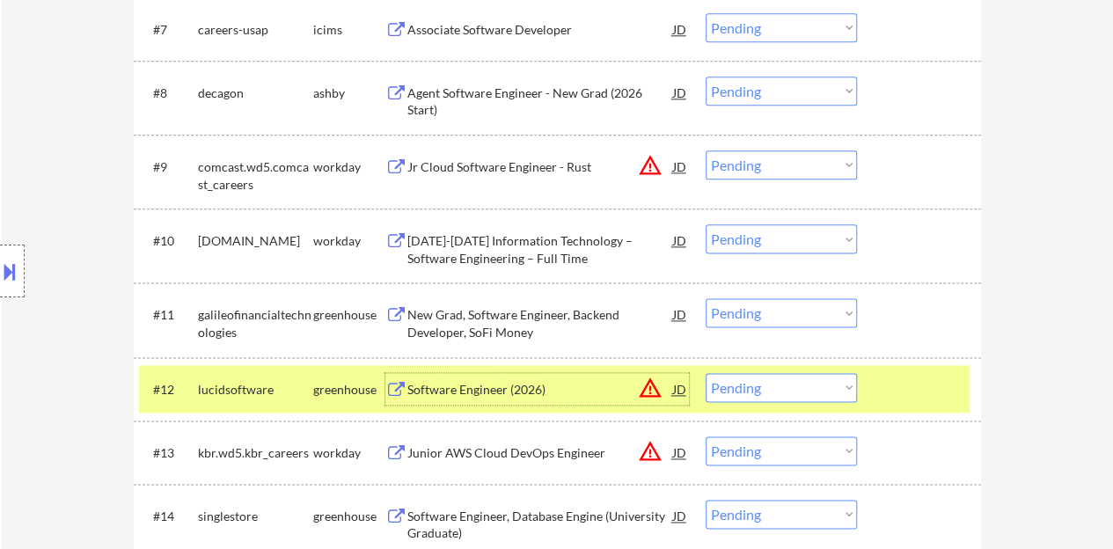
scroll to position [1027, 0]
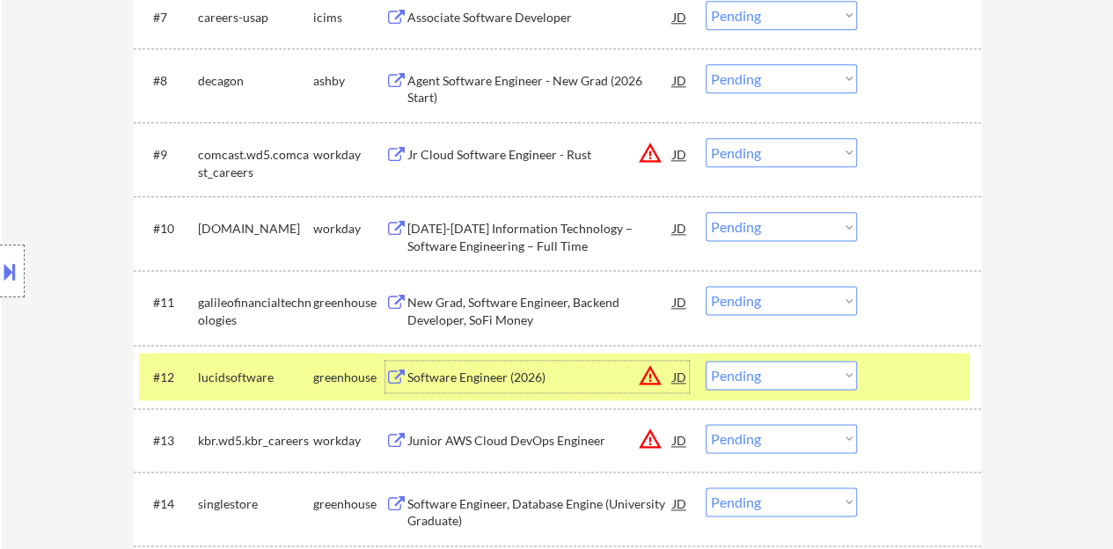
click at [2, 266] on button at bounding box center [9, 271] width 19 height 29
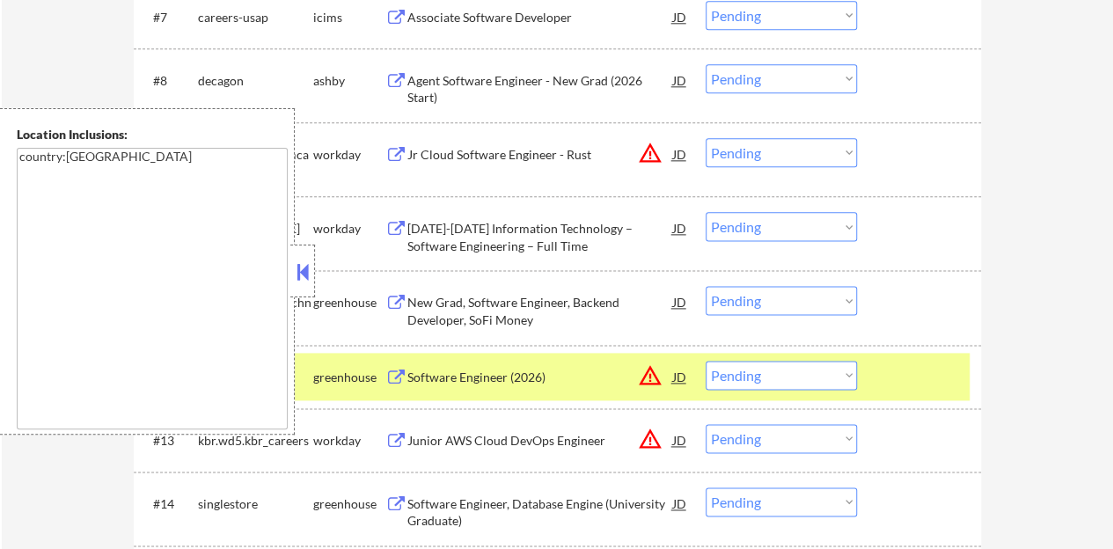
click at [297, 269] on button at bounding box center [302, 272] width 19 height 26
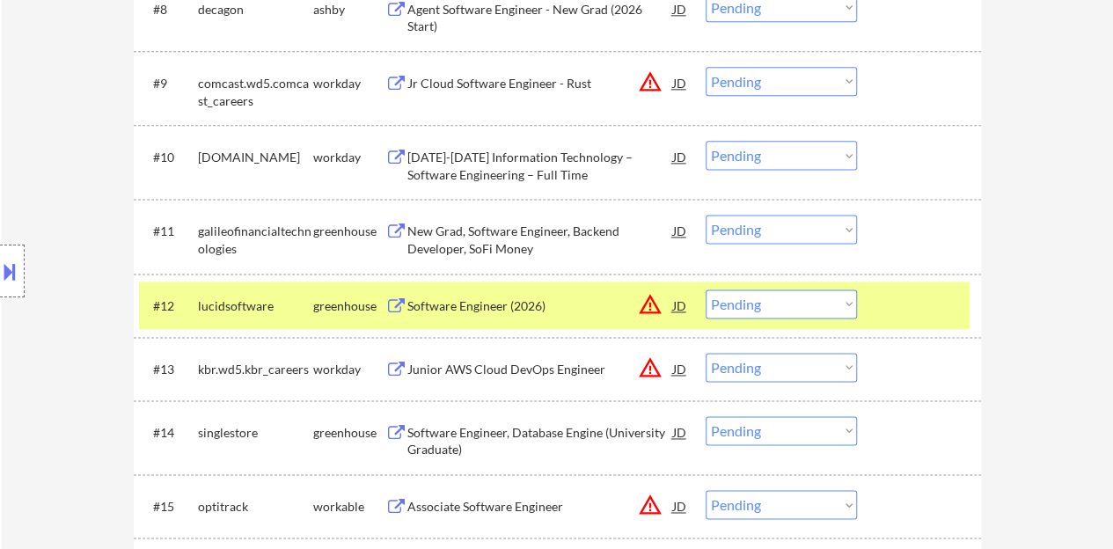
scroll to position [1115, 0]
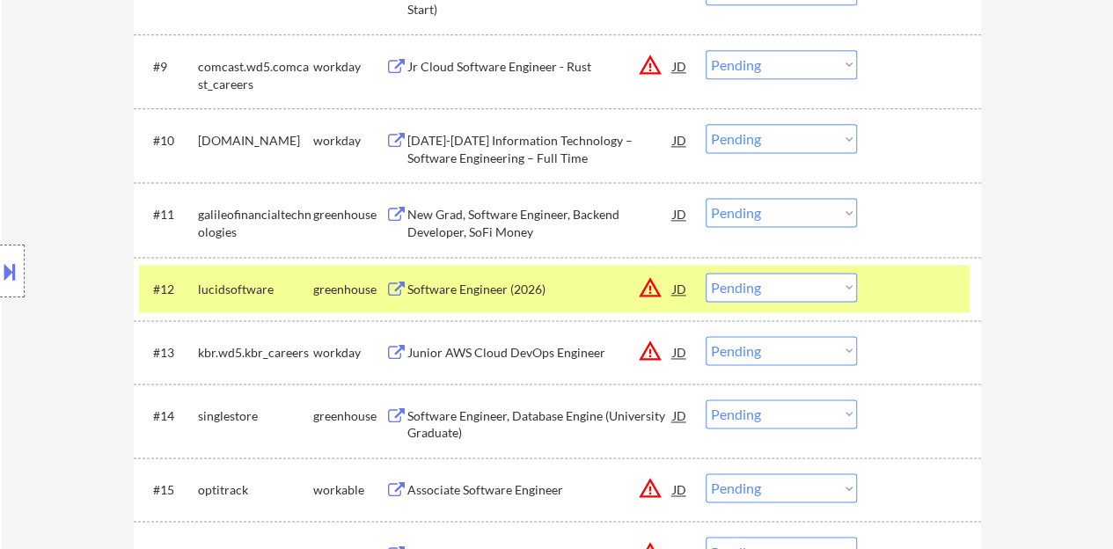
click at [796, 289] on select "Choose an option... Pending Applied Excluded (Questions) Excluded (Expired) Exc…" at bounding box center [781, 287] width 151 height 29
click at [706, 273] on select "Choose an option... Pending Applied Excluded (Questions) Excluded (Expired) Exc…" at bounding box center [781, 287] width 151 height 29
select select ""pending""
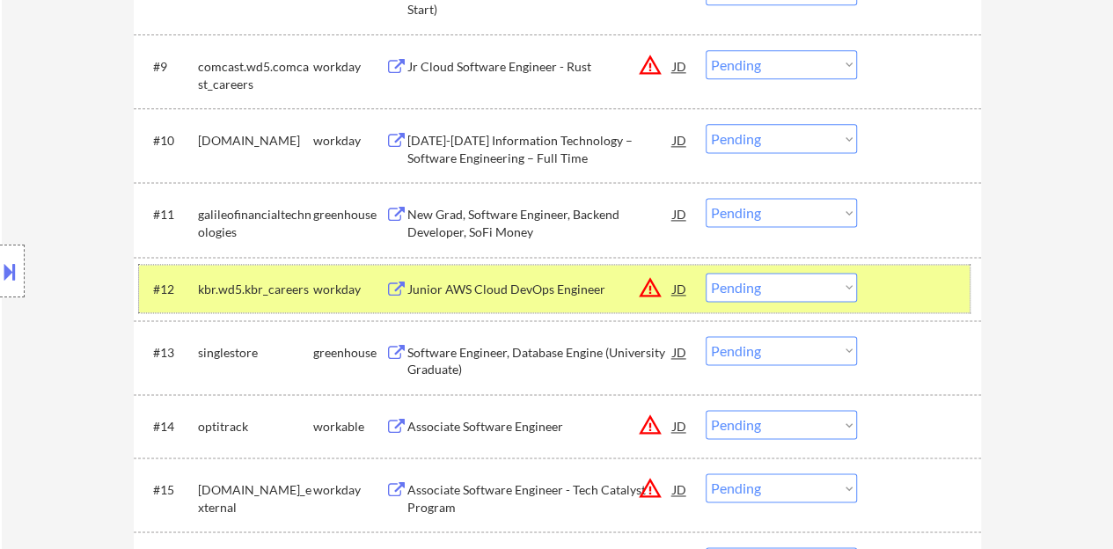
click at [895, 290] on div at bounding box center [921, 289] width 77 height 32
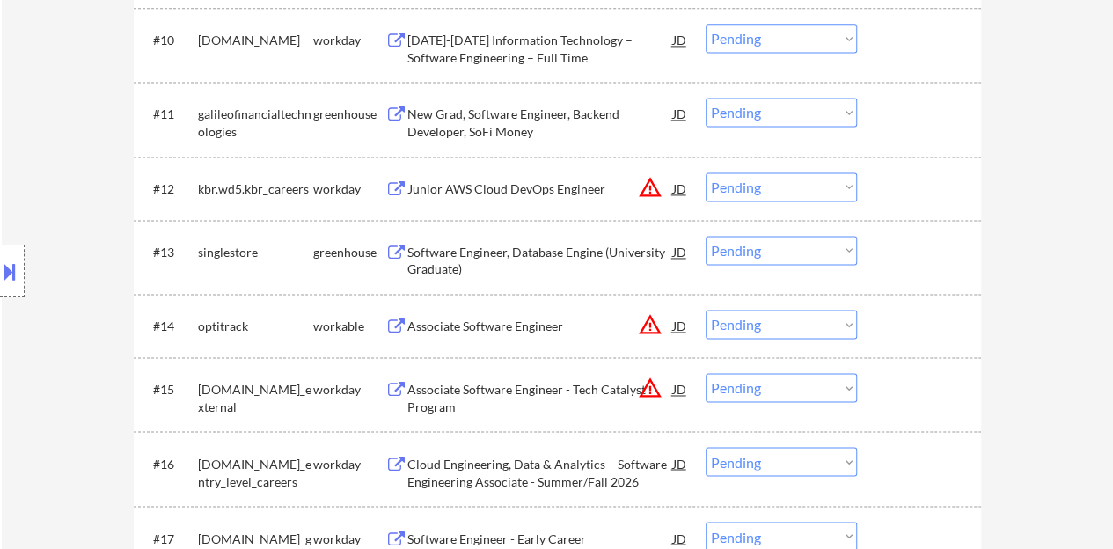
scroll to position [1291, 0]
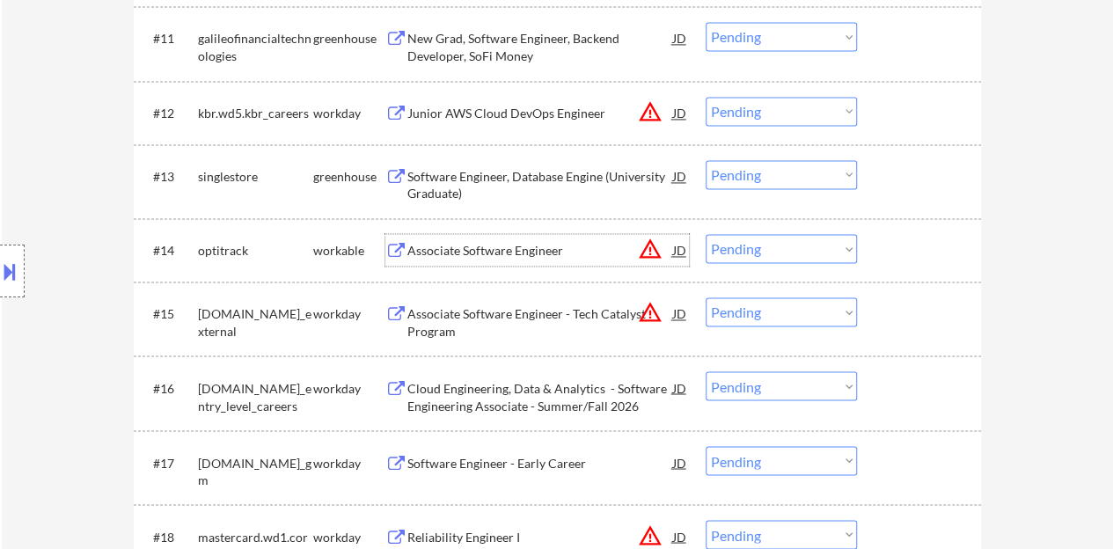
click at [503, 244] on div "Associate Software Engineer" at bounding box center [540, 251] width 266 height 18
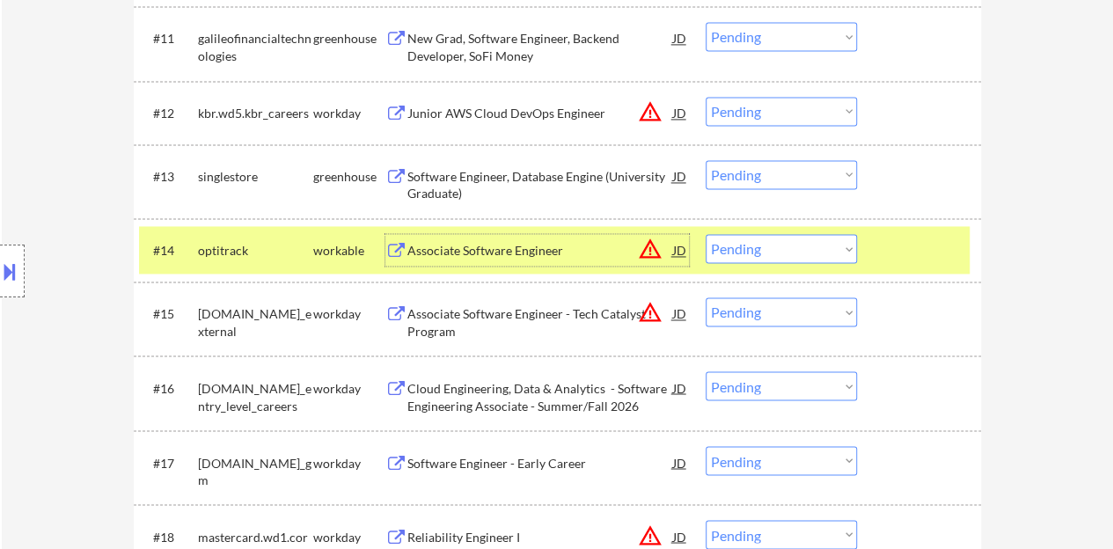
click at [814, 253] on select "Choose an option... Pending Applied Excluded (Questions) Excluded (Expired) Exc…" at bounding box center [781, 248] width 151 height 29
click at [706, 234] on select "Choose an option... Pending Applied Excluded (Questions) Excluded (Expired) Exc…" at bounding box center [781, 248] width 151 height 29
select select ""pending""
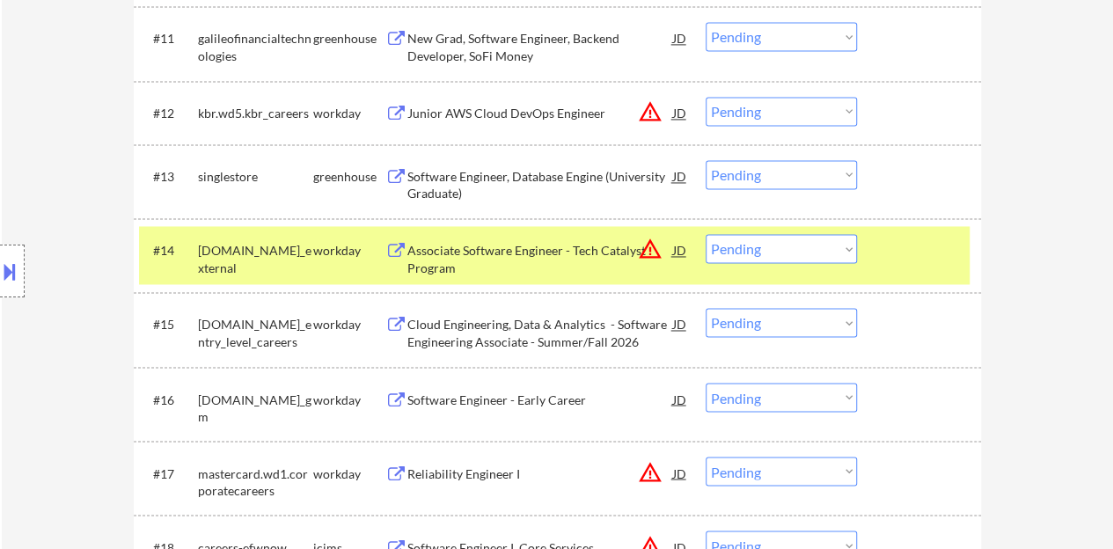
click at [933, 263] on div at bounding box center [921, 250] width 77 height 32
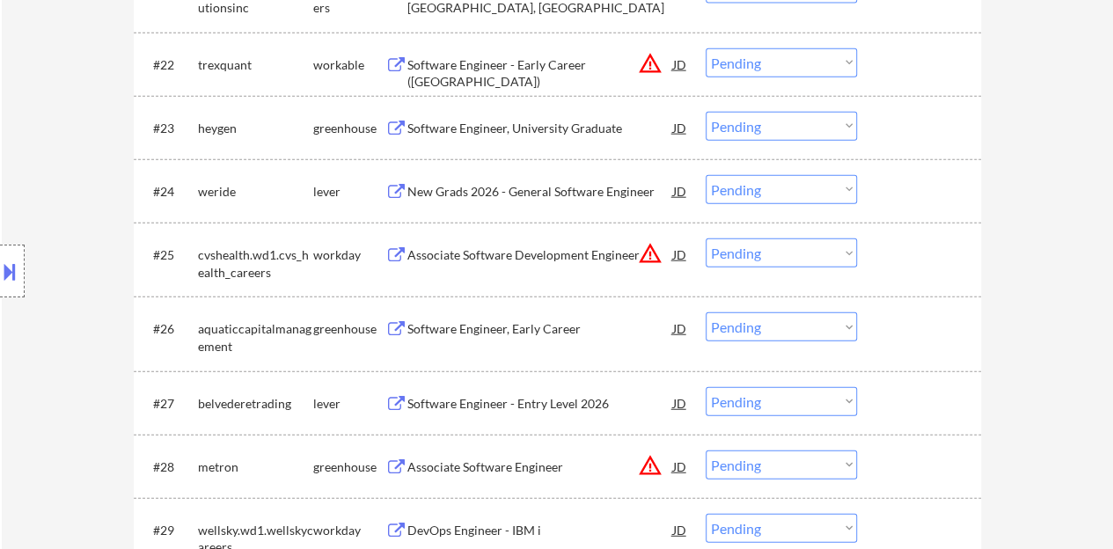
scroll to position [2083, 0]
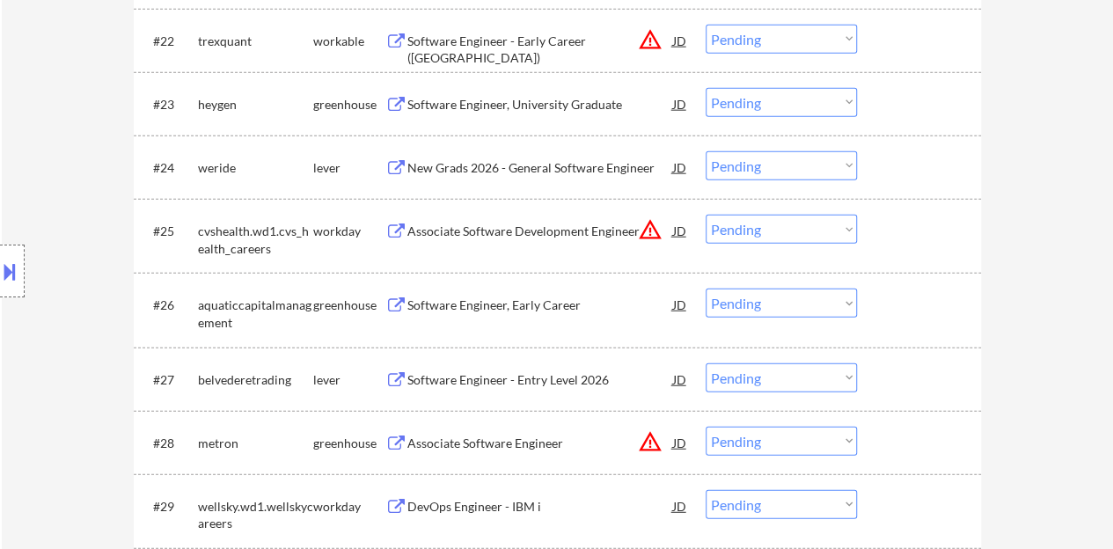
click at [527, 230] on div "Associate Software Development Engineer" at bounding box center [540, 232] width 266 height 18
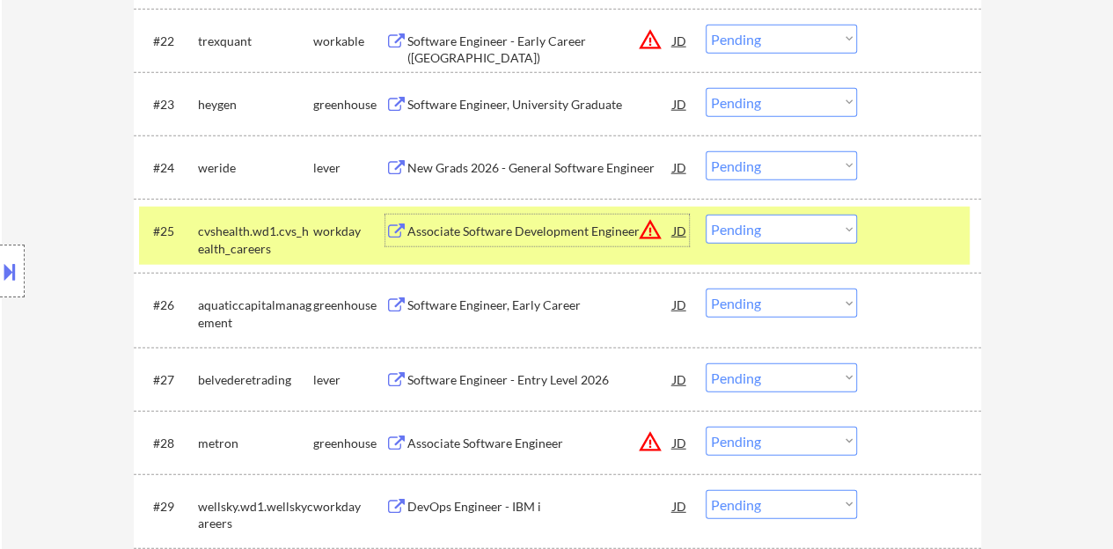
click at [756, 237] on select "Choose an option... Pending Applied Excluded (Questions) Excluded (Expired) Exc…" at bounding box center [781, 229] width 151 height 29
click at [706, 215] on select "Choose an option... Pending Applied Excluded (Questions) Excluded (Expired) Exc…" at bounding box center [781, 229] width 151 height 29
select select ""pending""
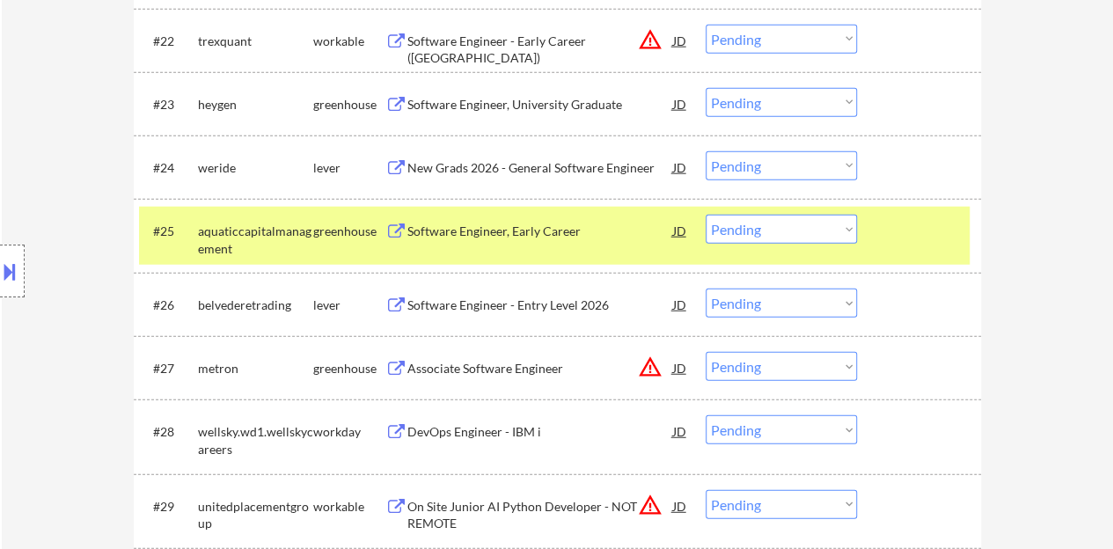
click at [945, 223] on div at bounding box center [921, 231] width 77 height 32
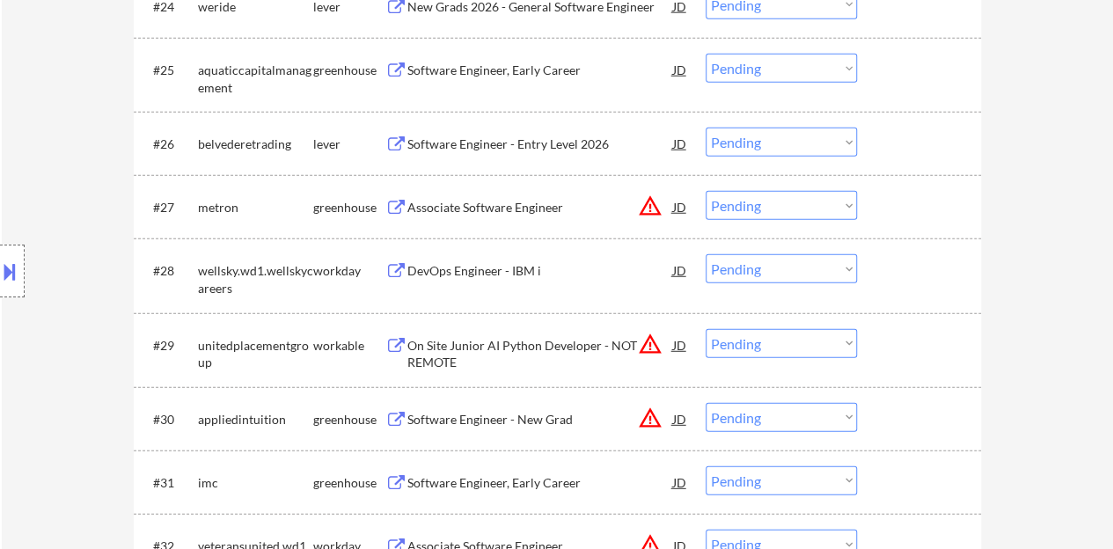
scroll to position [2259, 0]
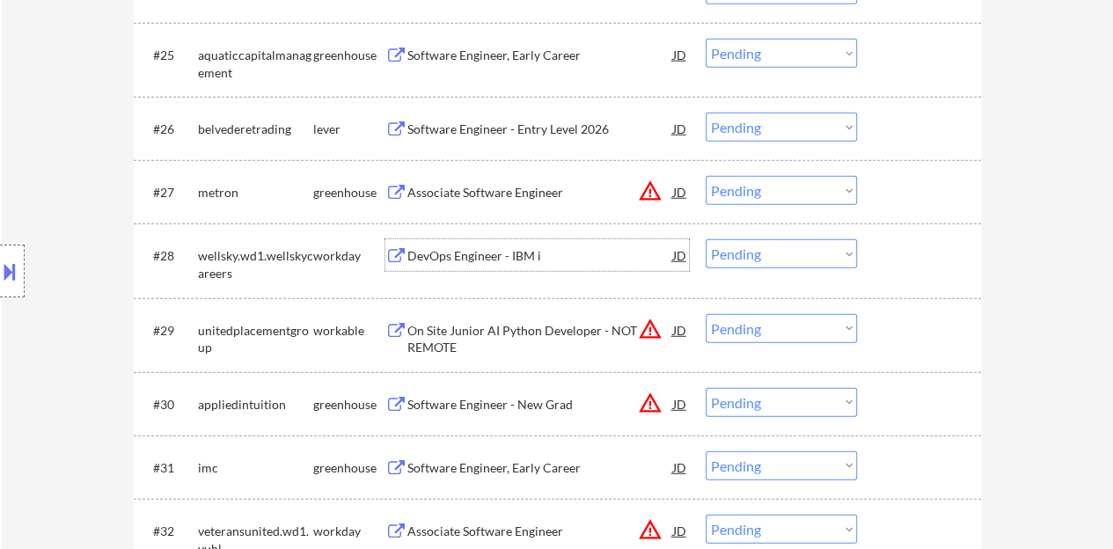
click at [505, 251] on div "DevOps Engineer - IBM i" at bounding box center [540, 256] width 266 height 18
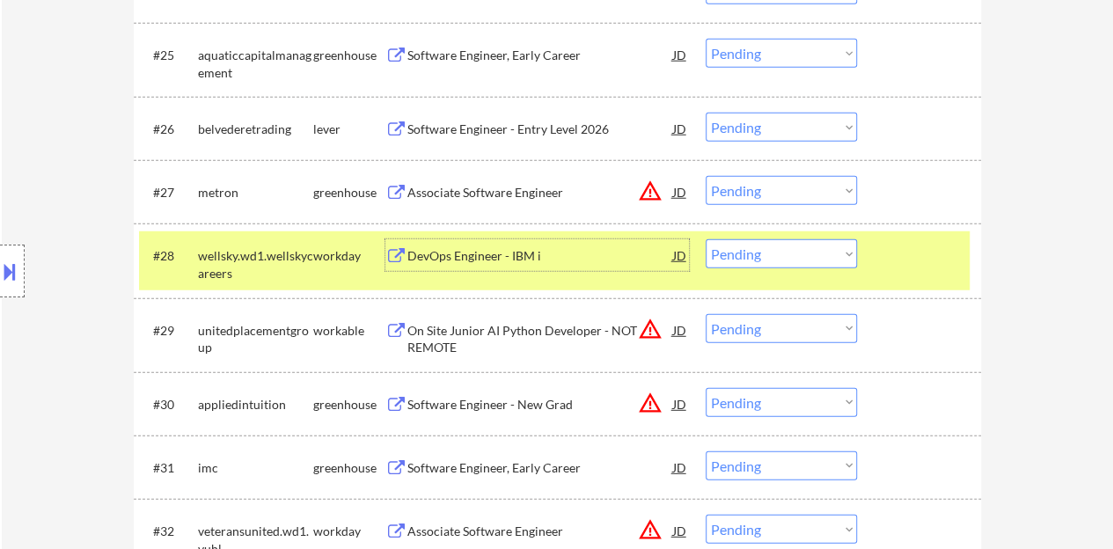
click at [776, 257] on select "Choose an option... Pending Applied Excluded (Questions) Excluded (Expired) Exc…" at bounding box center [781, 253] width 151 height 29
click at [706, 239] on select "Choose an option... Pending Applied Excluded (Questions) Excluded (Expired) Exc…" at bounding box center [781, 253] width 151 height 29
select select ""pending""
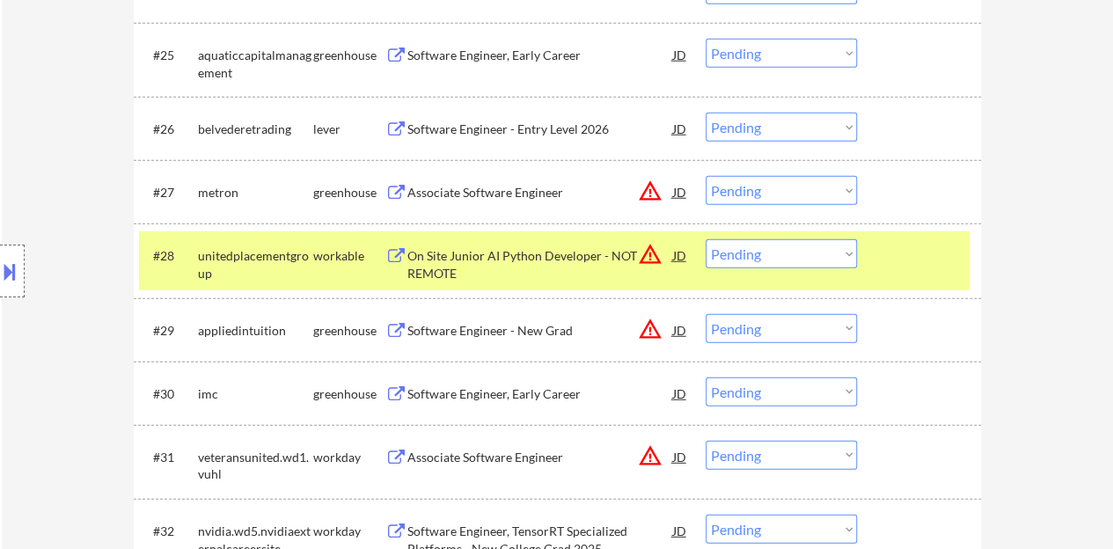
click at [903, 249] on div at bounding box center [921, 255] width 77 height 32
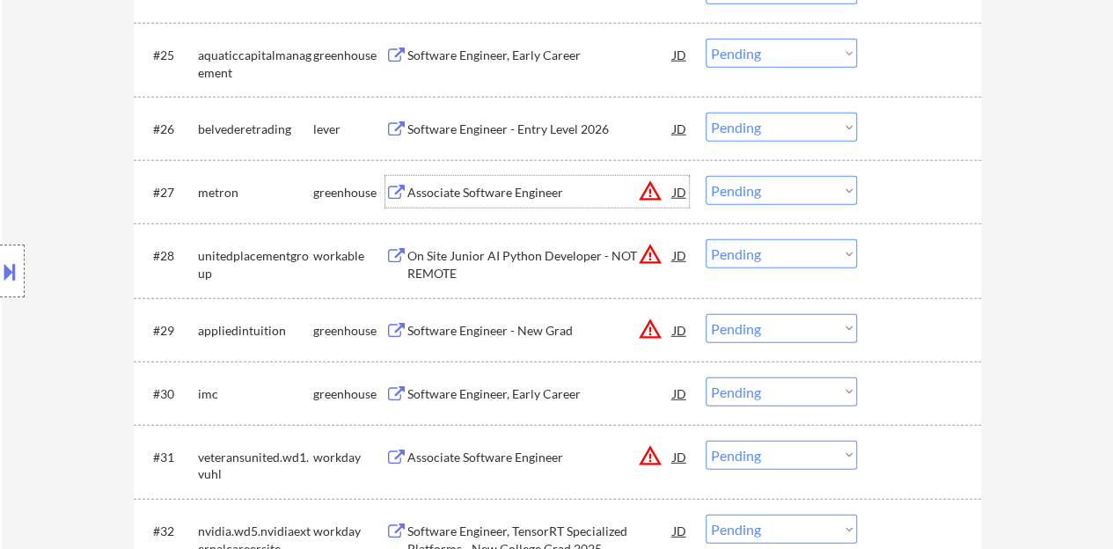
click at [502, 185] on div "Associate Software Engineer" at bounding box center [540, 193] width 266 height 18
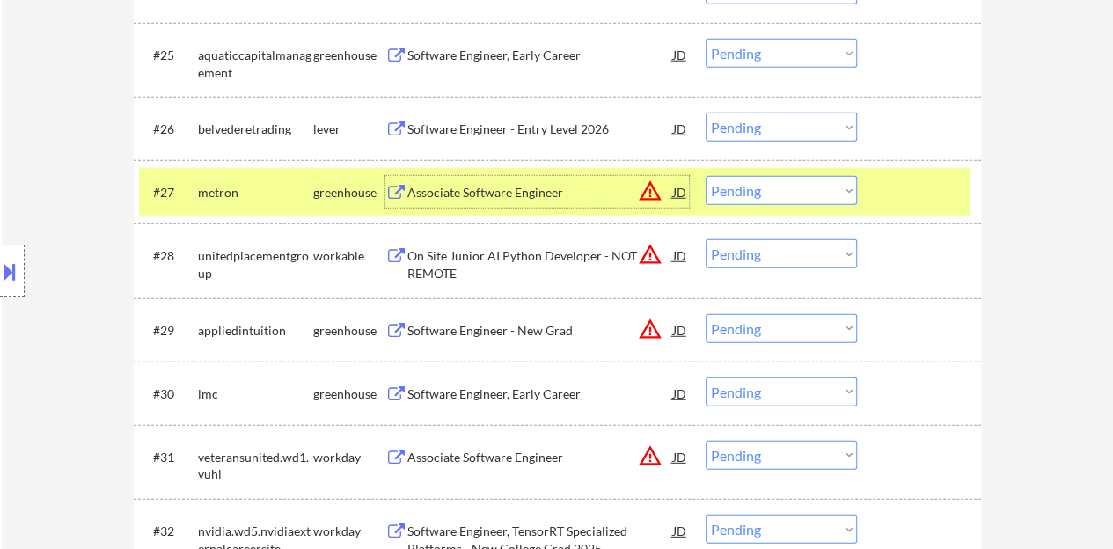
click at [759, 200] on select "Choose an option... Pending Applied Excluded (Questions) Excluded (Expired) Exc…" at bounding box center [781, 190] width 151 height 29
click at [706, 176] on select "Choose an option... Pending Applied Excluded (Questions) Excluded (Expired) Exc…" at bounding box center [781, 190] width 151 height 29
select select ""pending""
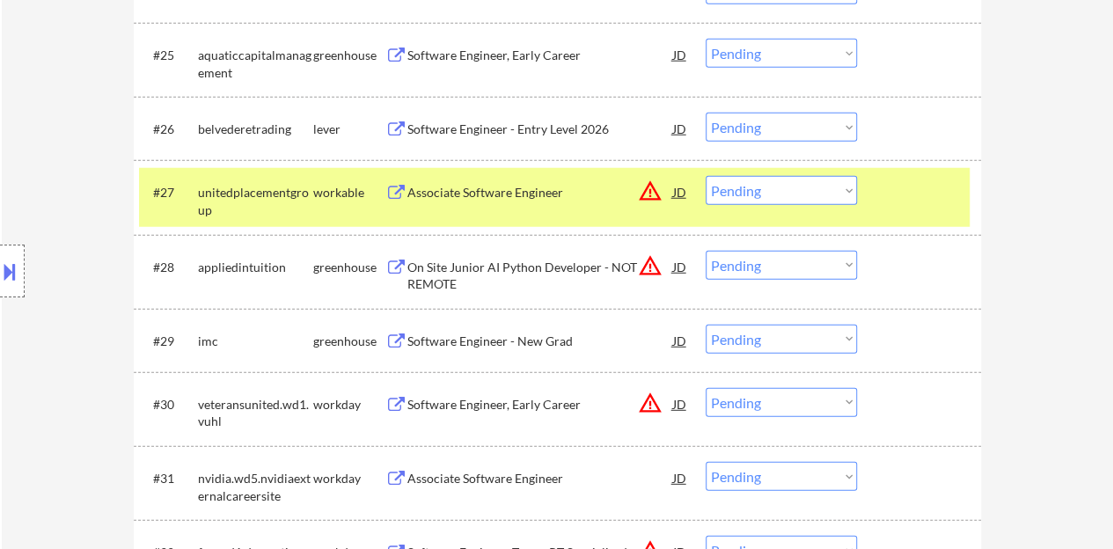
click at [903, 192] on div at bounding box center [921, 192] width 77 height 32
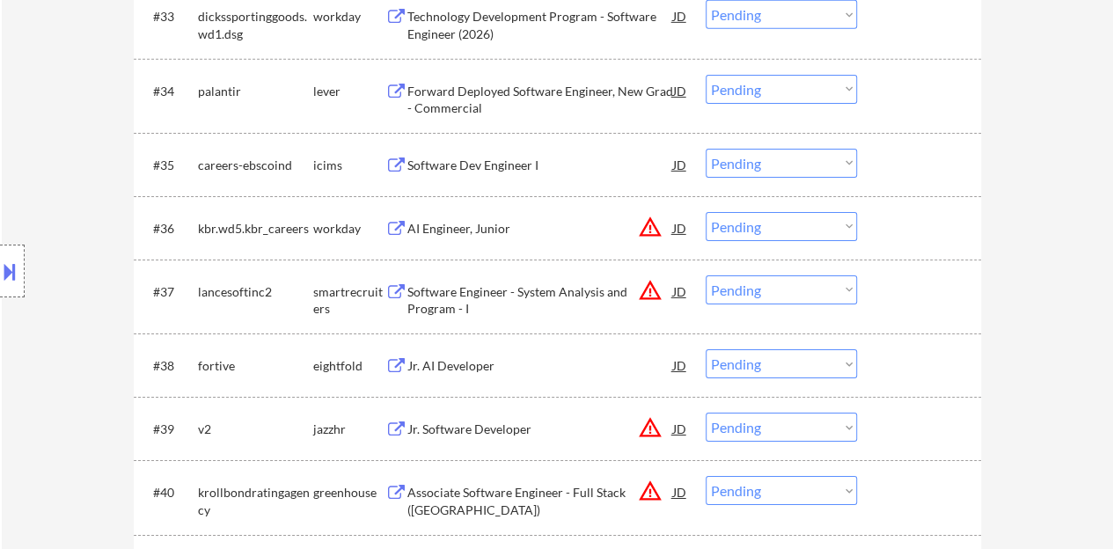
scroll to position [2875, 0]
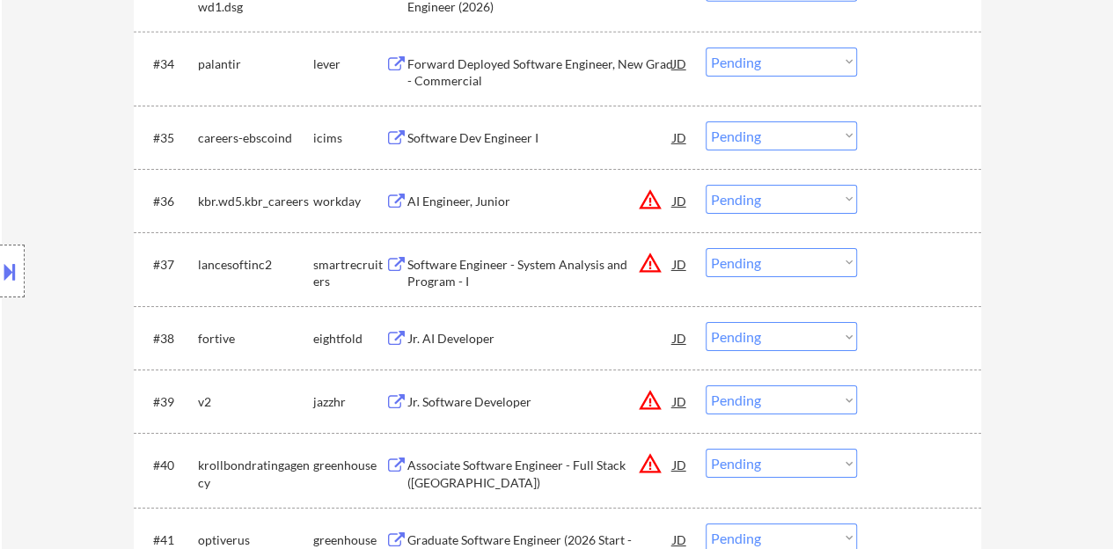
click at [489, 209] on div "AI Engineer, Junior" at bounding box center [540, 201] width 266 height 32
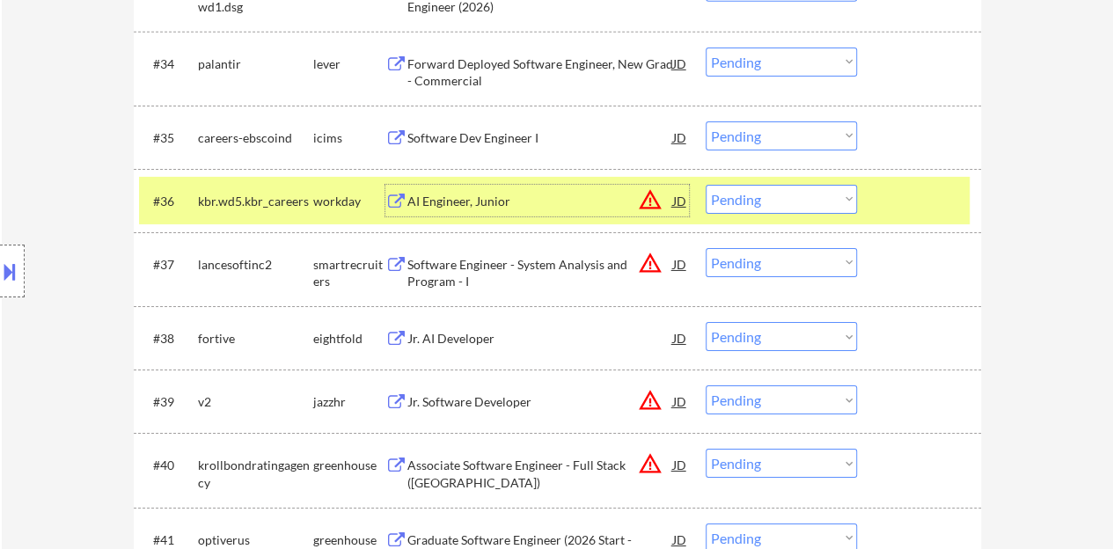
click at [744, 209] on select "Choose an option... Pending Applied Excluded (Questions) Excluded (Expired) Exc…" at bounding box center [781, 199] width 151 height 29
click at [706, 185] on select "Choose an option... Pending Applied Excluded (Questions) Excluded (Expired) Exc…" at bounding box center [781, 199] width 151 height 29
select select ""pending""
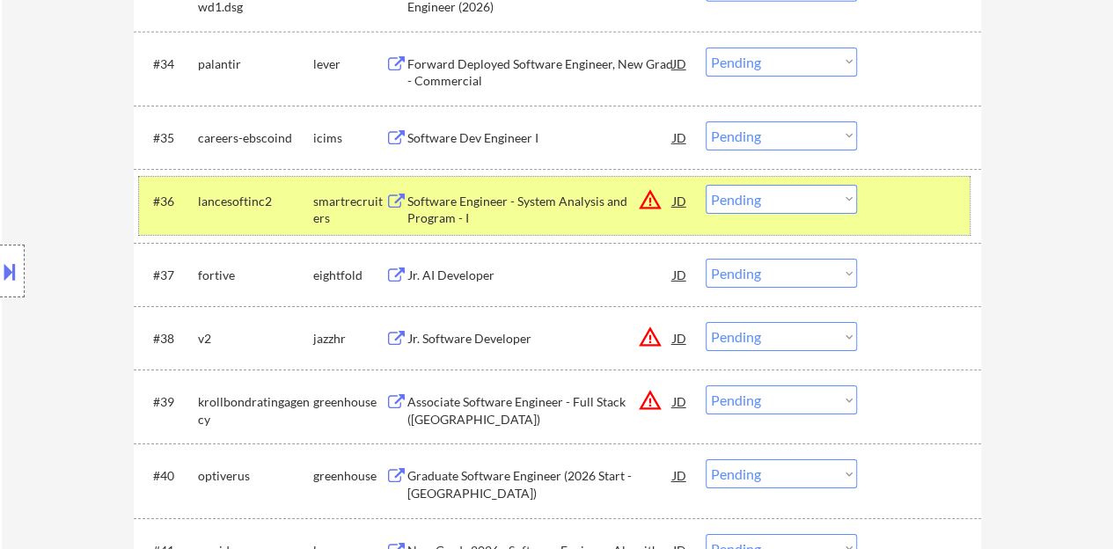
click at [898, 203] on div at bounding box center [921, 201] width 77 height 32
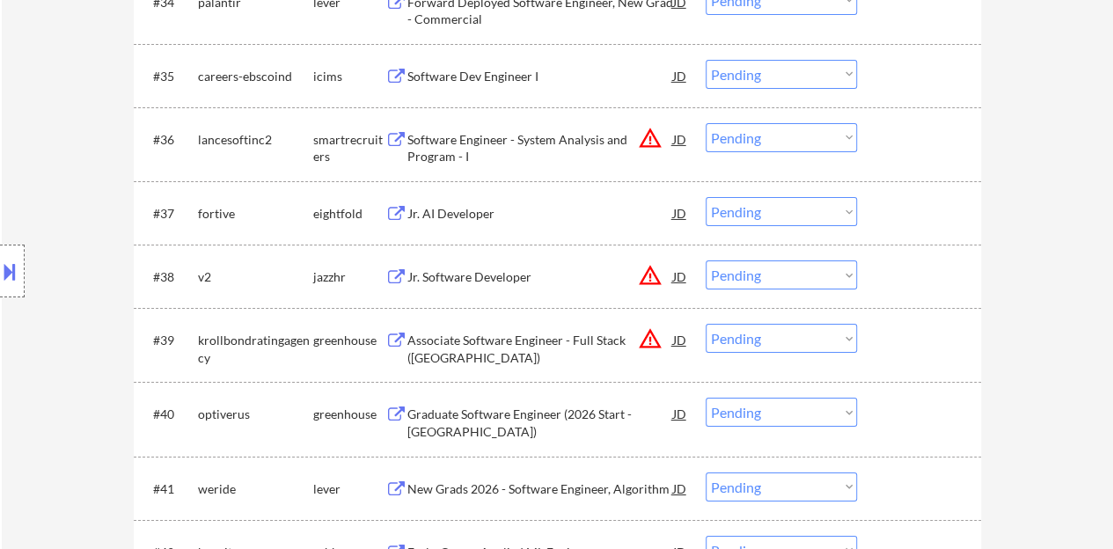
scroll to position [2963, 0]
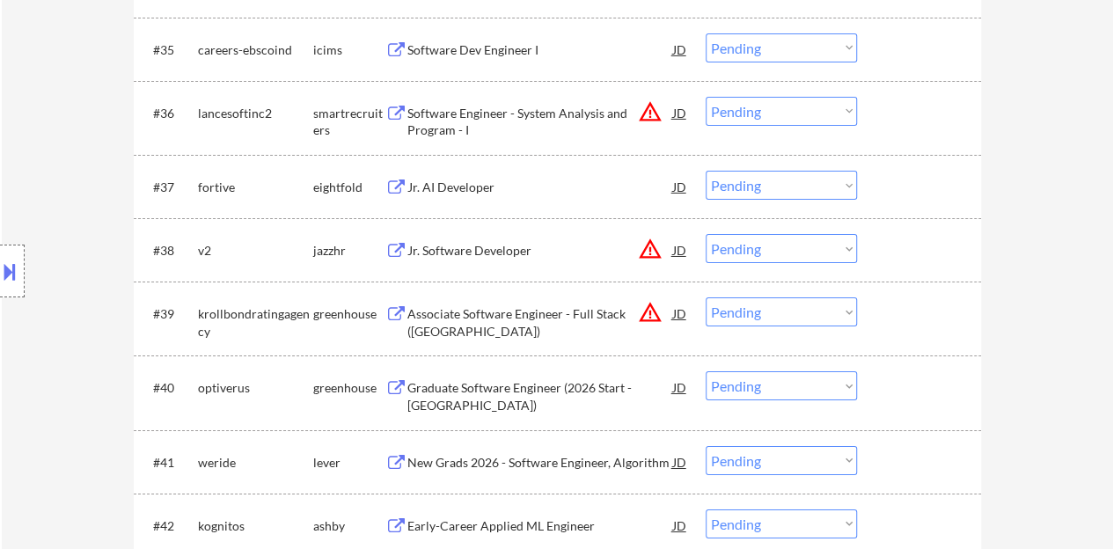
click at [434, 253] on div "Jr. Software Developer" at bounding box center [540, 251] width 266 height 18
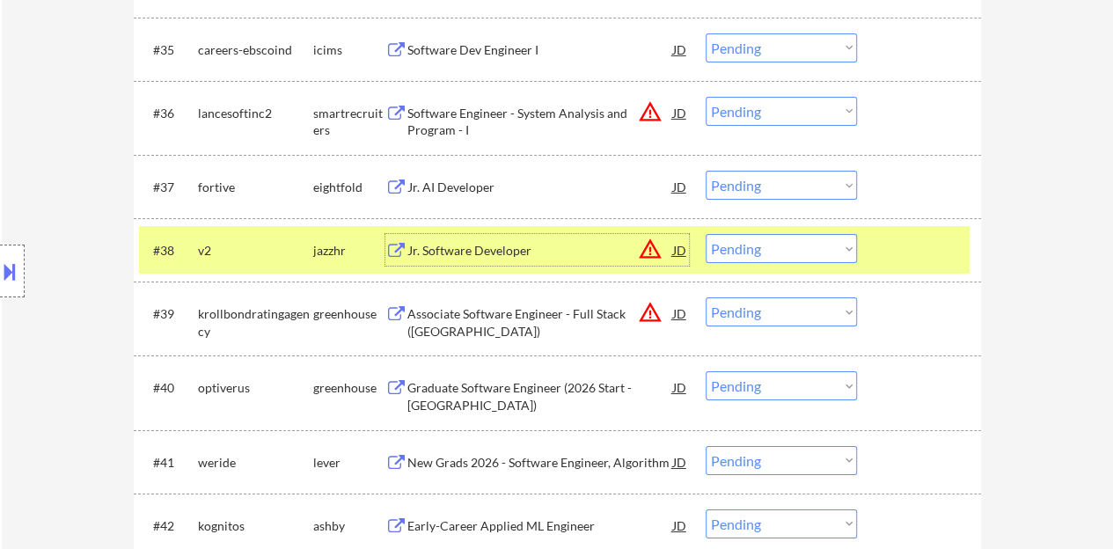
click at [782, 254] on select "Choose an option... Pending Applied Excluded (Questions) Excluded (Expired) Exc…" at bounding box center [781, 248] width 151 height 29
click at [706, 234] on select "Choose an option... Pending Applied Excluded (Questions) Excluded (Expired) Exc…" at bounding box center [781, 248] width 151 height 29
select select ""pending""
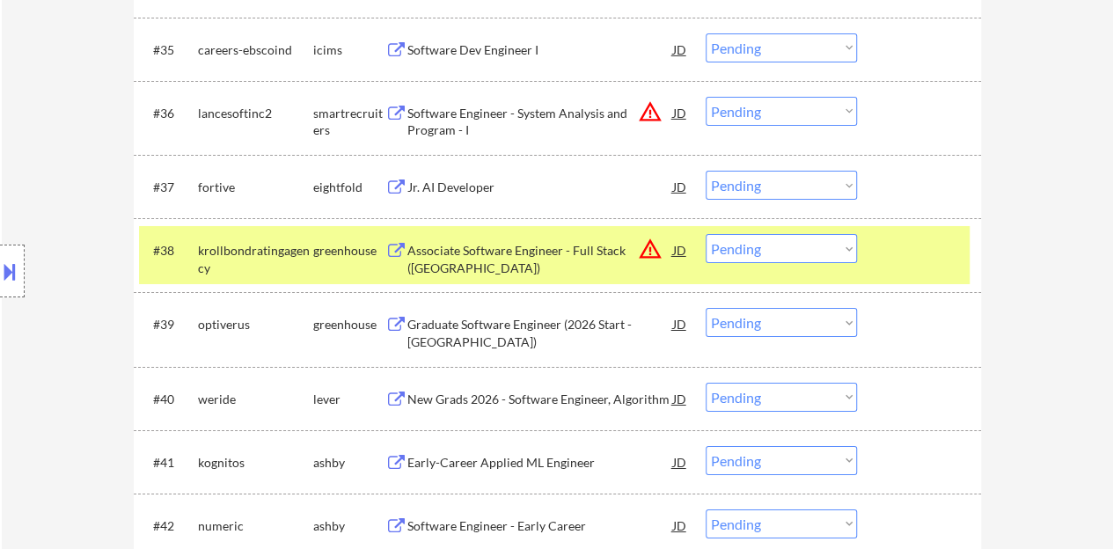
click at [901, 243] on div at bounding box center [921, 250] width 77 height 32
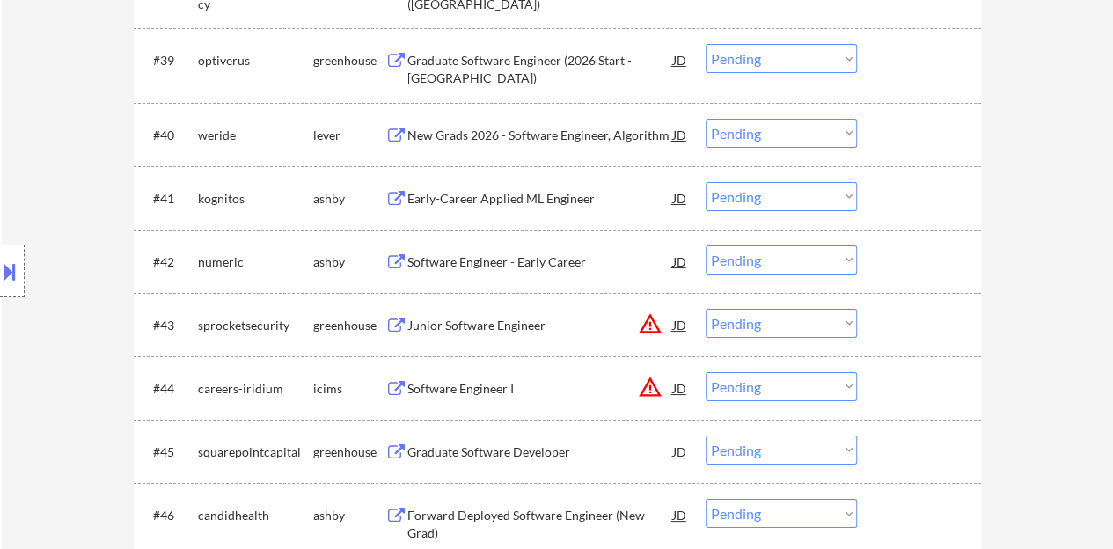
scroll to position [3315, 0]
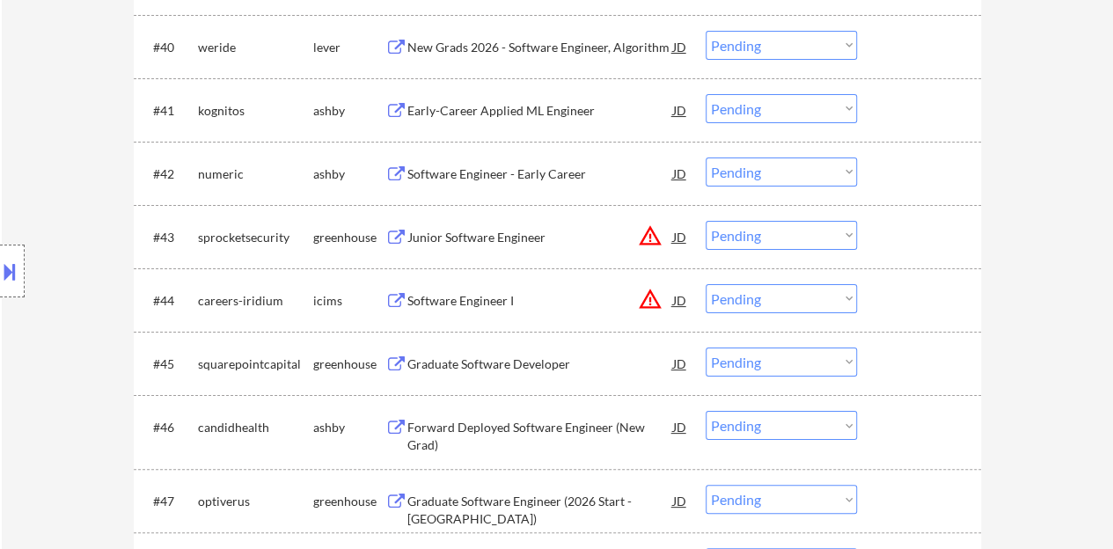
click at [532, 236] on div "Junior Software Engineer" at bounding box center [540, 238] width 266 height 18
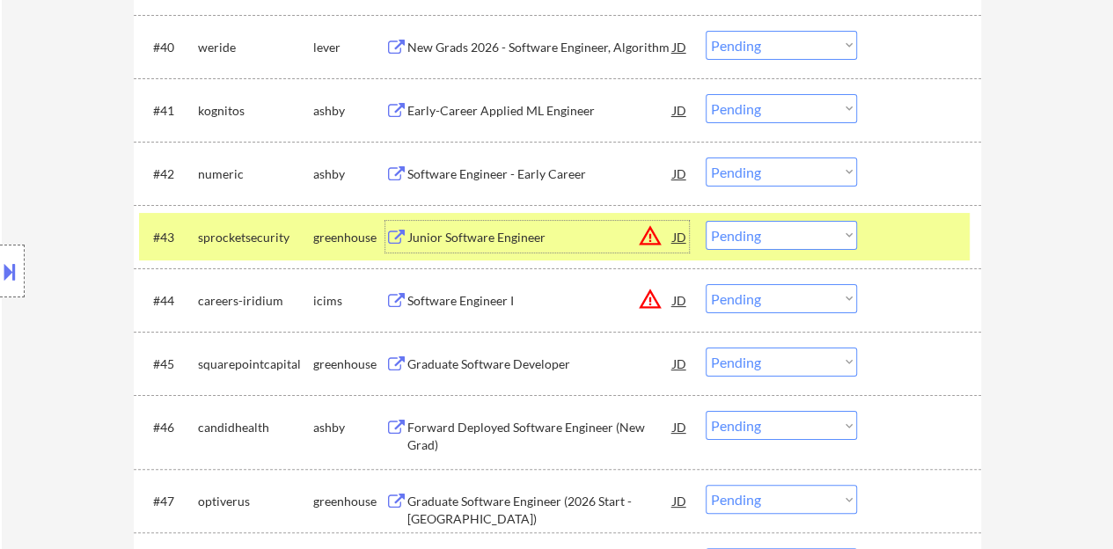
click at [815, 226] on select "Choose an option... Pending Applied Excluded (Questions) Excluded (Expired) Exc…" at bounding box center [781, 235] width 151 height 29
click at [706, 221] on select "Choose an option... Pending Applied Excluded (Questions) Excluded (Expired) Exc…" at bounding box center [781, 235] width 151 height 29
select select ""pending""
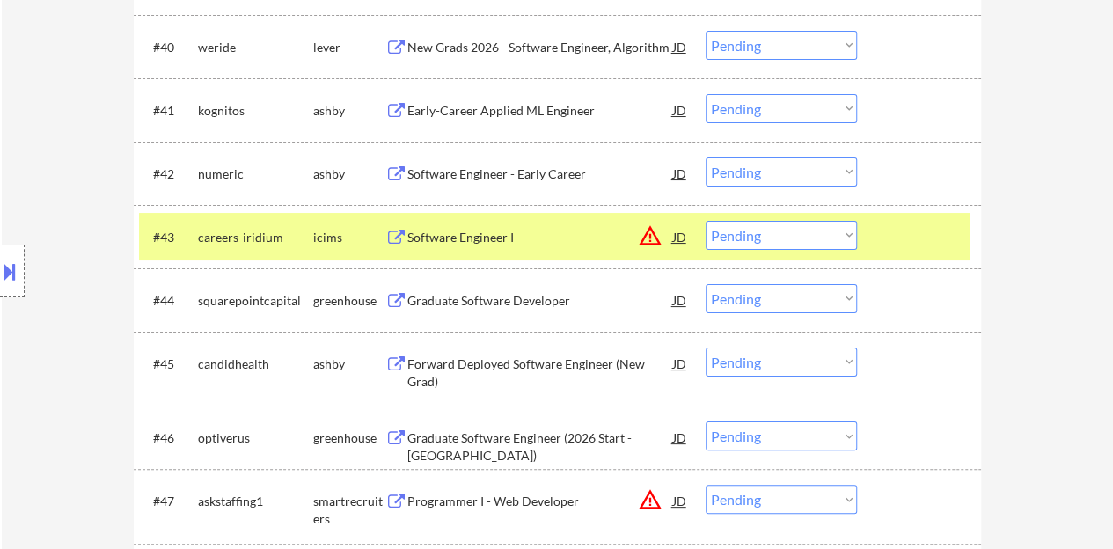
click at [894, 231] on div at bounding box center [921, 237] width 77 height 32
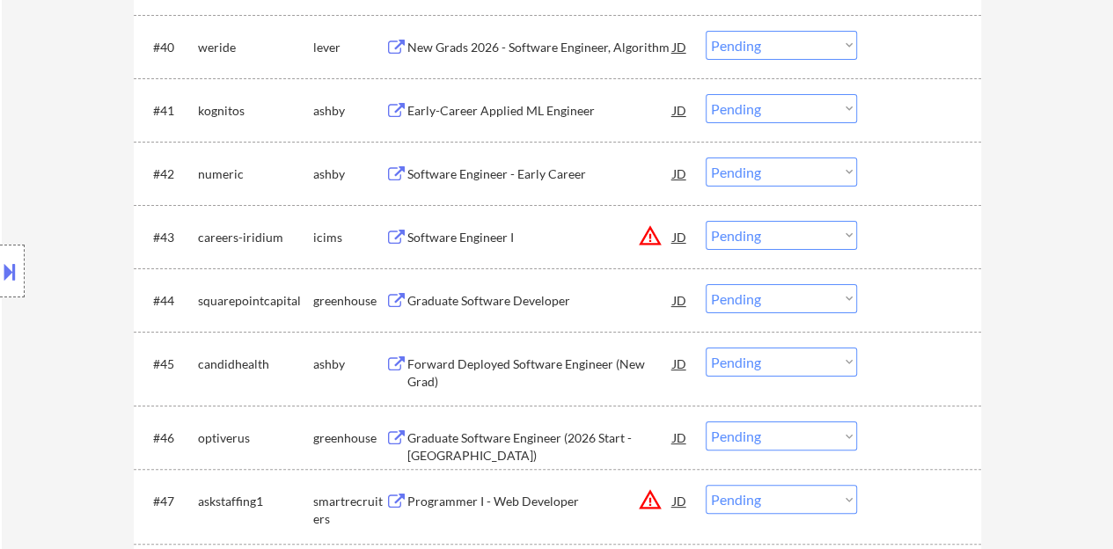
click at [502, 297] on div "Graduate Software Developer" at bounding box center [540, 301] width 266 height 18
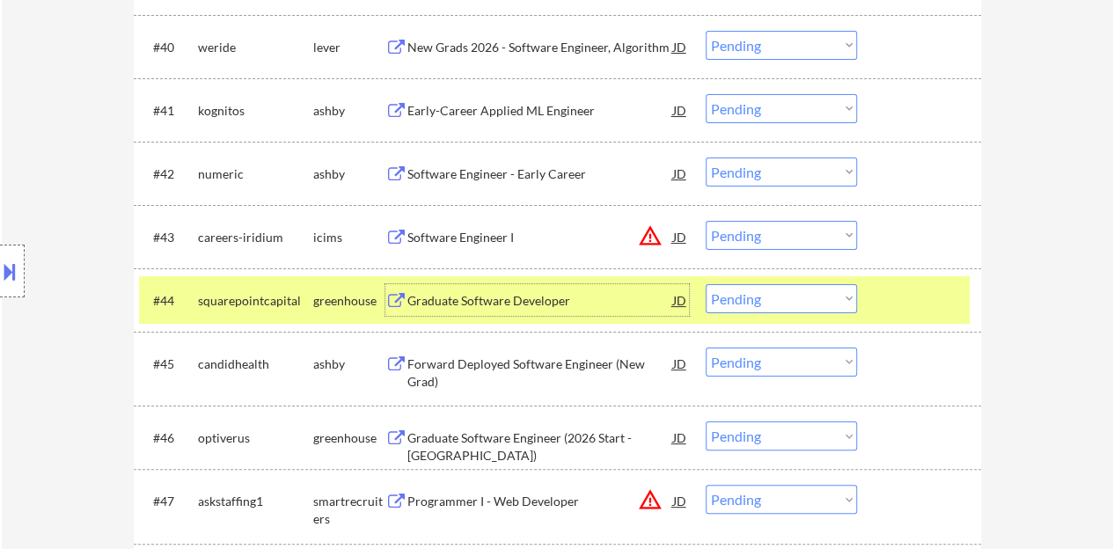
click at [796, 282] on div "#44 squarepointcapital greenhouse Graduate Software Developer JD warning_amber …" at bounding box center [554, 300] width 831 height 48
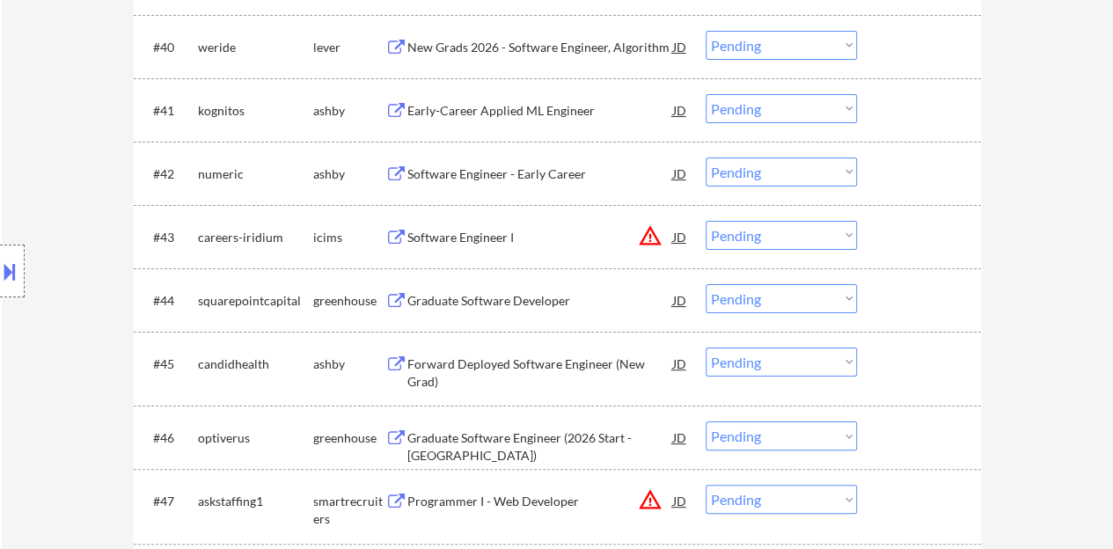
click at [796, 302] on select "Choose an option... Pending Applied Excluded (Questions) Excluded (Expired) Exc…" at bounding box center [781, 298] width 151 height 29
click at [706, 284] on select "Choose an option... Pending Applied Excluded (Questions) Excluded (Expired) Exc…" at bounding box center [781, 298] width 151 height 29
select select ""pending""
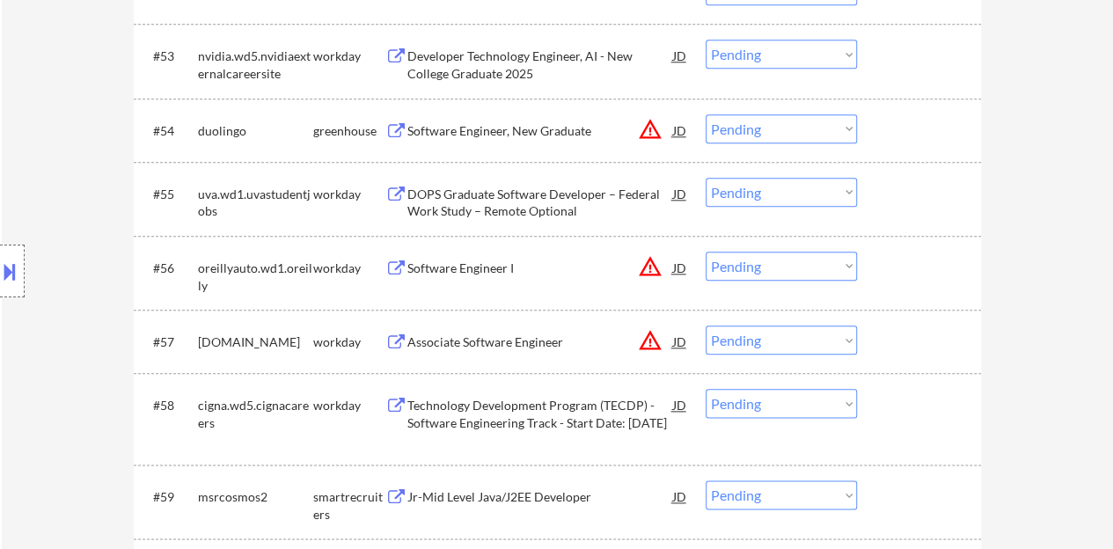
scroll to position [4195, 0]
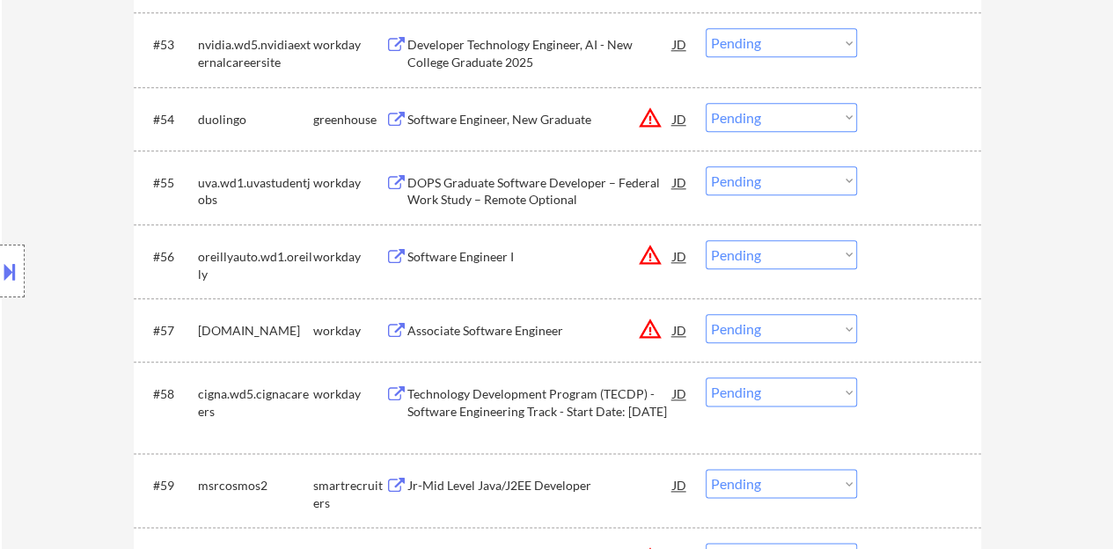
click at [540, 332] on div "Associate Software Engineer" at bounding box center [540, 331] width 266 height 18
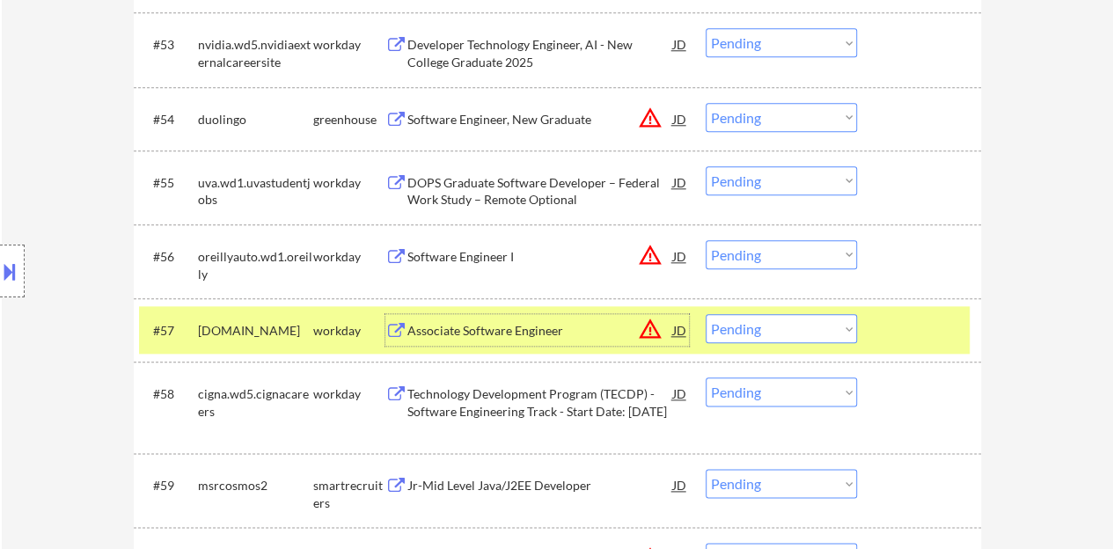
click at [420, 319] on div "Associate Software Engineer" at bounding box center [540, 330] width 266 height 32
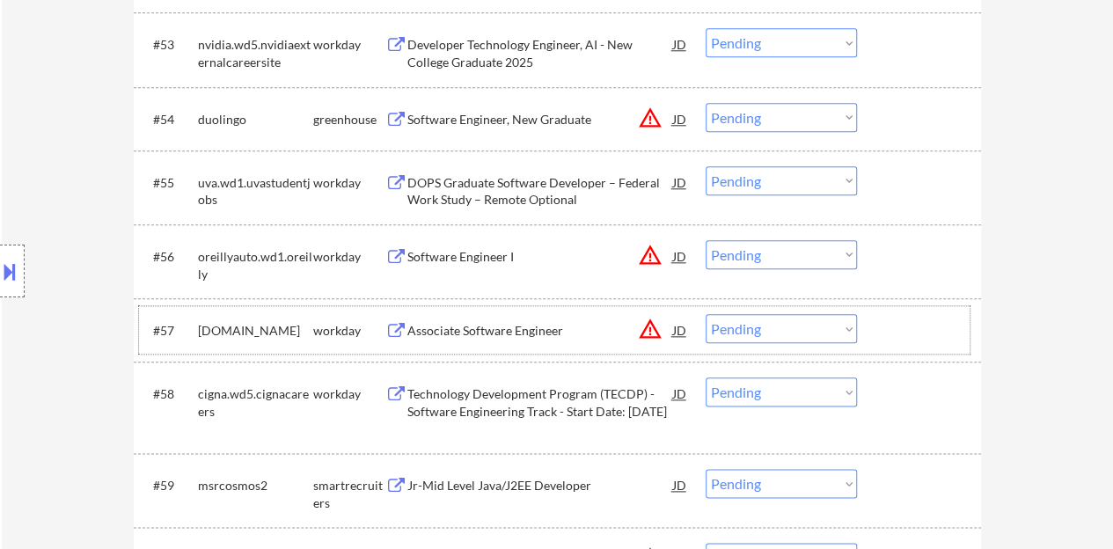
click at [910, 321] on div at bounding box center [921, 330] width 77 height 32
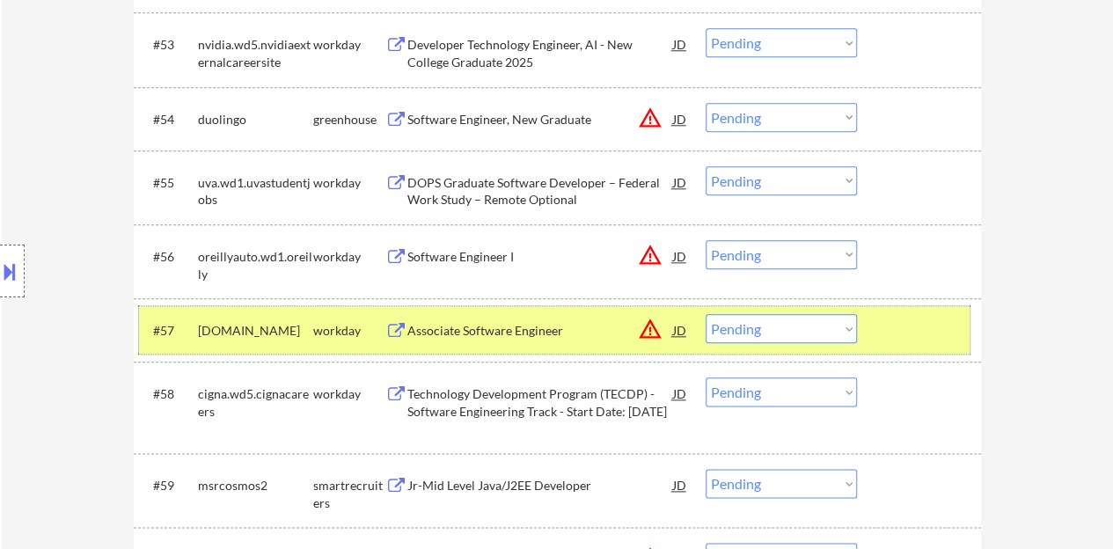
click at [776, 325] on select "Choose an option... Pending Applied Excluded (Questions) Excluded (Expired) Exc…" at bounding box center [781, 328] width 151 height 29
click at [706, 314] on select "Choose an option... Pending Applied Excluded (Questions) Excluded (Expired) Exc…" at bounding box center [781, 328] width 151 height 29
select select ""pending""
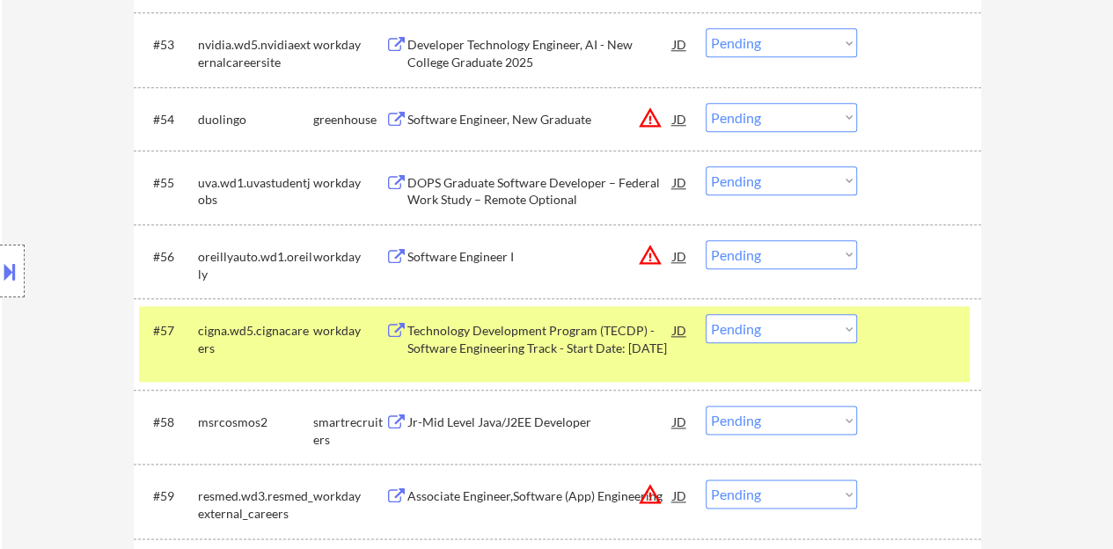
click at [878, 358] on div "#57 cigna.wd5.cignacareers workday Technology Development Program (TECDP) - Sof…" at bounding box center [554, 344] width 831 height 76
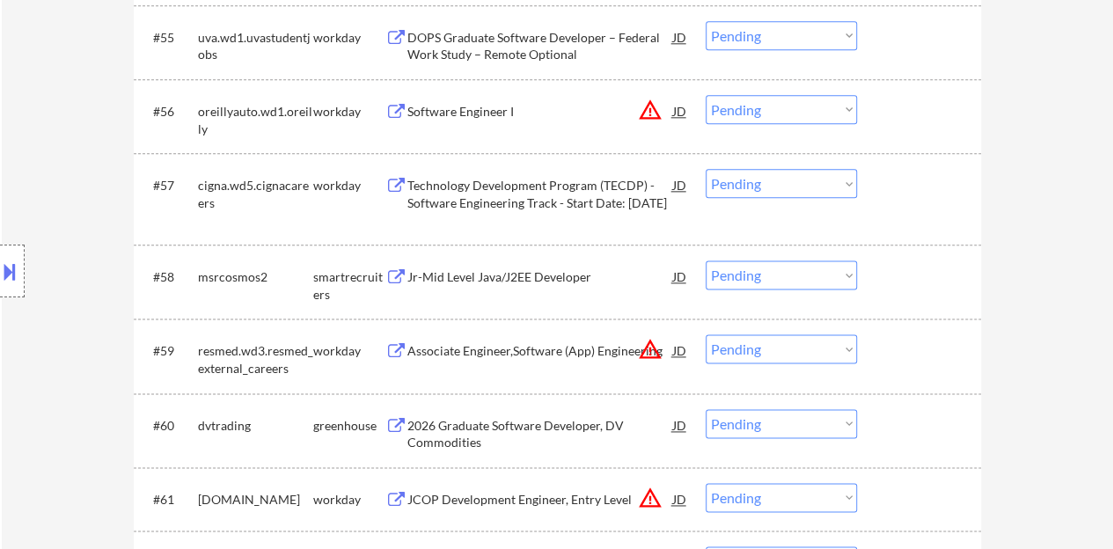
scroll to position [4371, 0]
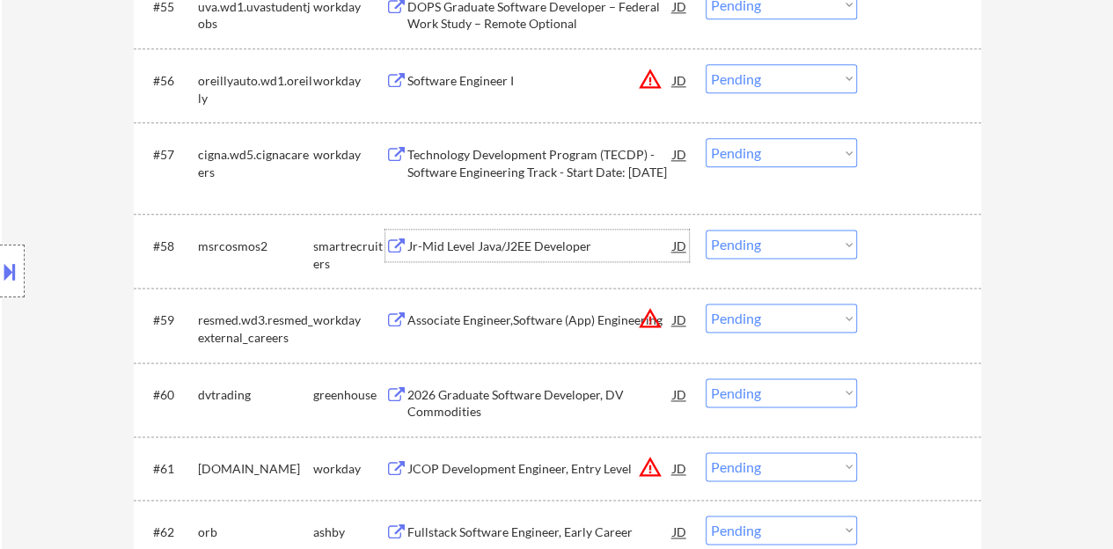
click at [509, 235] on div "Jr-Mid Level Java/J2EE Developer" at bounding box center [540, 246] width 266 height 32
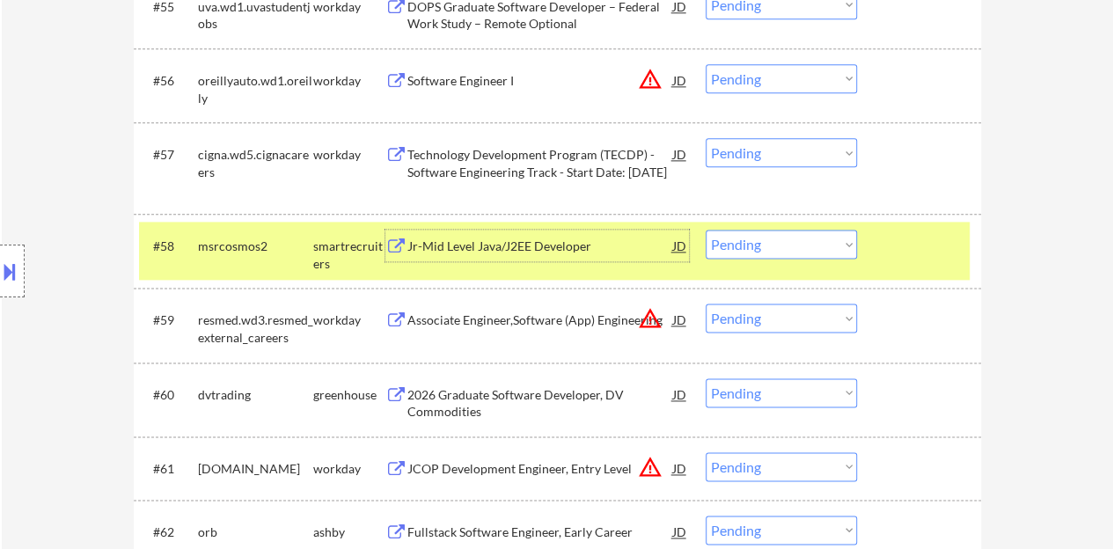
click at [766, 242] on select "Choose an option... Pending Applied Excluded (Questions) Excluded (Expired) Exc…" at bounding box center [781, 244] width 151 height 29
click at [706, 230] on select "Choose an option... Pending Applied Excluded (Questions) Excluded (Expired) Exc…" at bounding box center [781, 244] width 151 height 29
select select ""pending""
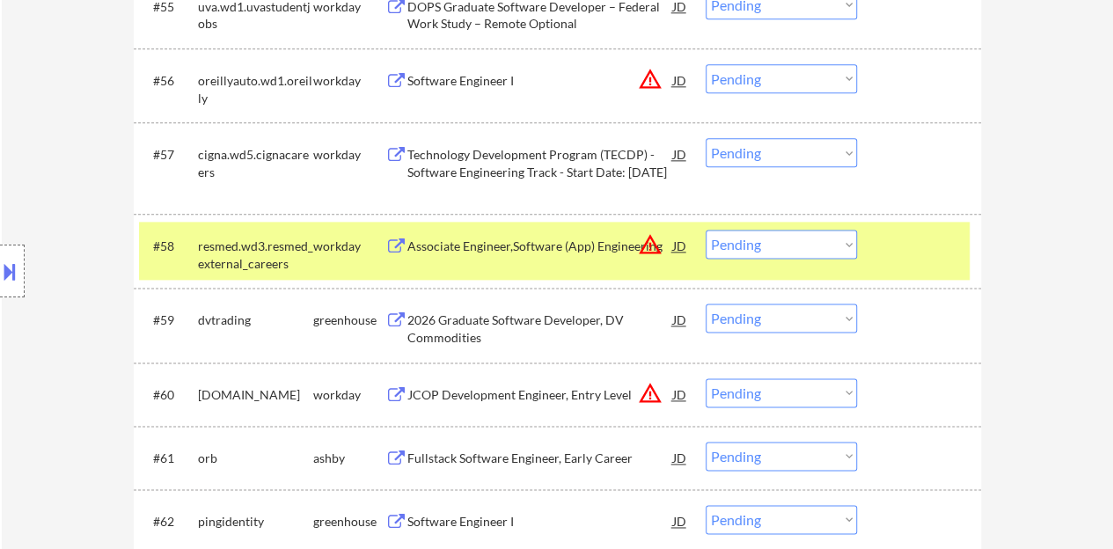
click at [919, 231] on div at bounding box center [921, 246] width 77 height 32
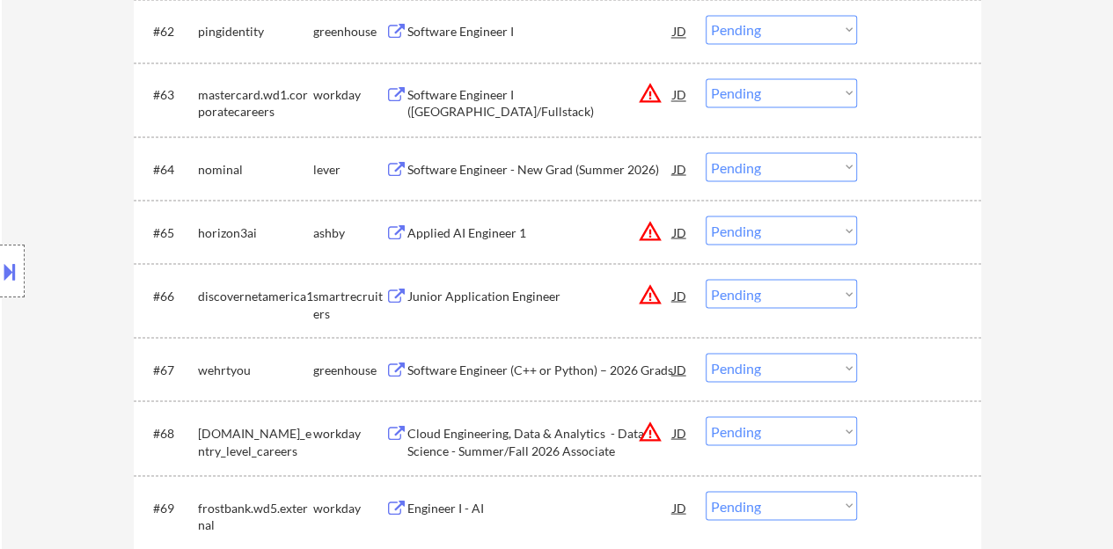
scroll to position [4899, 0]
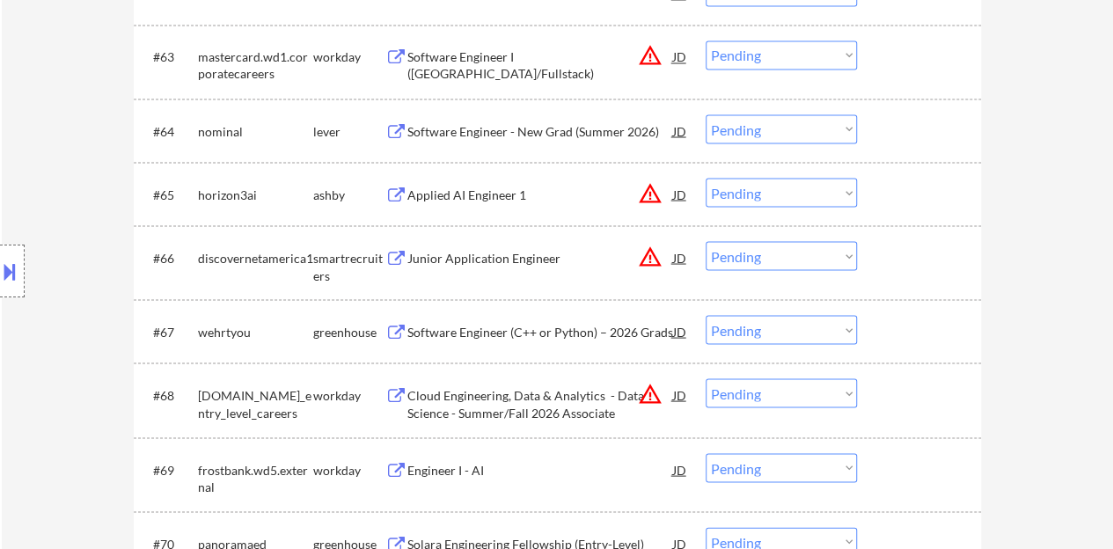
click at [523, 258] on div "Junior Application Engineer" at bounding box center [540, 258] width 266 height 18
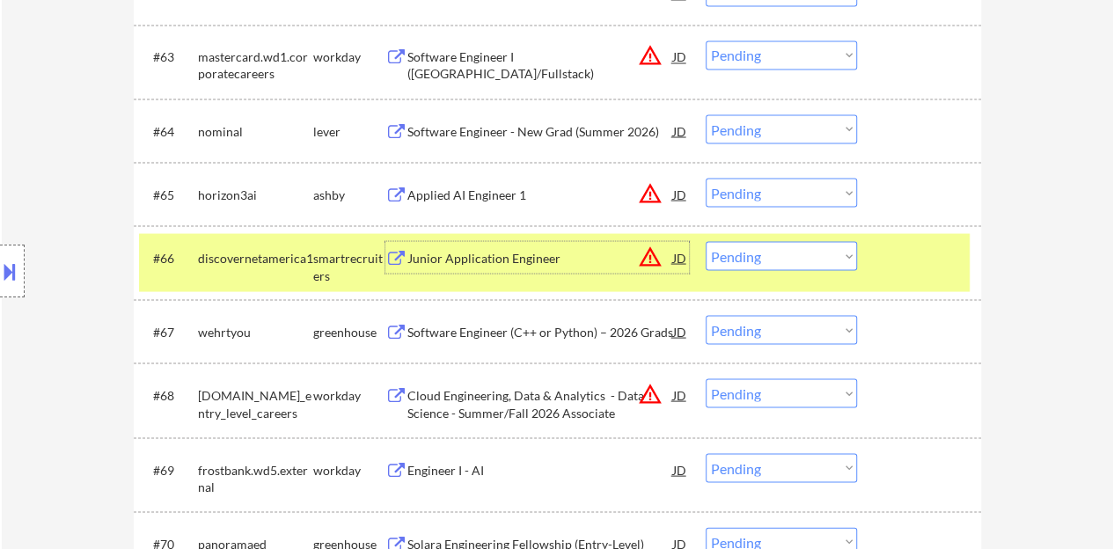
click at [752, 250] on select "Choose an option... Pending Applied Excluded (Questions) Excluded (Expired) Exc…" at bounding box center [781, 255] width 151 height 29
click at [706, 241] on select "Choose an option... Pending Applied Excluded (Questions) Excluded (Expired) Exc…" at bounding box center [781, 255] width 151 height 29
select select ""pending""
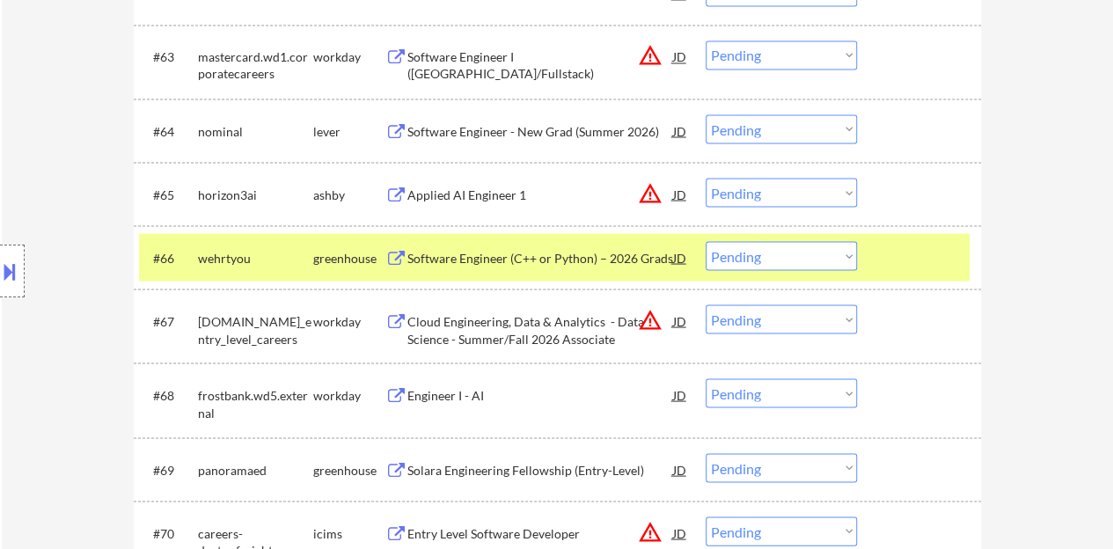
click at [600, 251] on div "Software Engineer (C++ or Python) – 2026 Grads" at bounding box center [540, 258] width 266 height 18
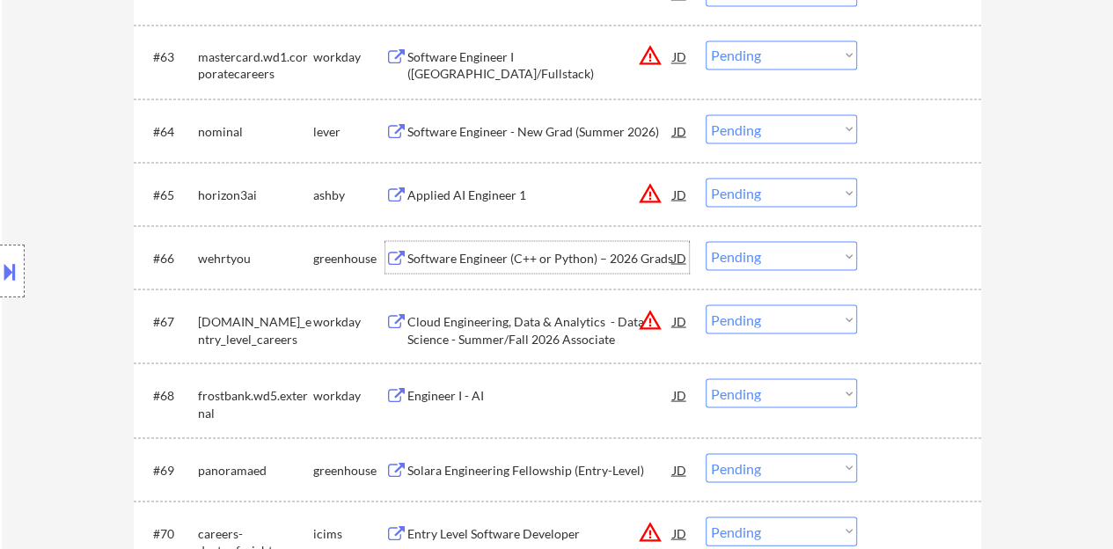
click at [899, 253] on div at bounding box center [921, 257] width 77 height 32
